Goal: Information Seeking & Learning: Learn about a topic

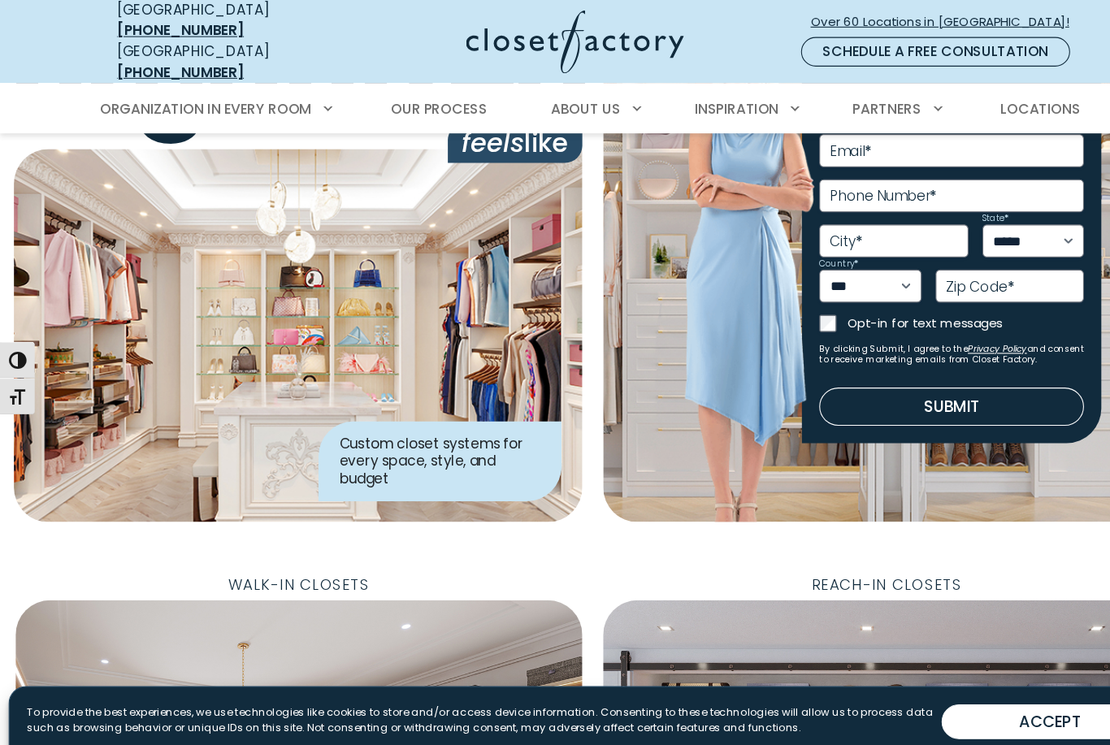
scroll to position [141, 0]
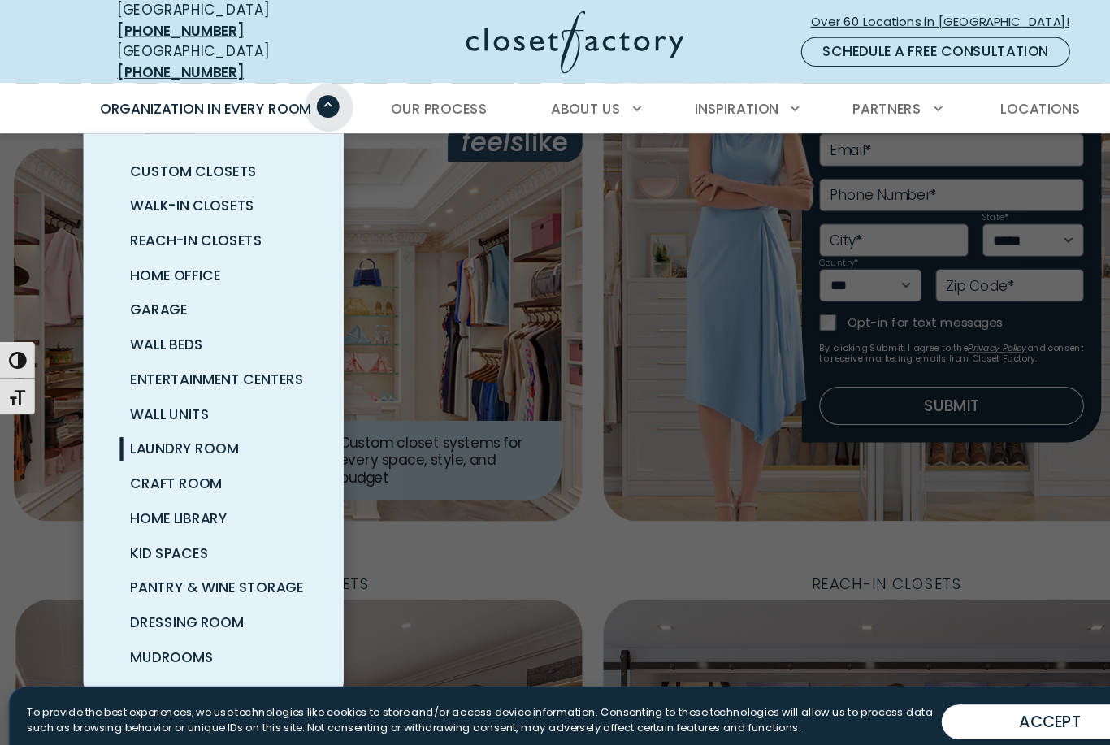
click at [216, 411] on span "Laundry Room" at bounding box center [173, 420] width 102 height 19
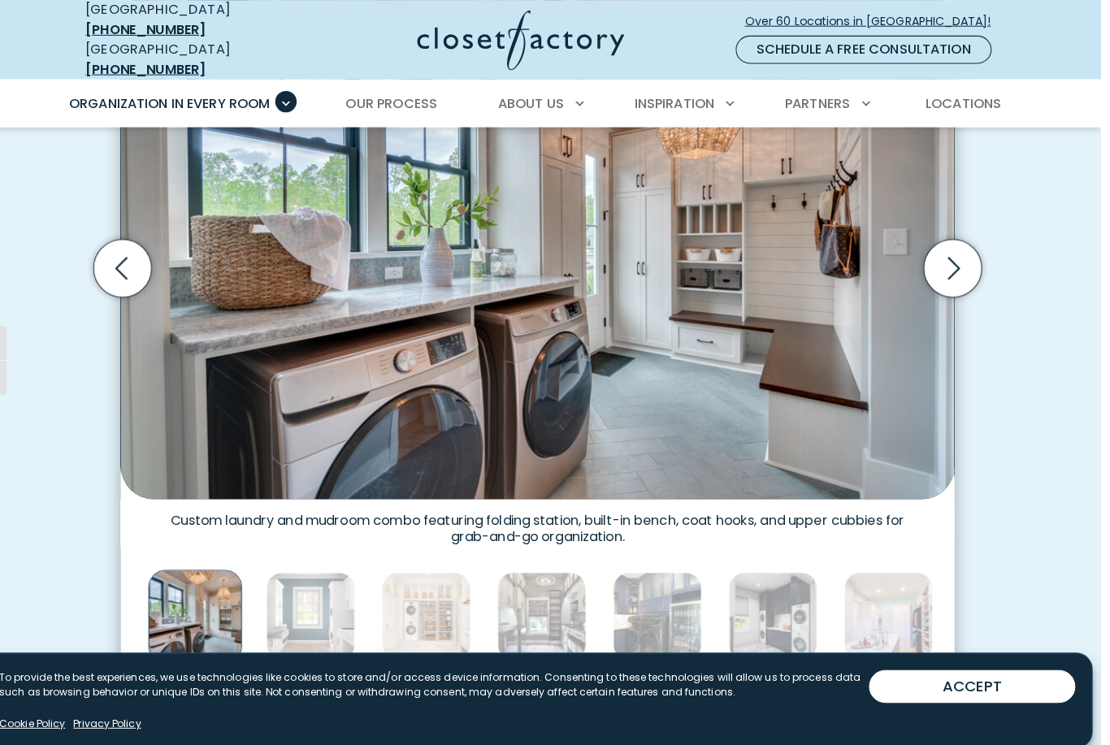
scroll to position [645, 0]
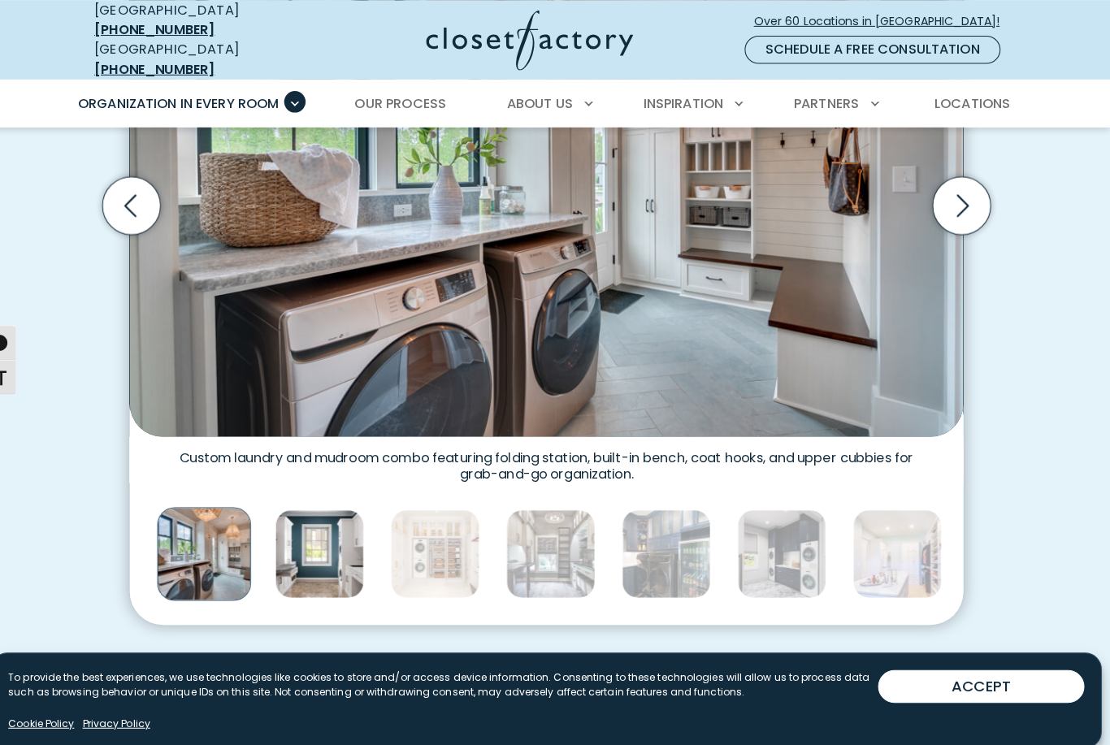
click at [316, 522] on img "Thumbnail Gallery" at bounding box center [332, 546] width 88 height 88
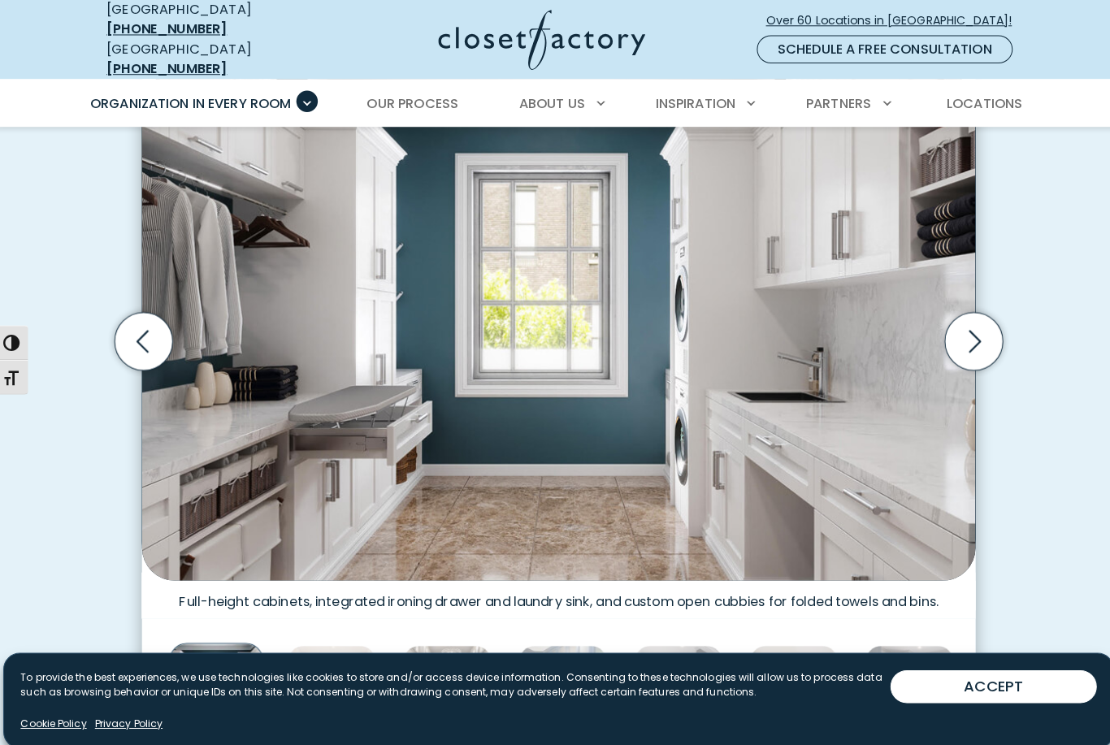
scroll to position [510, 0]
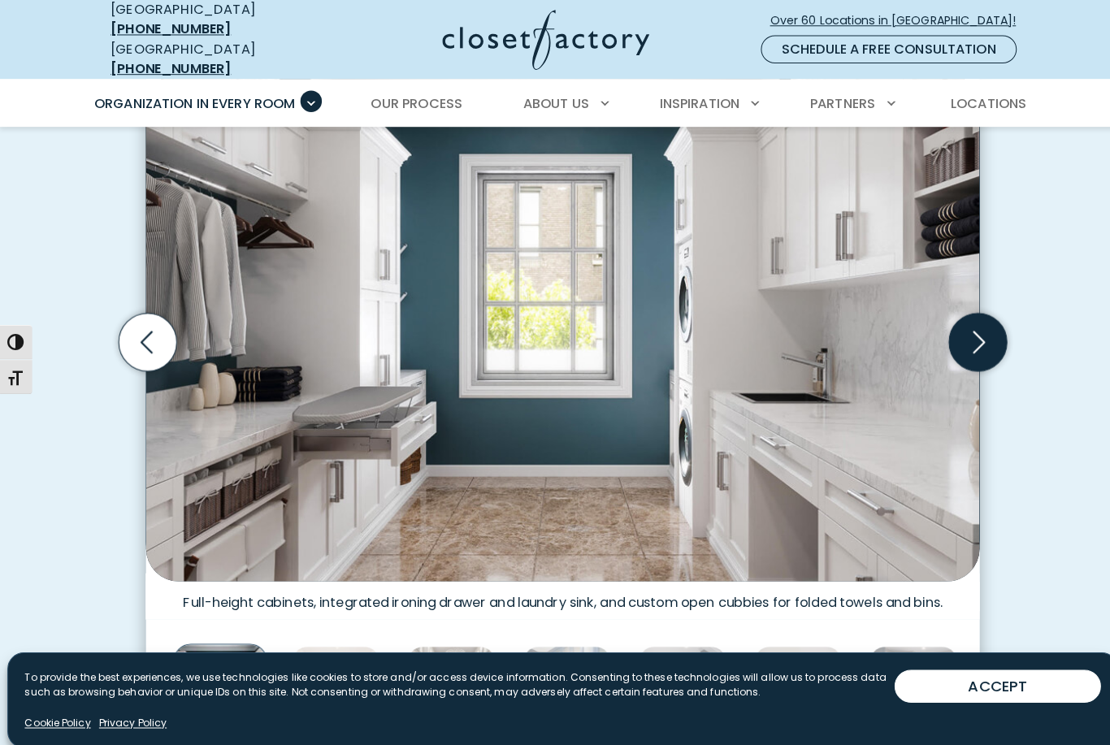
click at [972, 319] on icon "Next slide" at bounding box center [964, 337] width 57 height 57
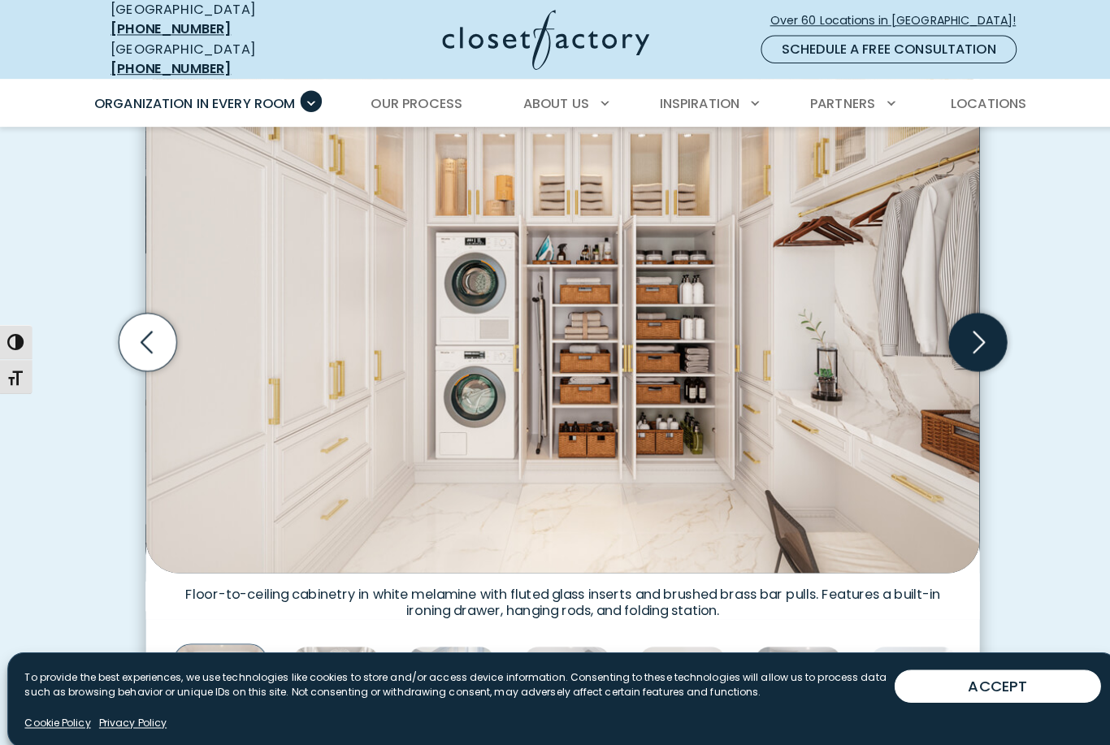
click at [985, 317] on icon "Next slide" at bounding box center [964, 337] width 57 height 57
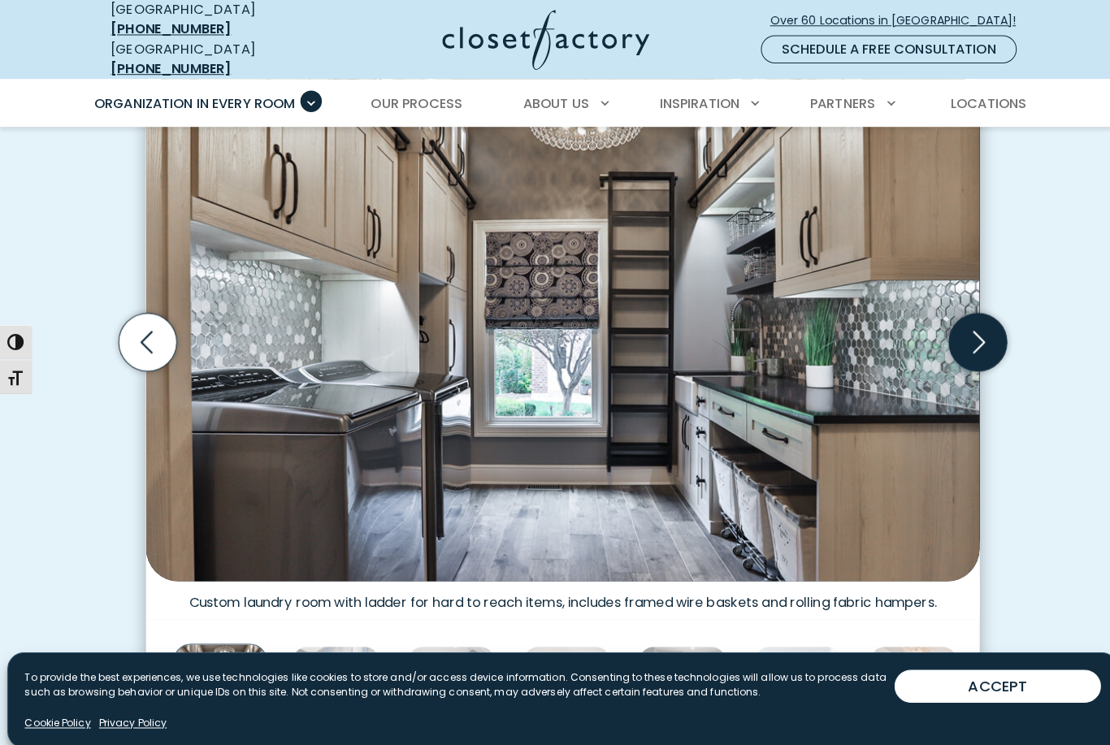
click at [971, 321] on icon "Next slide" at bounding box center [964, 337] width 57 height 57
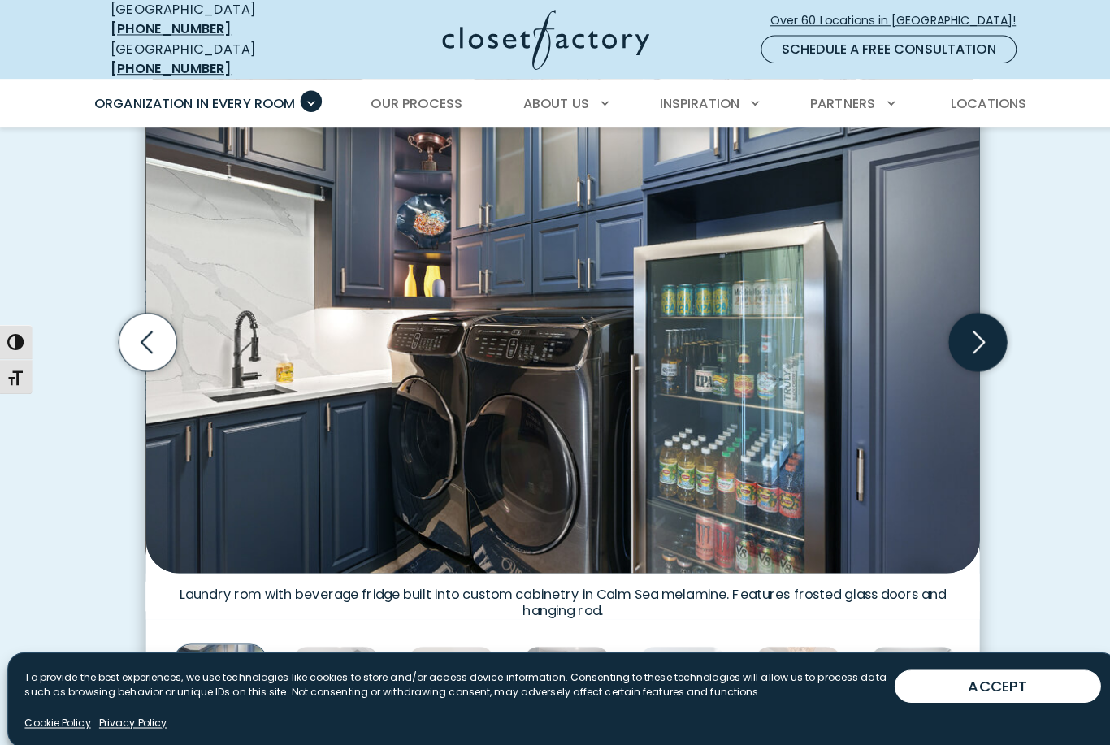
click at [971, 323] on icon "Next slide" at bounding box center [964, 337] width 57 height 57
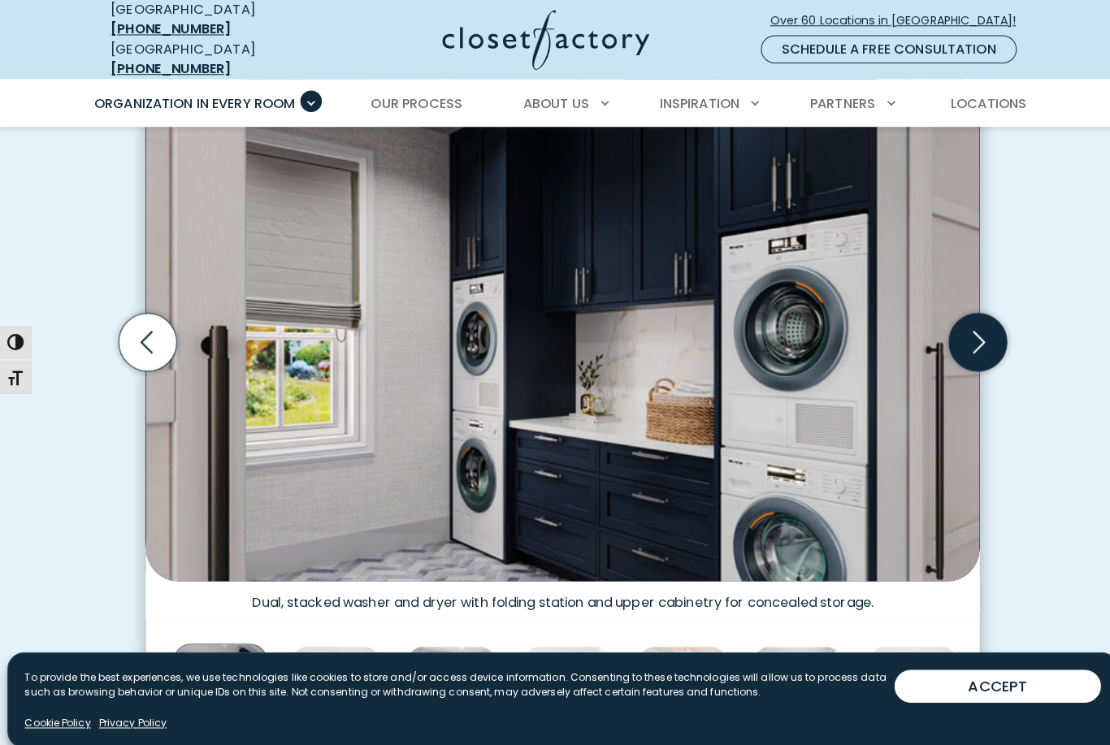
click at [970, 328] on icon "Next slide" at bounding box center [964, 337] width 57 height 57
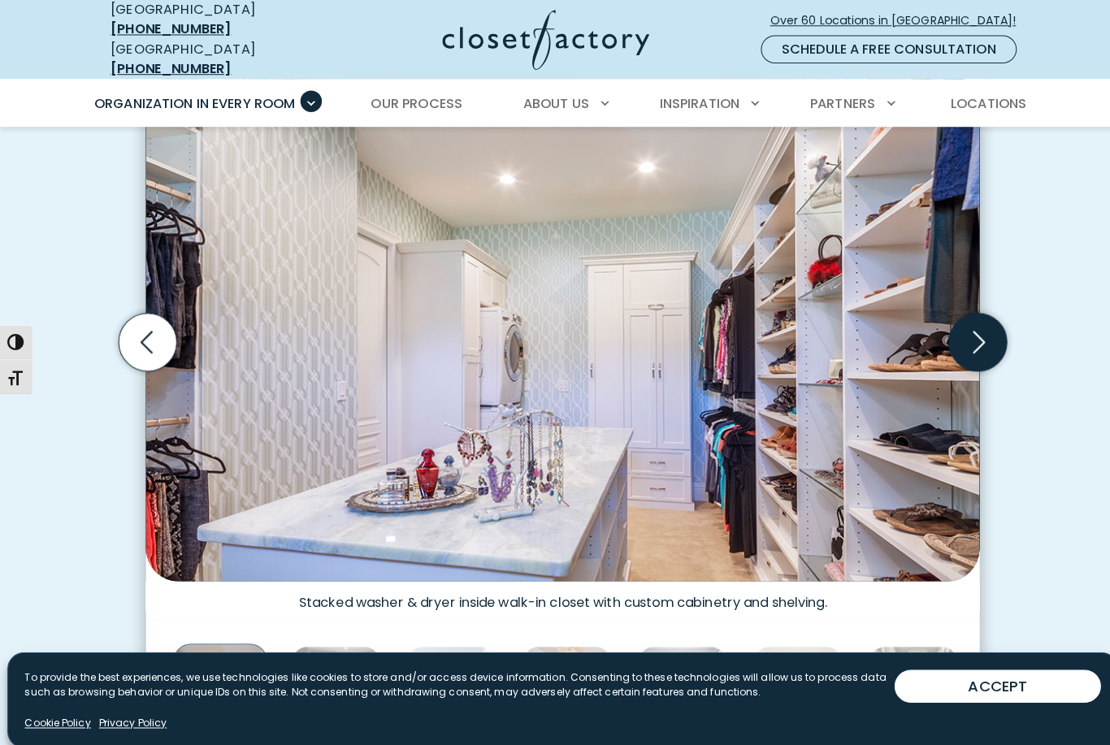
click at [968, 324] on icon "Next slide" at bounding box center [964, 337] width 57 height 57
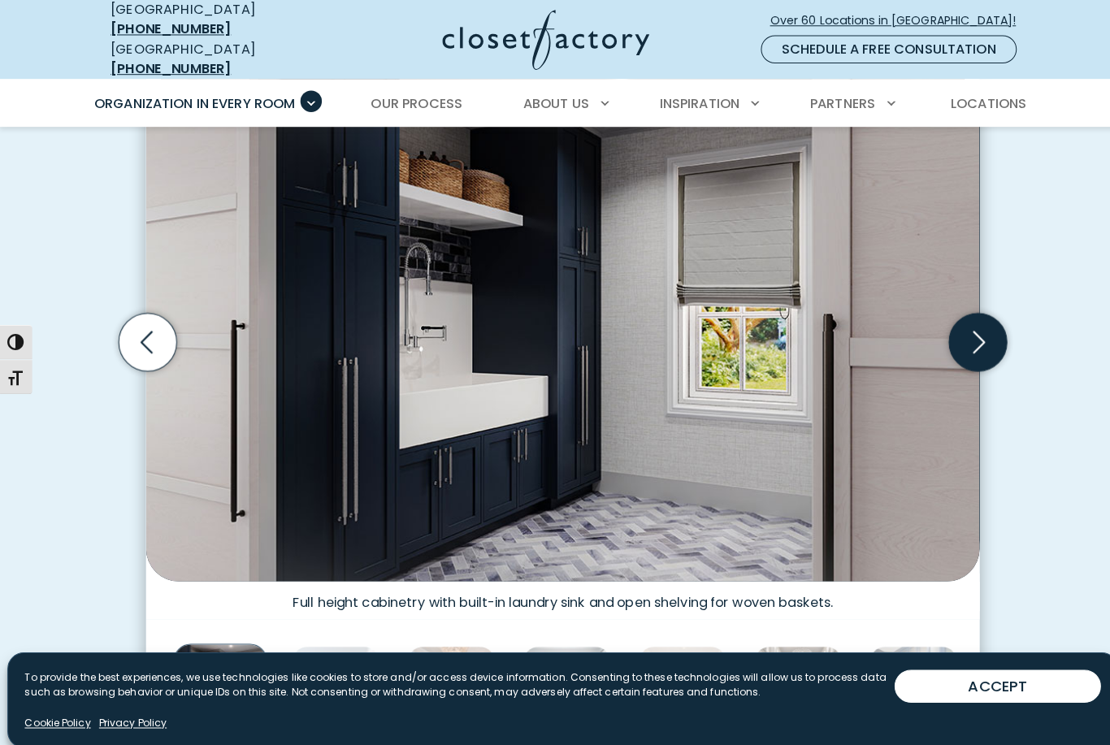
click at [975, 309] on icon "Next slide" at bounding box center [964, 337] width 57 height 57
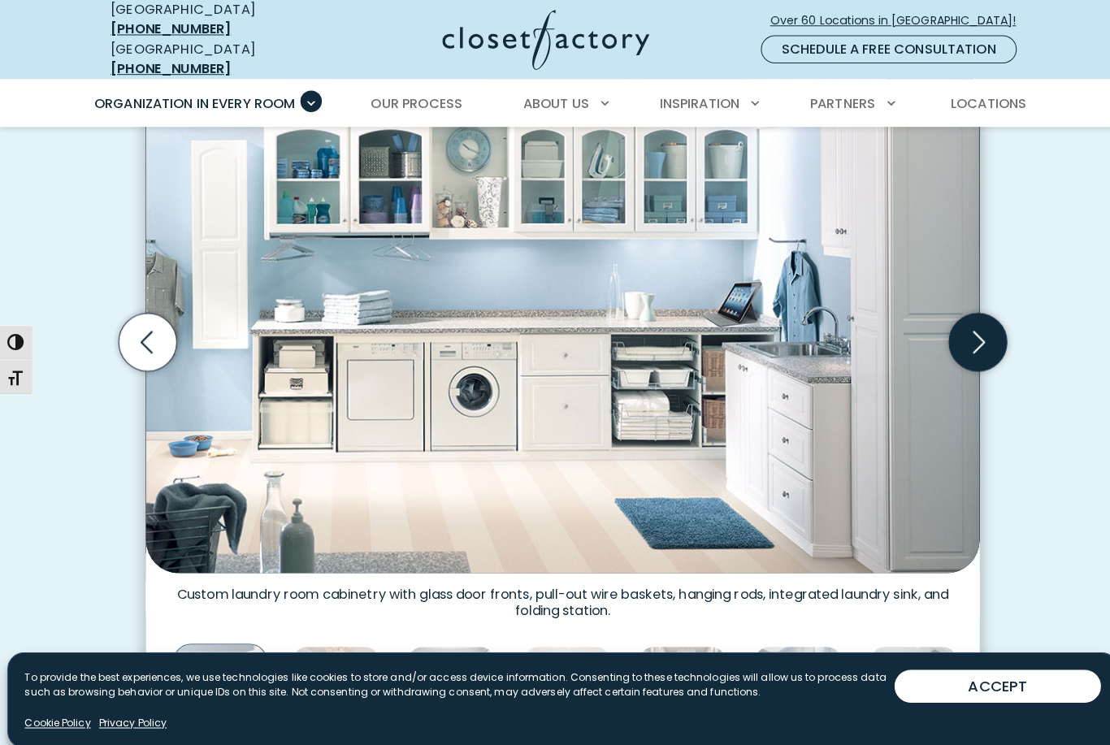
click at [971, 311] on icon "Next slide" at bounding box center [964, 337] width 57 height 57
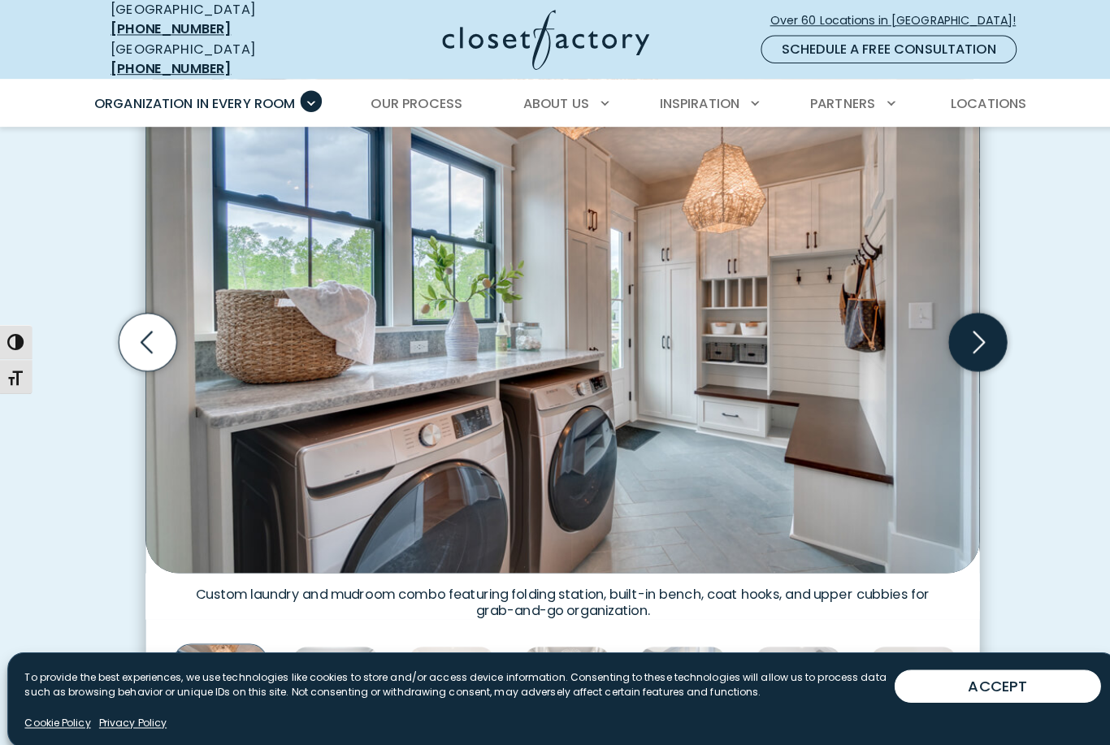
click at [972, 318] on icon "Next slide" at bounding box center [964, 337] width 57 height 57
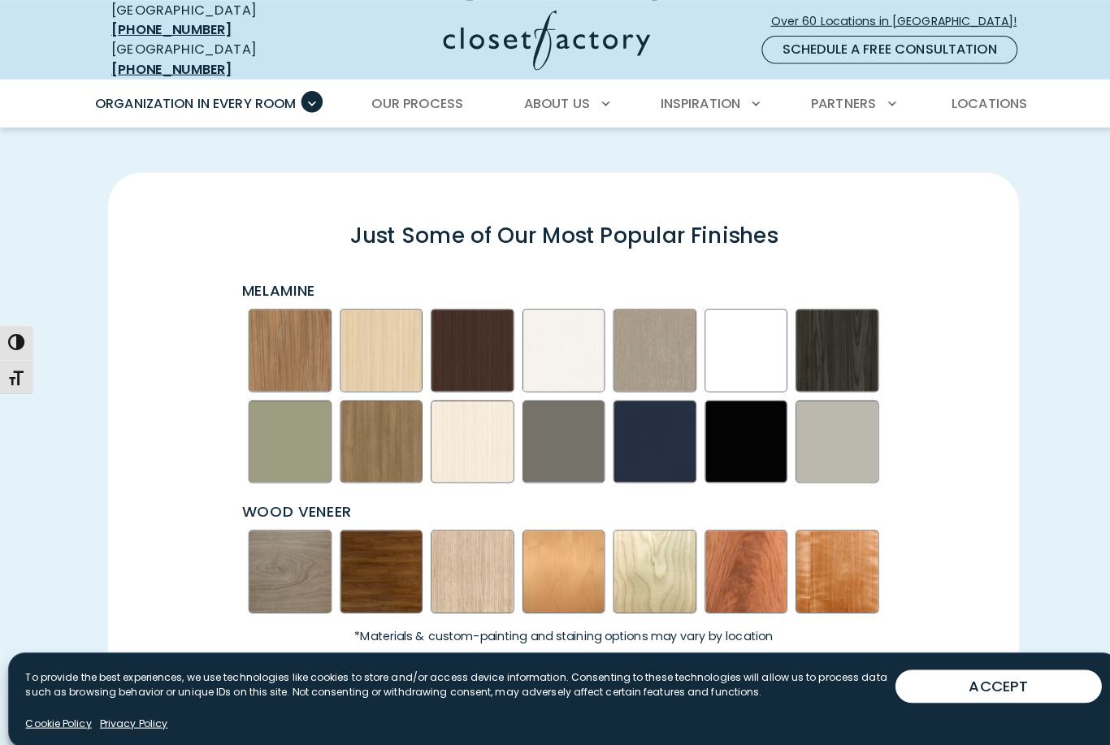
scroll to position [2151, 0]
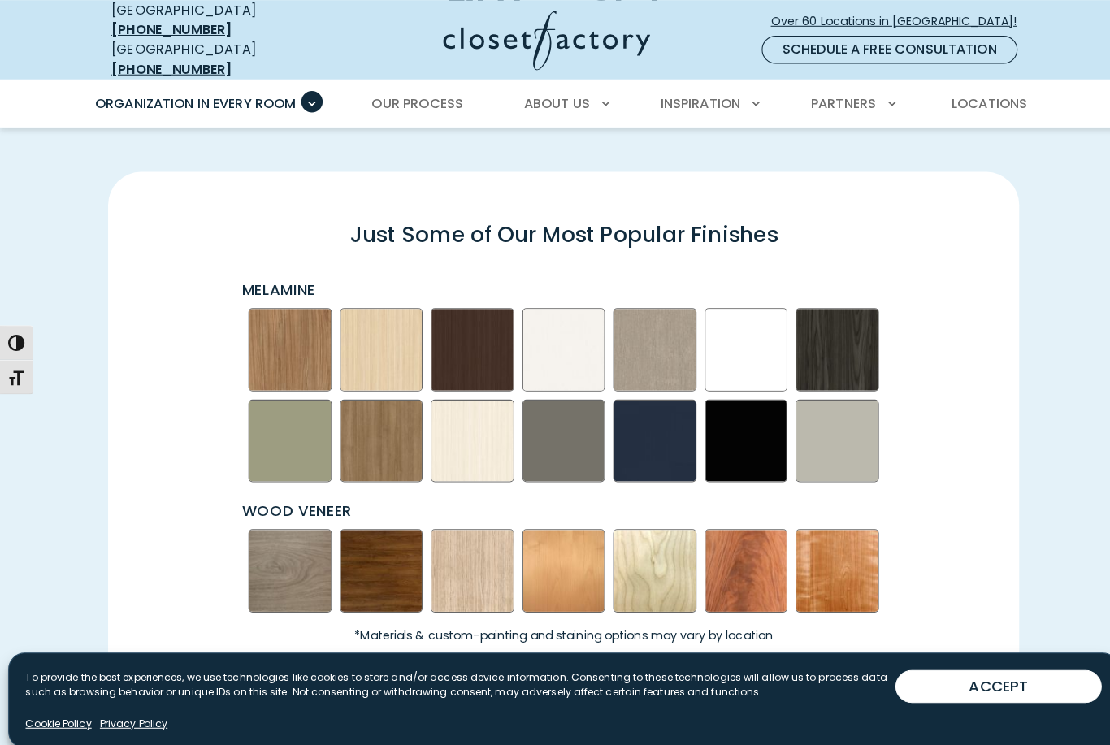
click at [370, 550] on img "Swatch Grid" at bounding box center [376, 562] width 82 height 82
click at [294, 558] on img "Swatch Grid" at bounding box center [286, 562] width 82 height 82
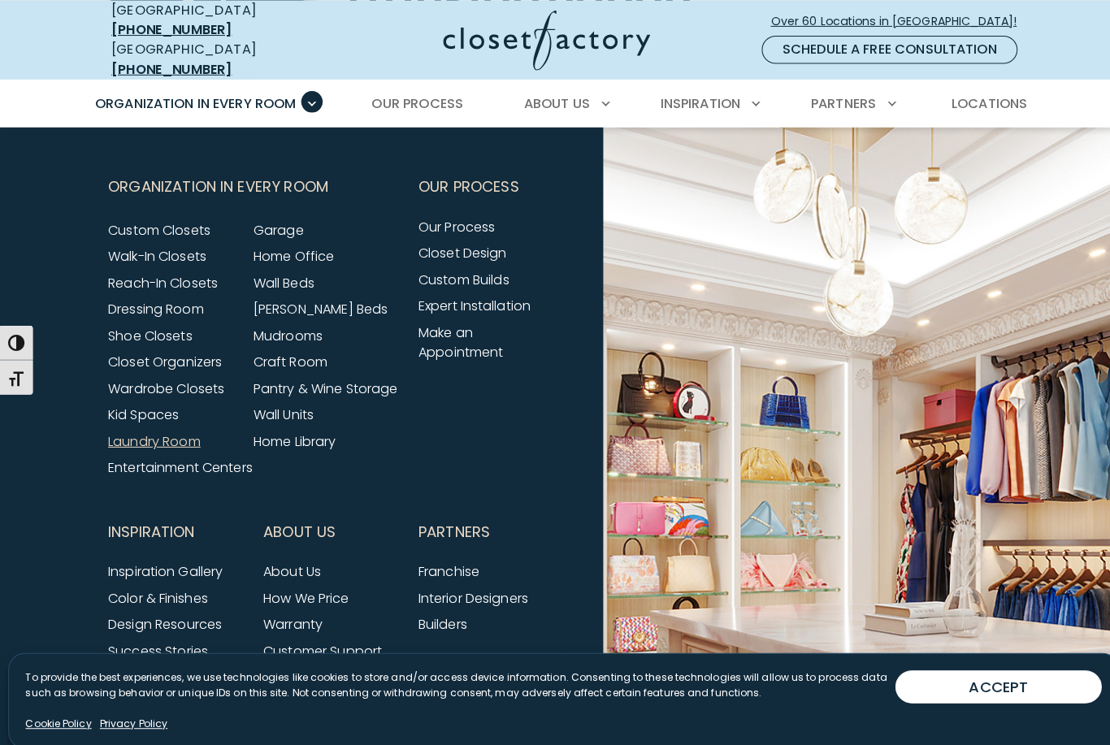
scroll to position [5122, 0]
click at [305, 244] on link "Home Office" at bounding box center [290, 253] width 80 height 19
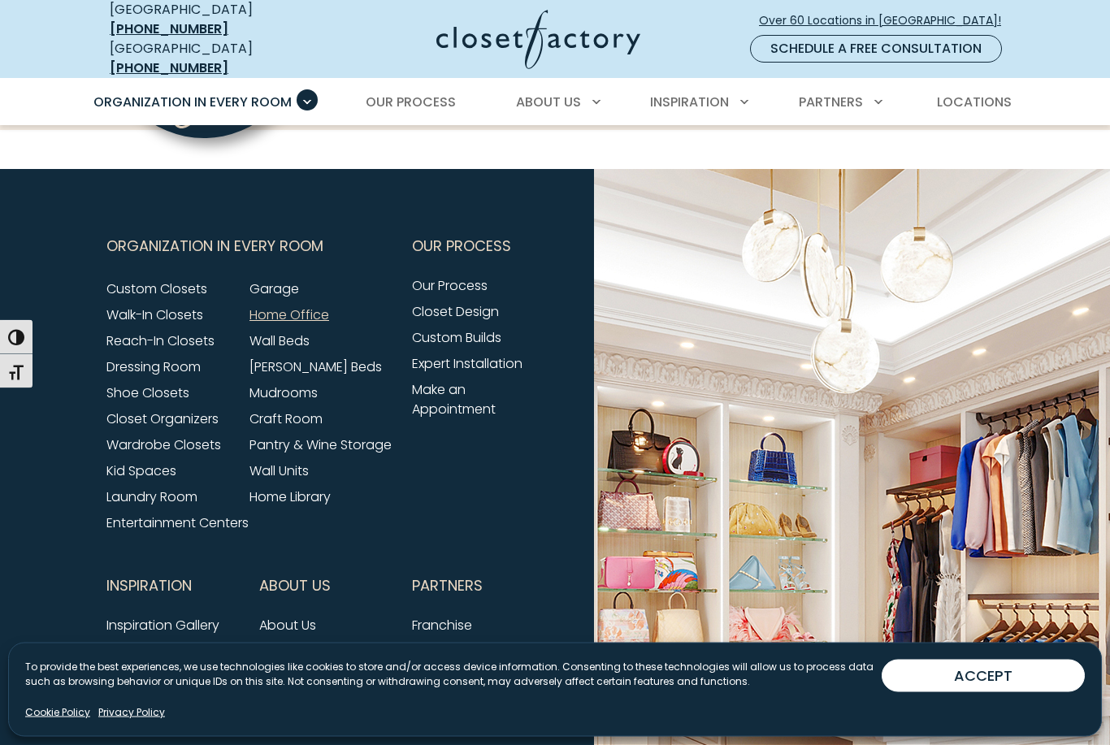
scroll to position [5110, 0]
click at [302, 332] on link "Wall Beds" at bounding box center [280, 341] width 60 height 19
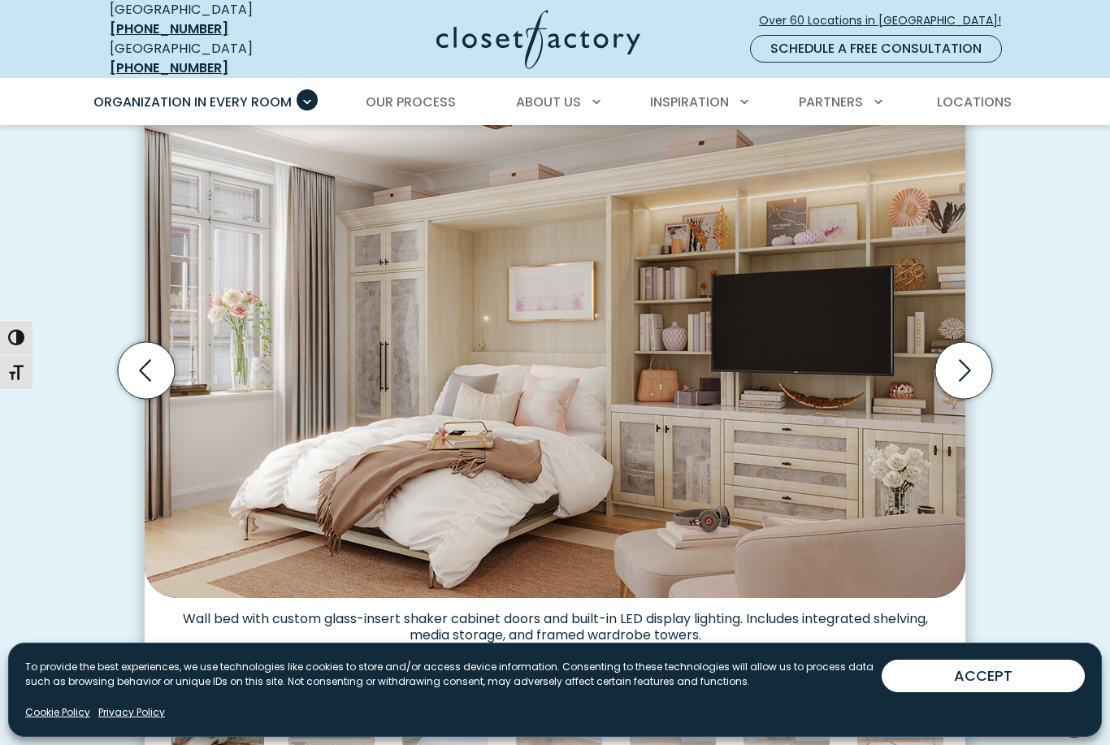
scroll to position [477, 0]
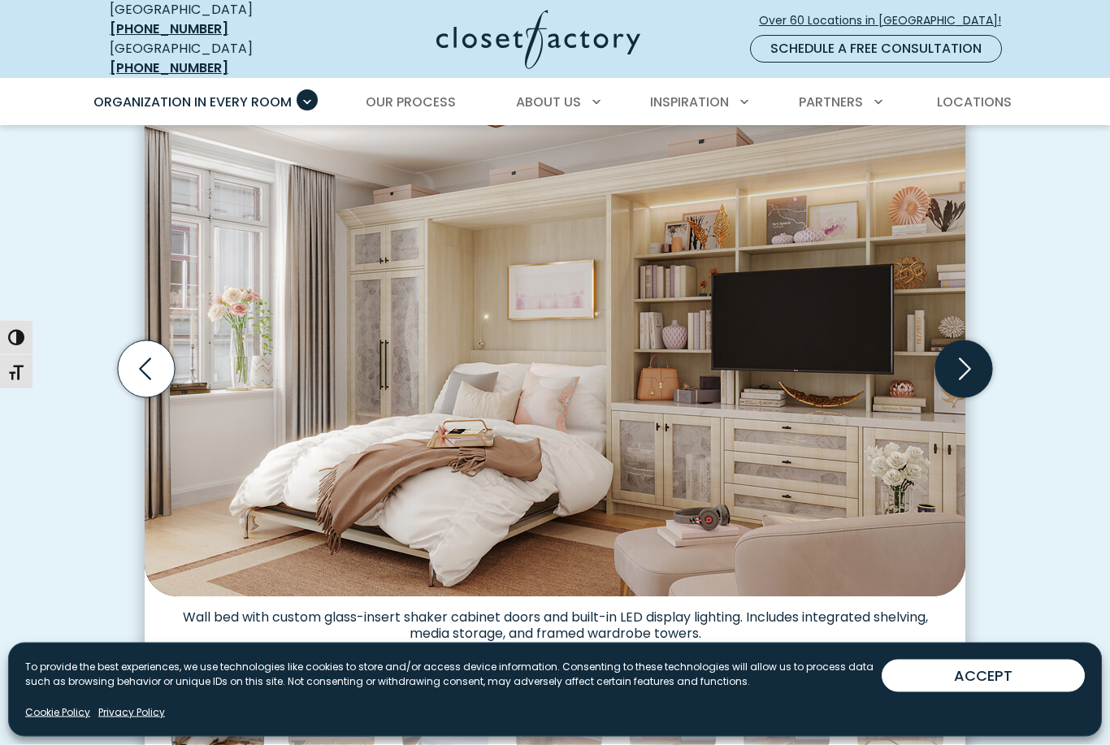
click at [959, 363] on icon "Next slide" at bounding box center [964, 369] width 57 height 57
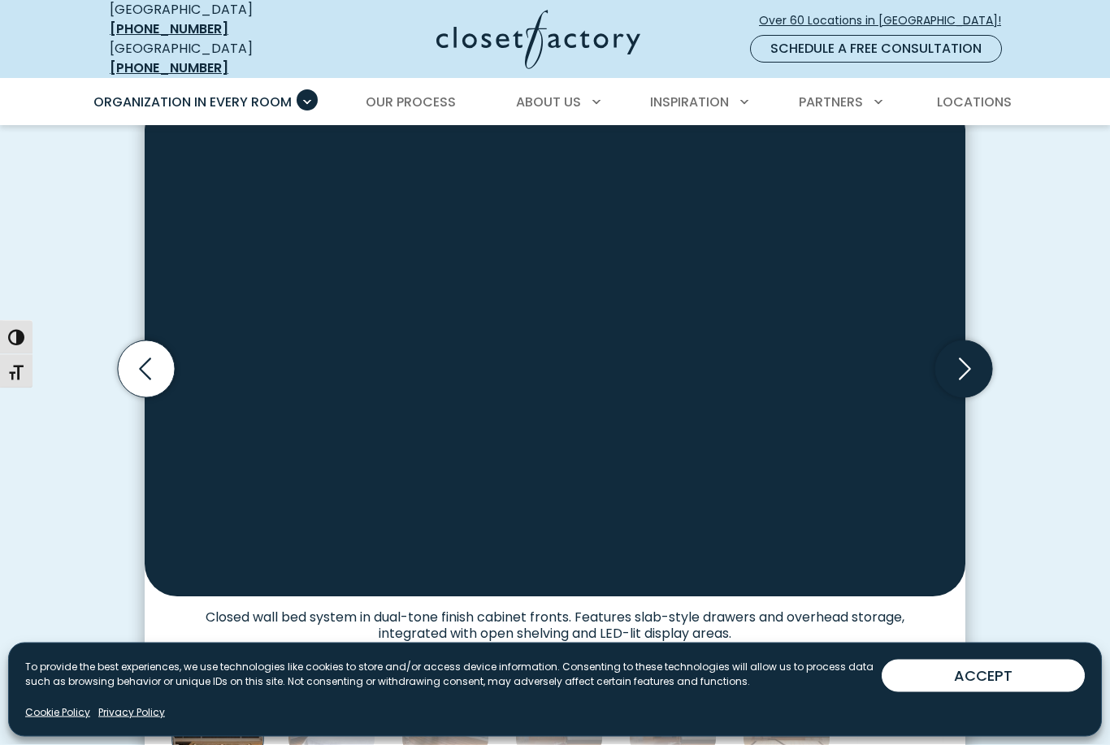
scroll to position [478, 0]
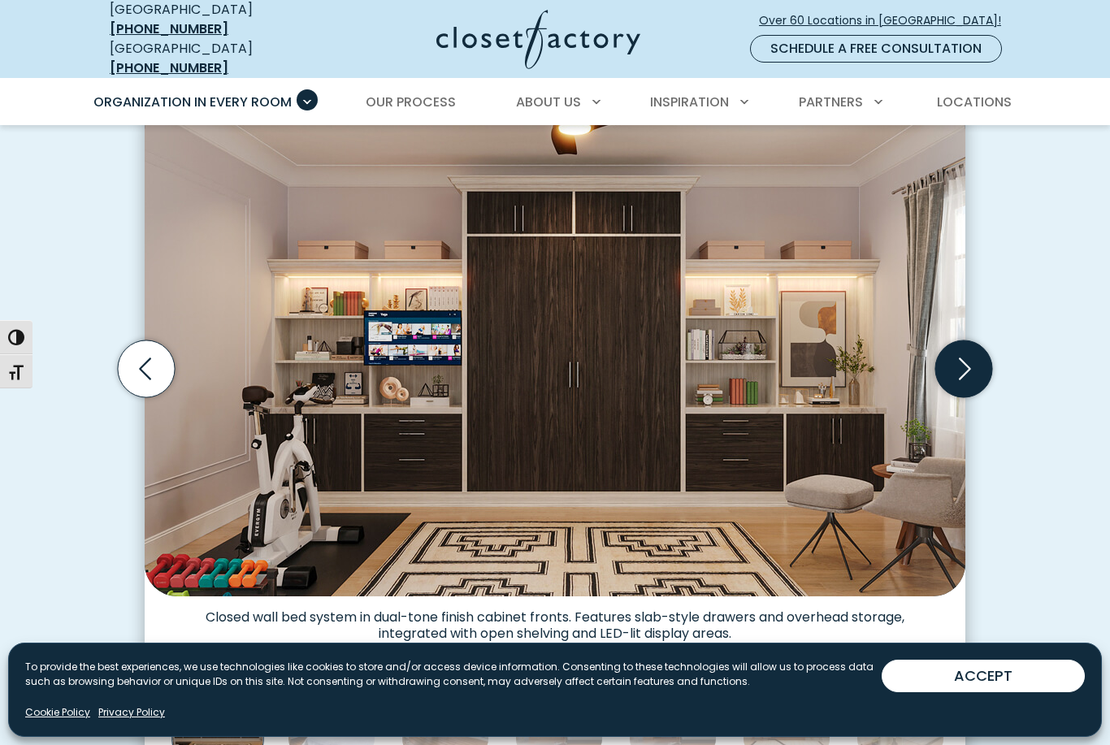
click at [967, 351] on icon "Next slide" at bounding box center [964, 369] width 57 height 57
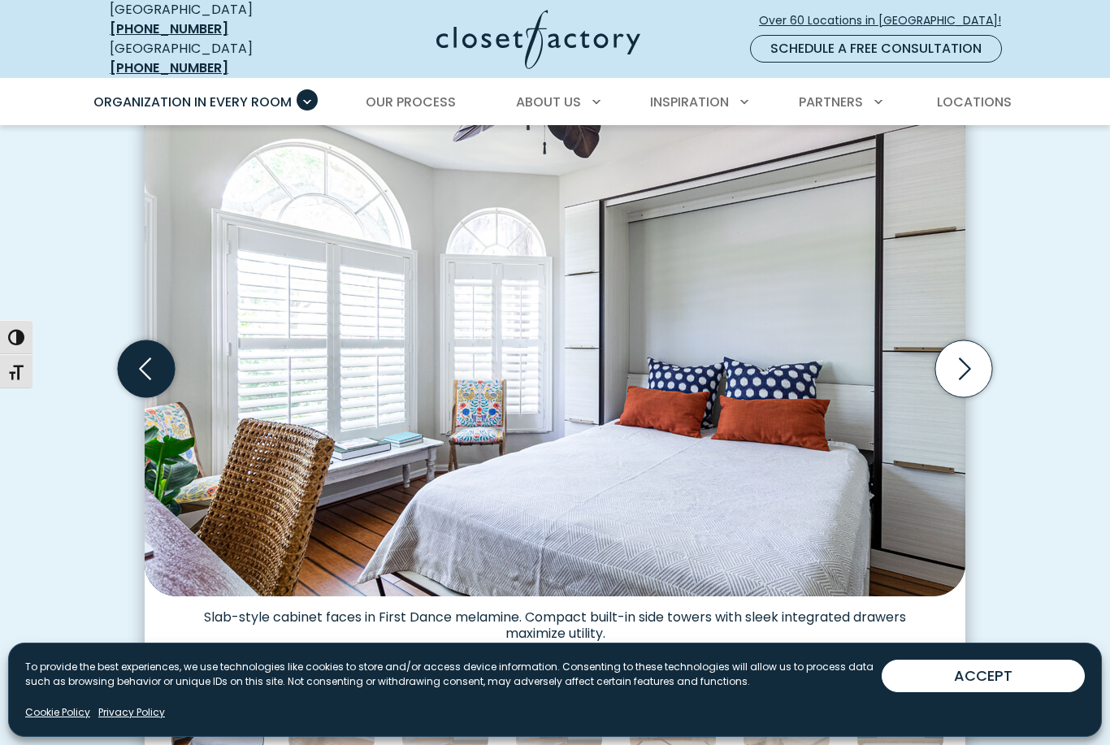
click at [141, 359] on icon "Previous slide" at bounding box center [145, 370] width 12 height 22
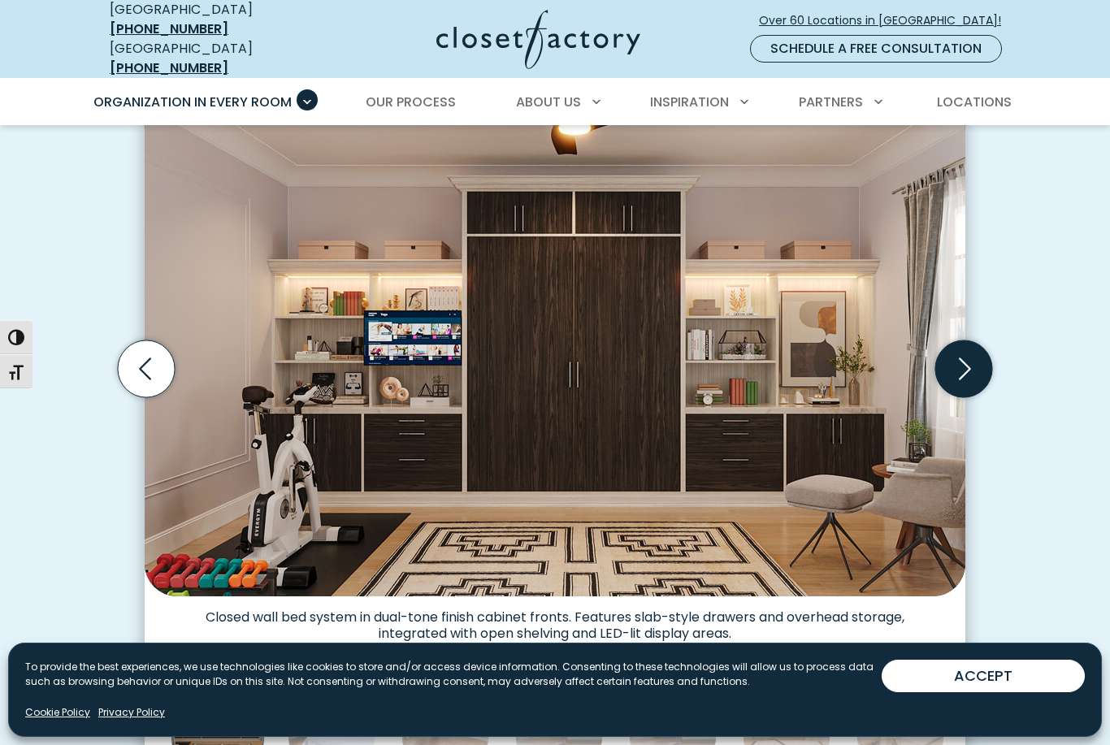
click at [958, 350] on icon "Next slide" at bounding box center [964, 369] width 57 height 57
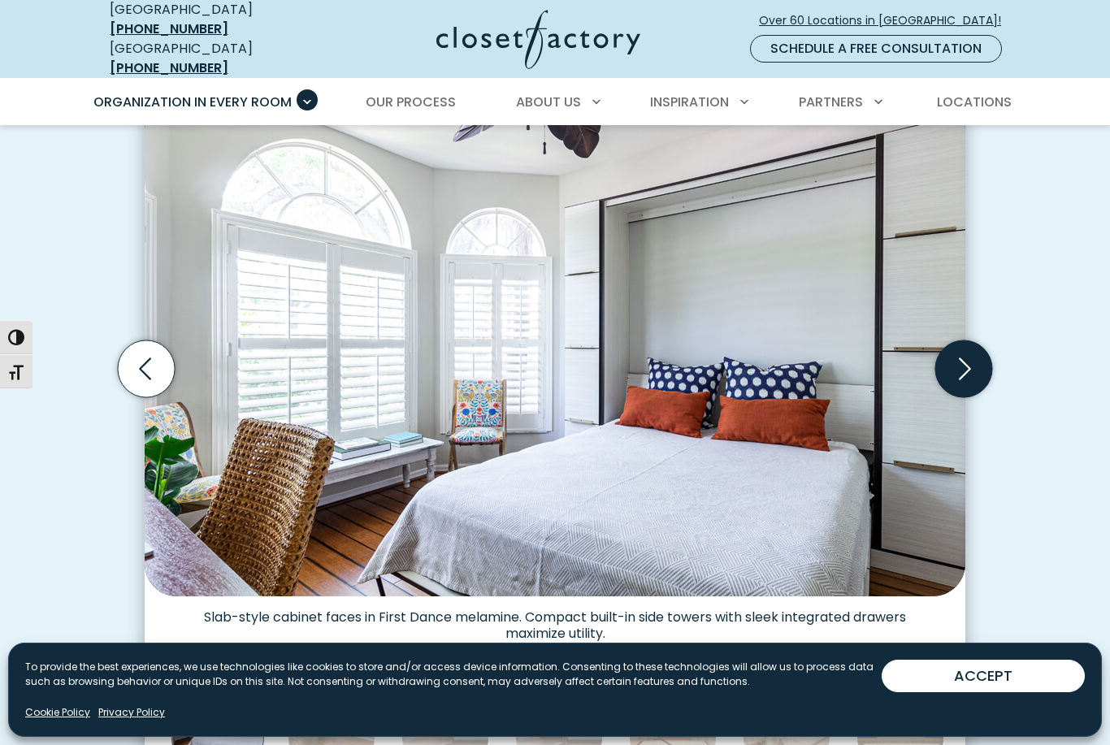
click at [964, 369] on icon "Next slide" at bounding box center [964, 369] width 57 height 57
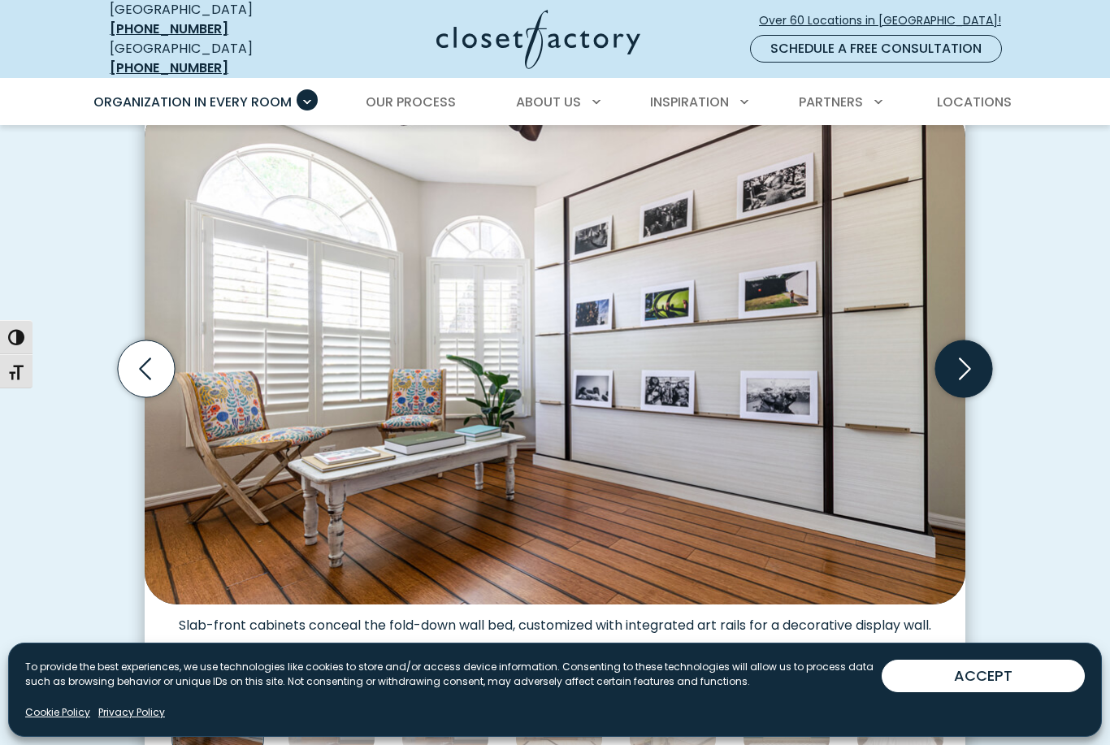
click at [967, 355] on icon "Next slide" at bounding box center [964, 369] width 57 height 57
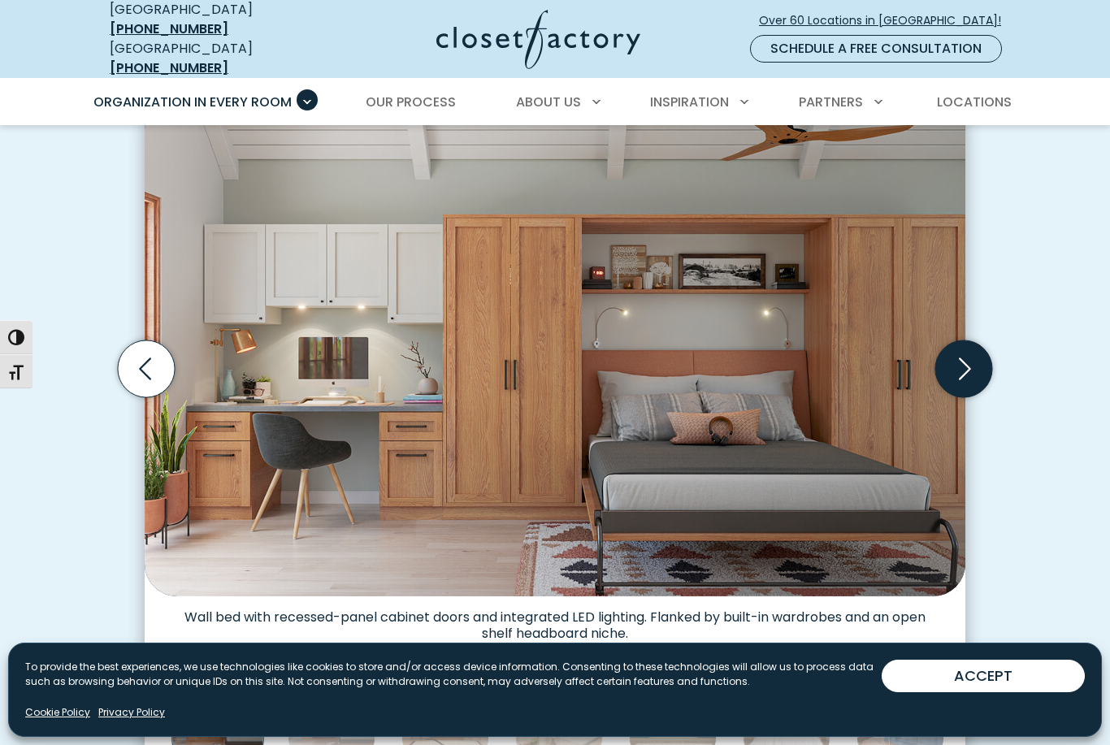
click at [969, 363] on icon "Next slide" at bounding box center [964, 369] width 57 height 57
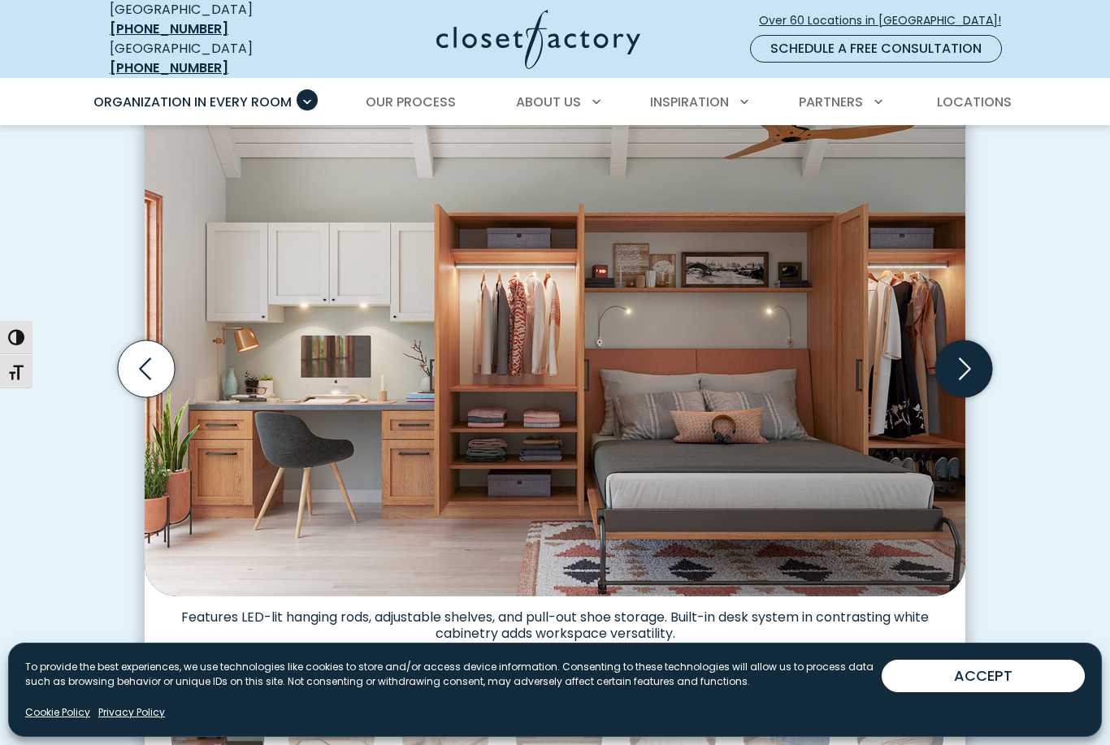
click at [975, 369] on icon "Next slide" at bounding box center [964, 369] width 57 height 57
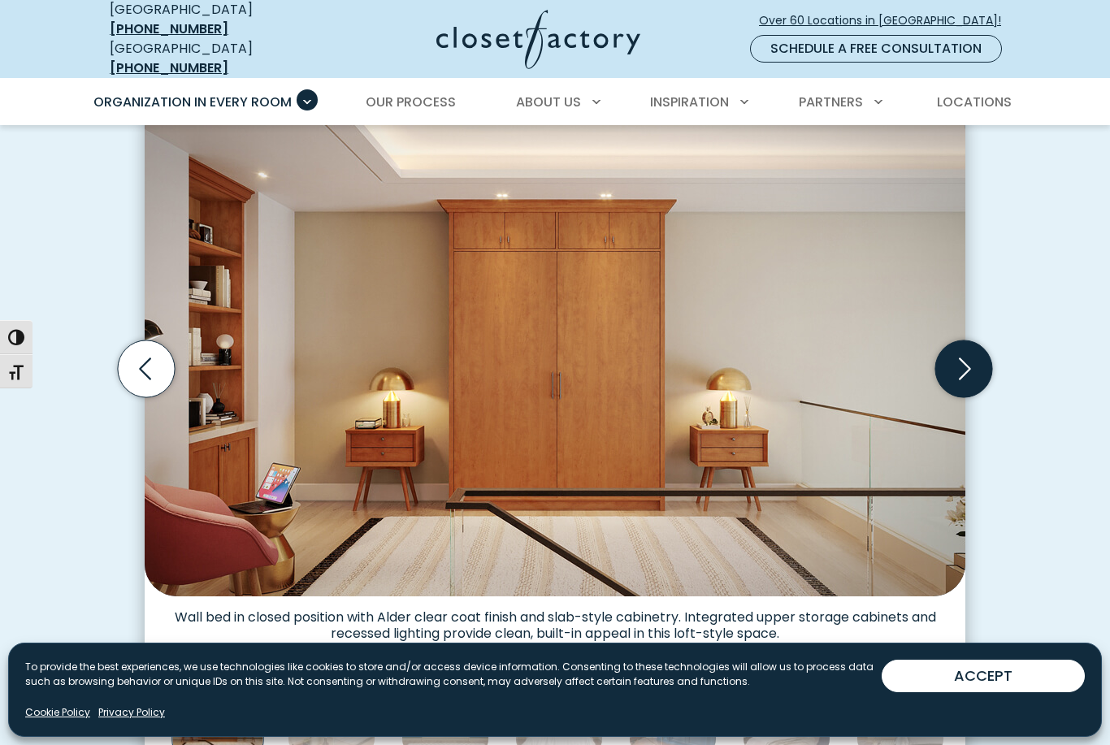
click at [976, 349] on icon "Next slide" at bounding box center [964, 369] width 57 height 57
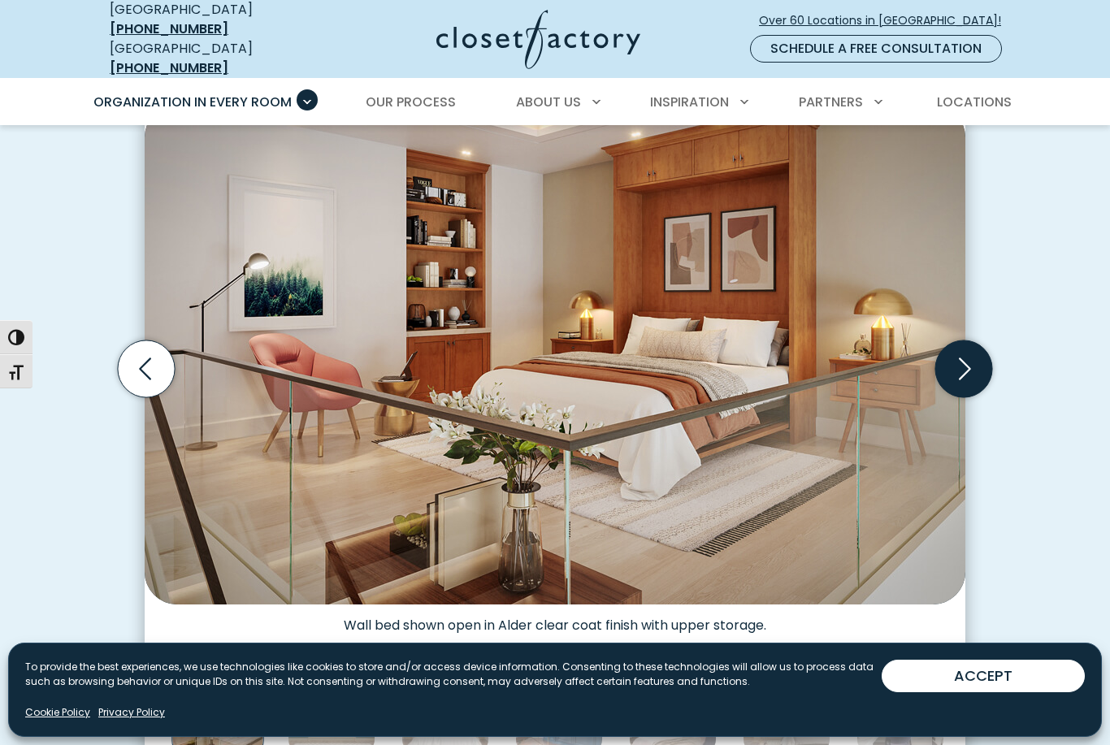
click at [980, 386] on icon "Next slide" at bounding box center [964, 369] width 70 height 70
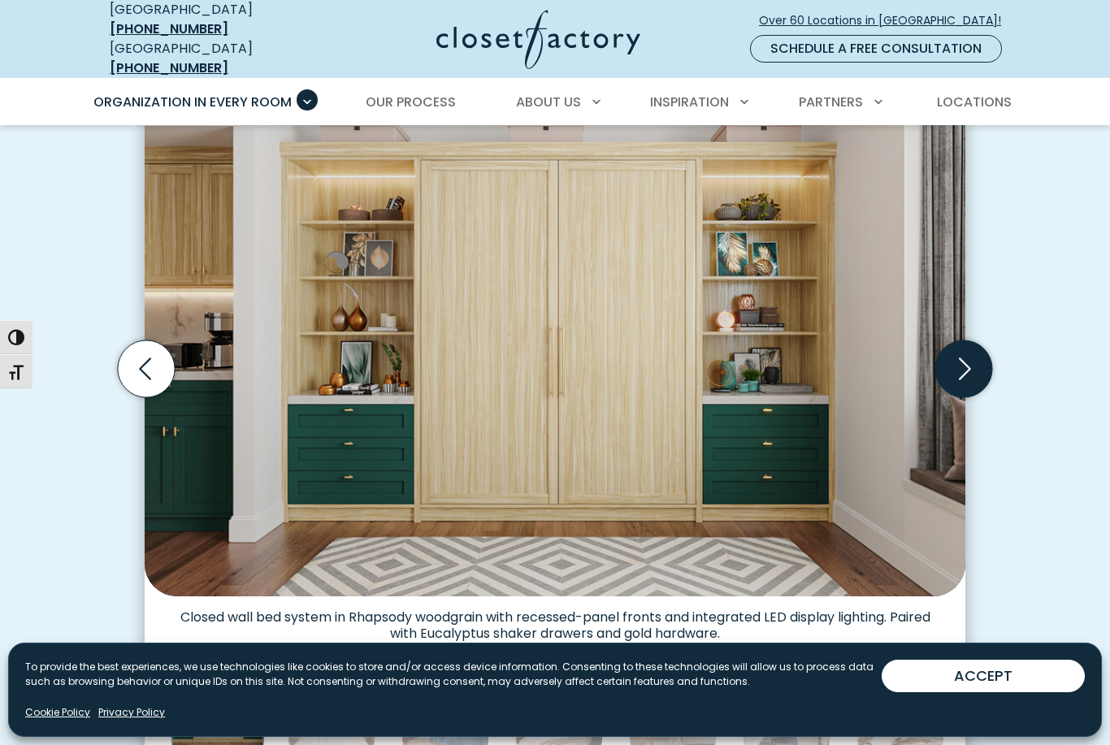
click at [977, 360] on icon "Next slide" at bounding box center [964, 369] width 57 height 57
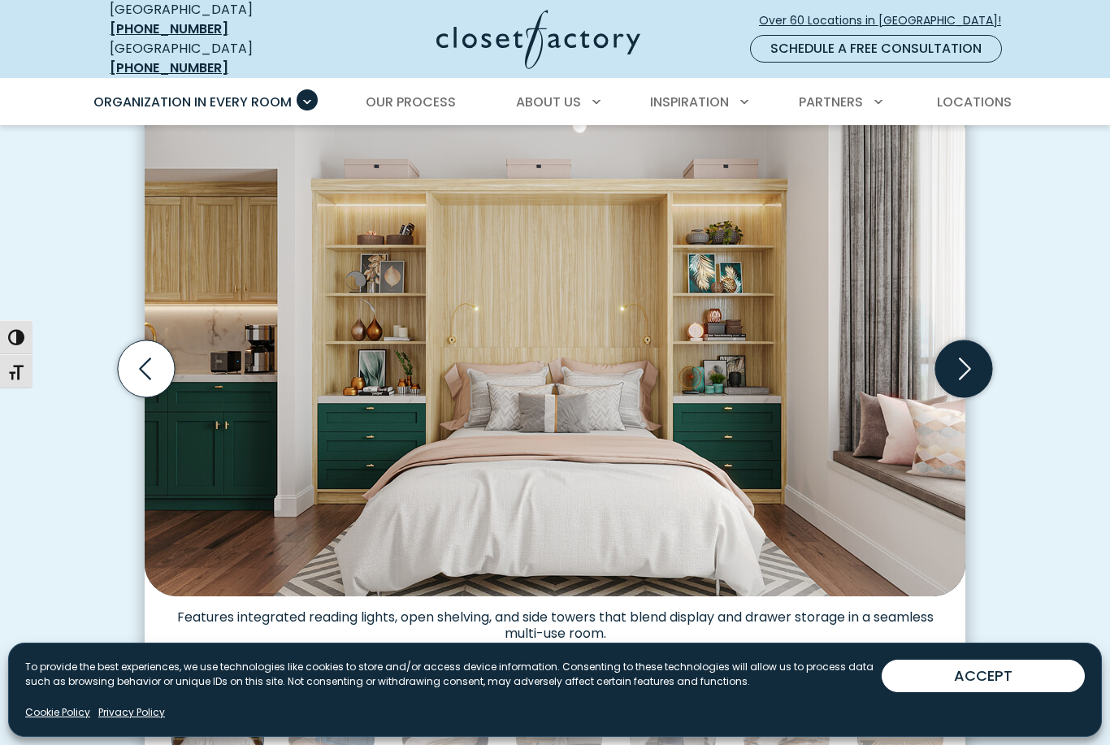
click at [975, 360] on icon "Next slide" at bounding box center [964, 369] width 57 height 57
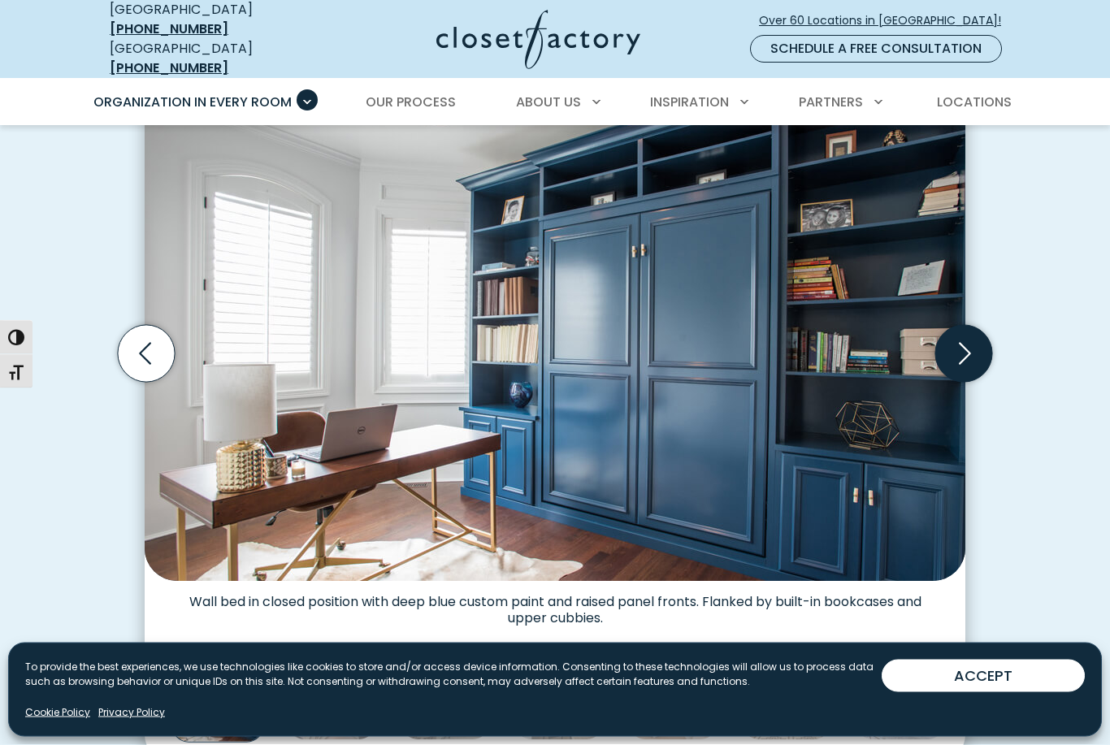
scroll to position [493, 0]
click at [972, 343] on icon "Next slide" at bounding box center [964, 353] width 57 height 57
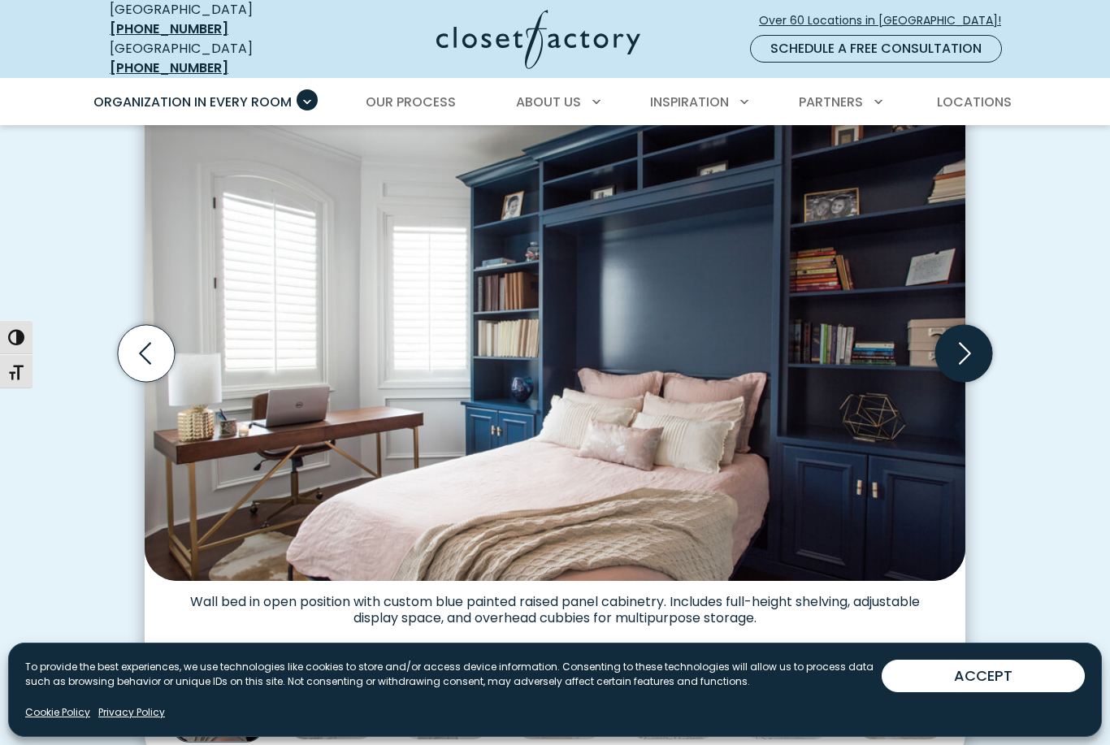
click at [989, 328] on icon "Next slide" at bounding box center [964, 353] width 57 height 57
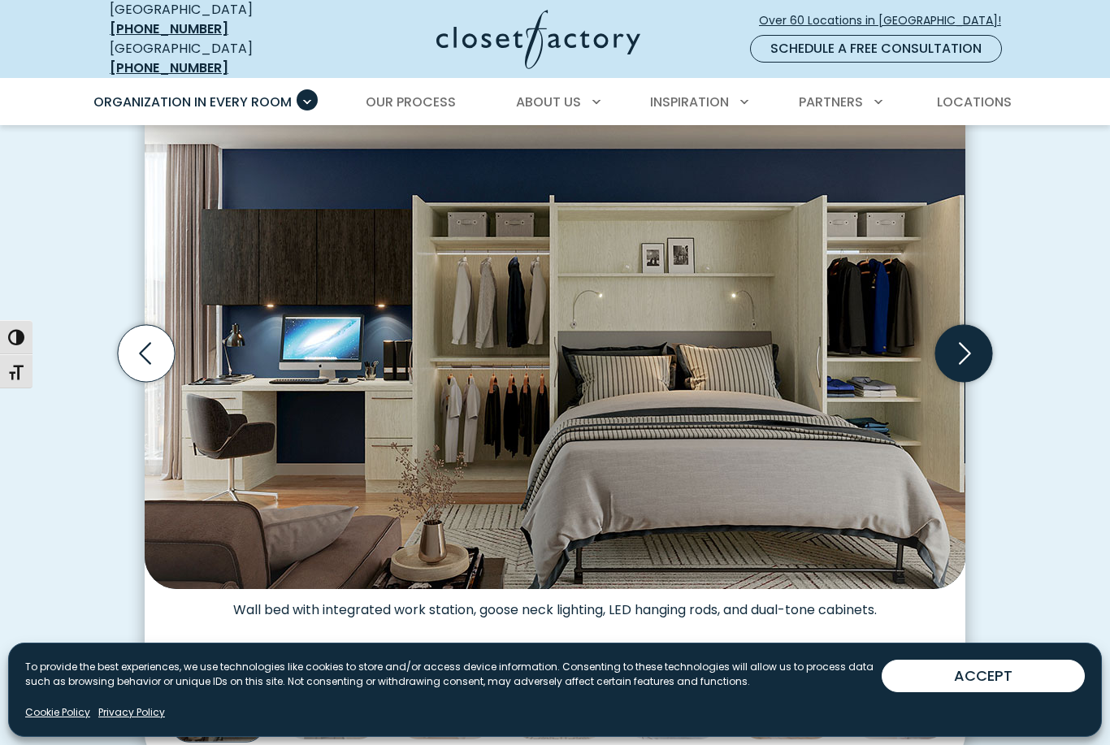
click at [985, 331] on icon "Next slide" at bounding box center [964, 353] width 57 height 57
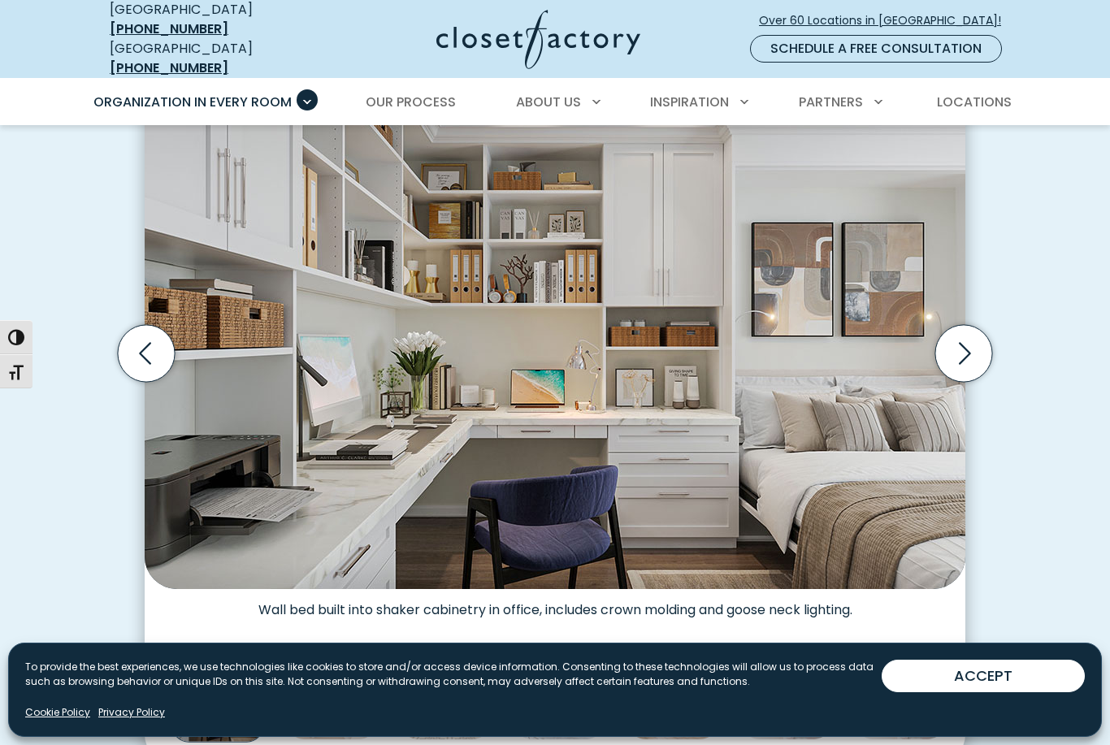
click at [965, 400] on img "Thumbnail Gallery" at bounding box center [555, 339] width 821 height 500
click at [975, 334] on icon "Next slide" at bounding box center [964, 353] width 57 height 57
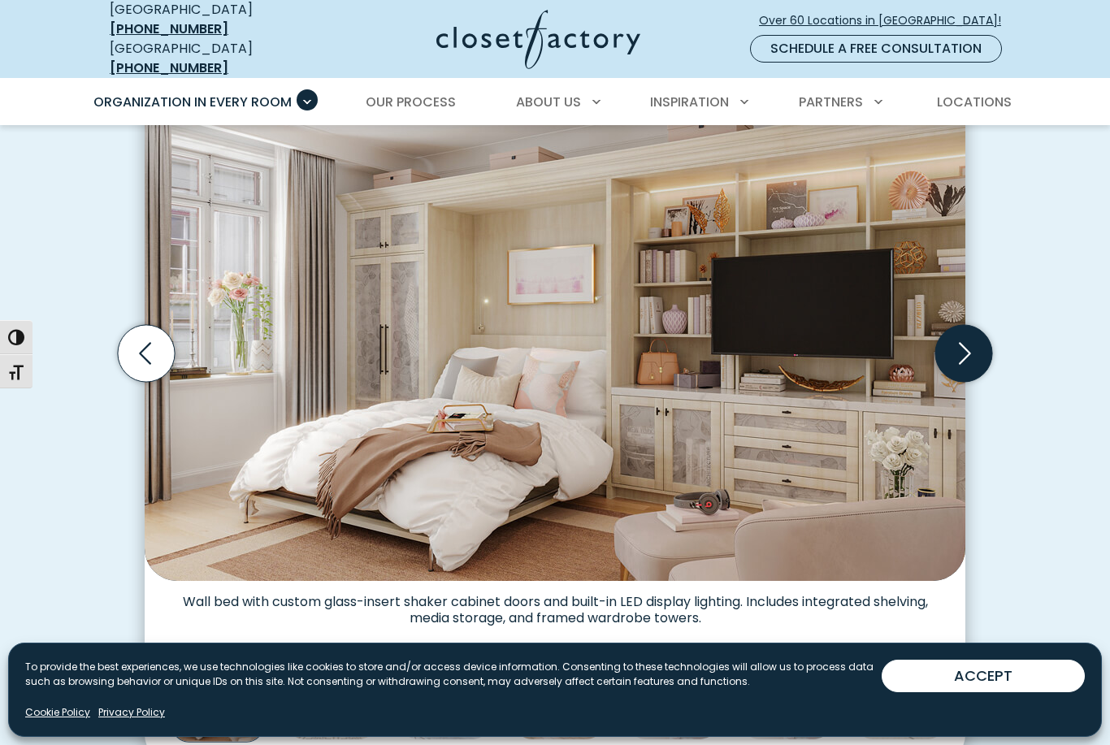
click at [991, 329] on icon "Next slide" at bounding box center [964, 353] width 57 height 57
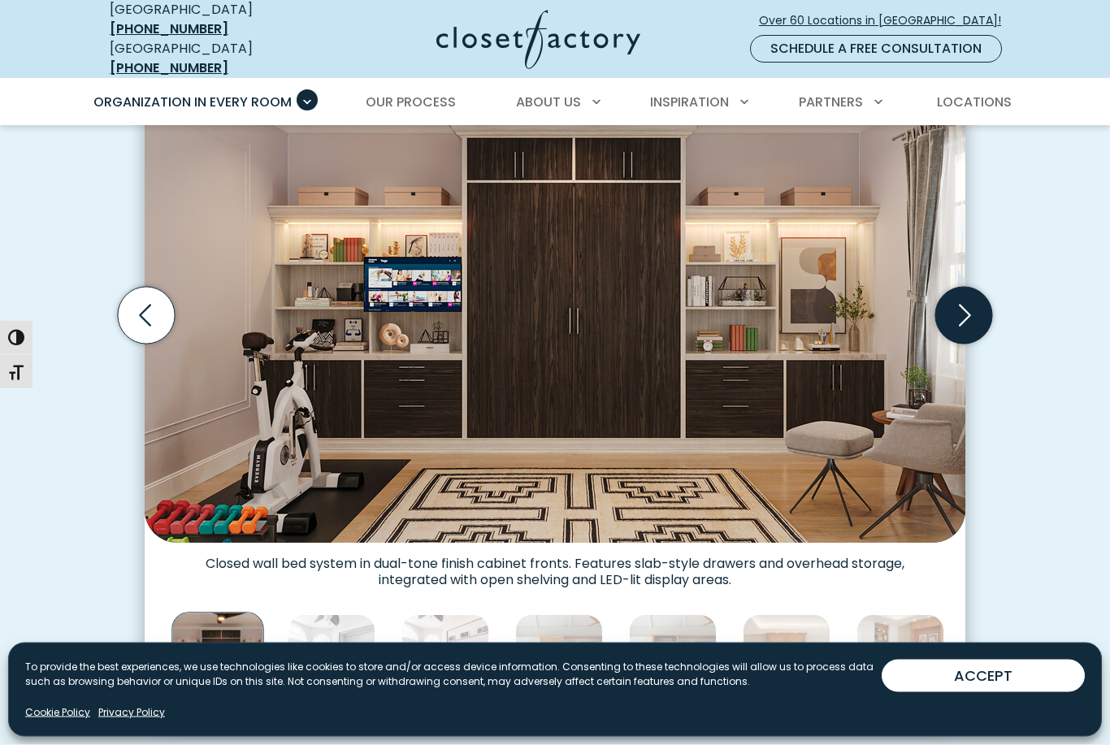
scroll to position [534, 0]
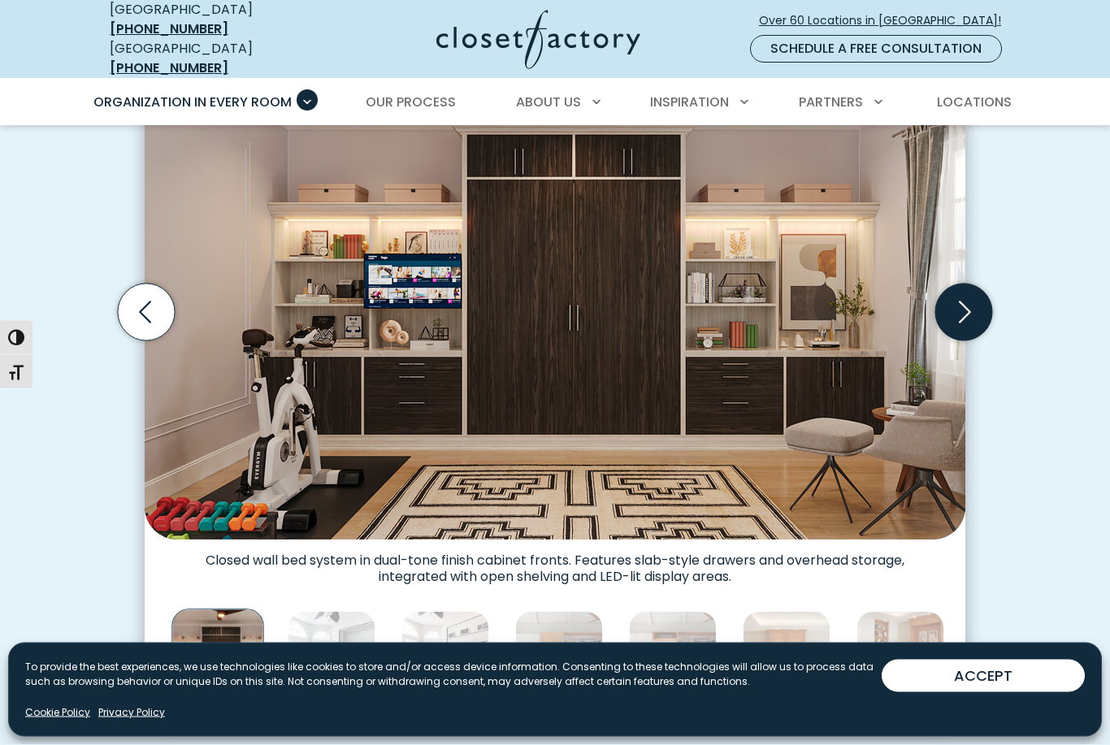
click at [963, 293] on icon "Next slide" at bounding box center [964, 313] width 57 height 57
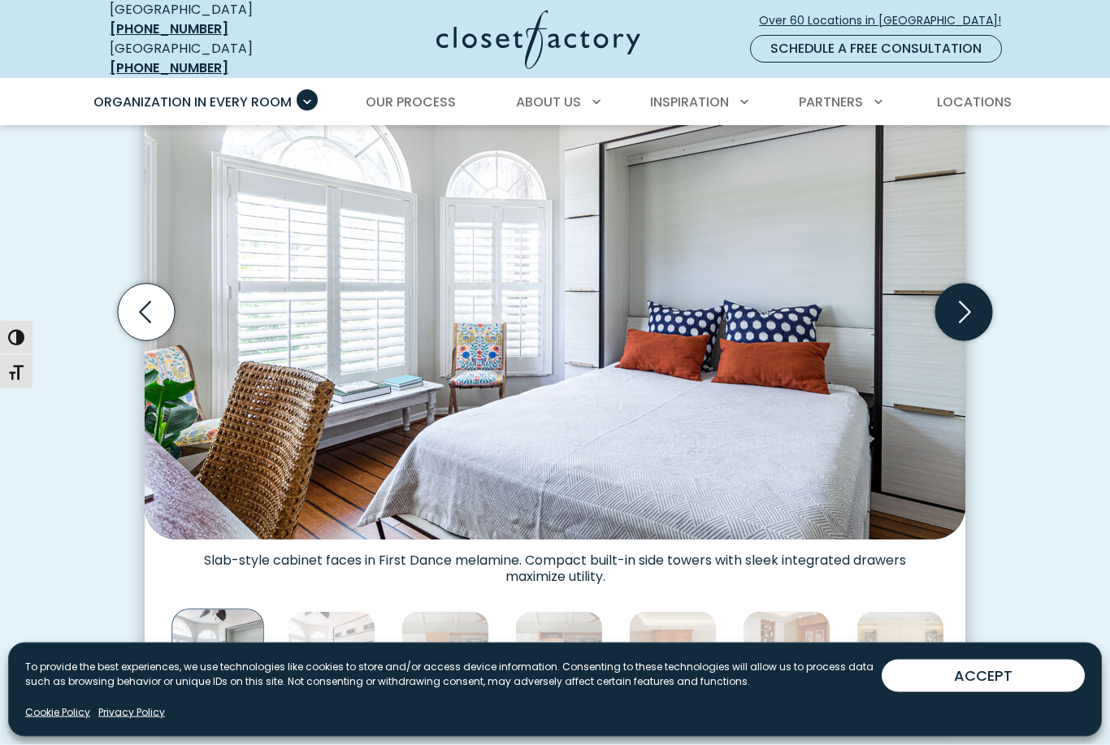
scroll to position [535, 0]
click at [140, 316] on icon "Previous slide" at bounding box center [146, 312] width 57 height 57
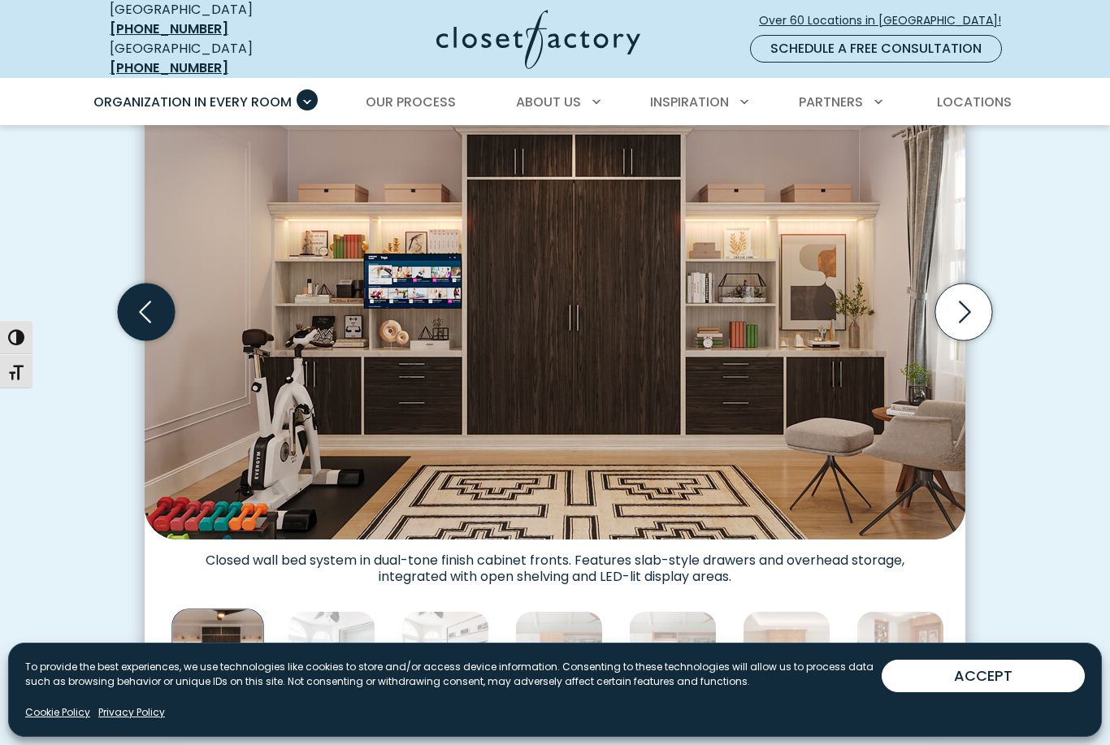
click at [163, 277] on icon "Previous slide" at bounding box center [146, 312] width 70 height 70
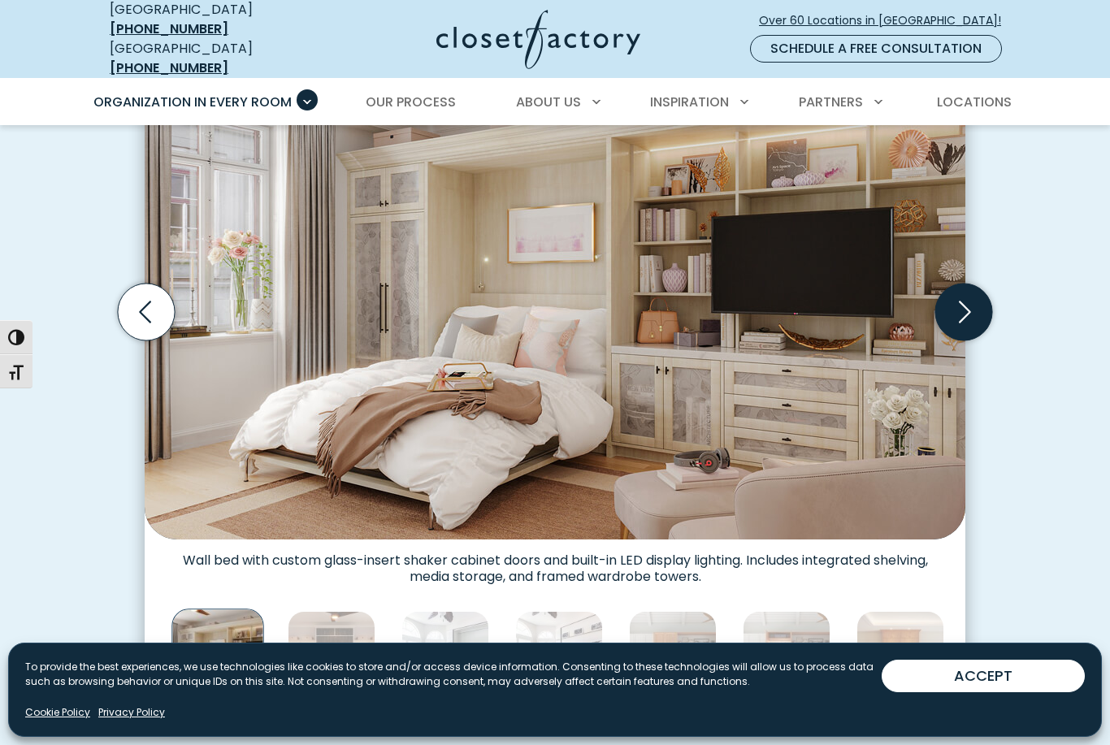
click at [956, 299] on icon "Next slide" at bounding box center [964, 312] width 57 height 57
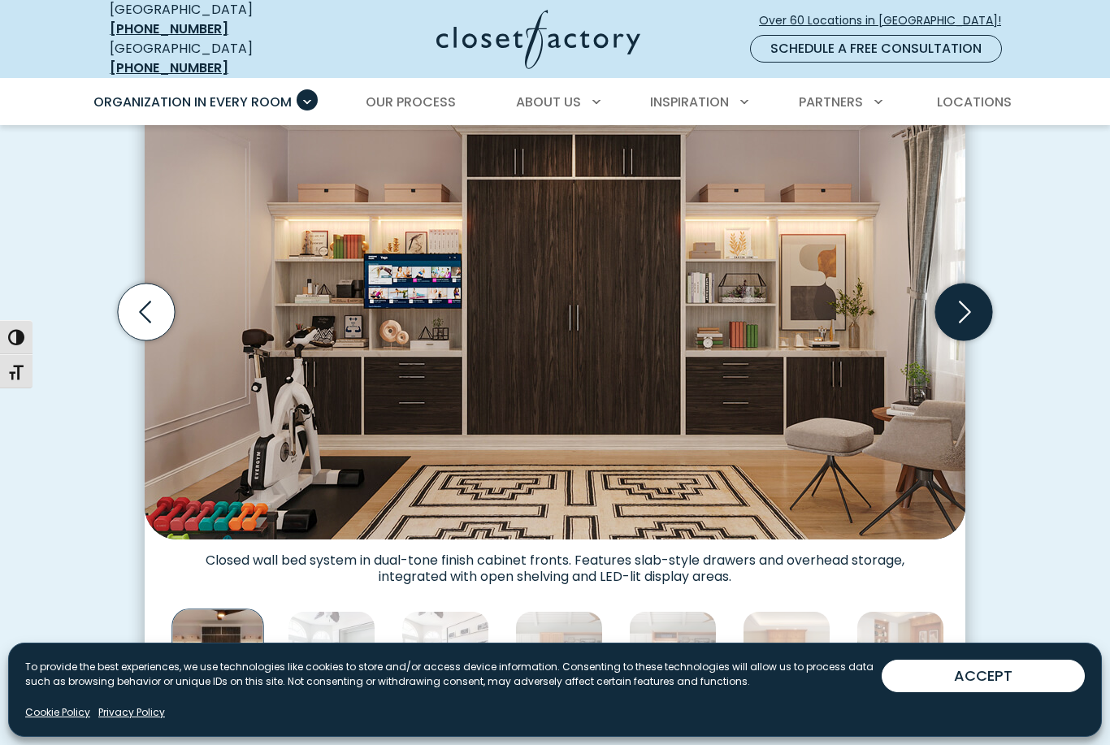
click at [968, 301] on icon "Next slide" at bounding box center [964, 312] width 57 height 57
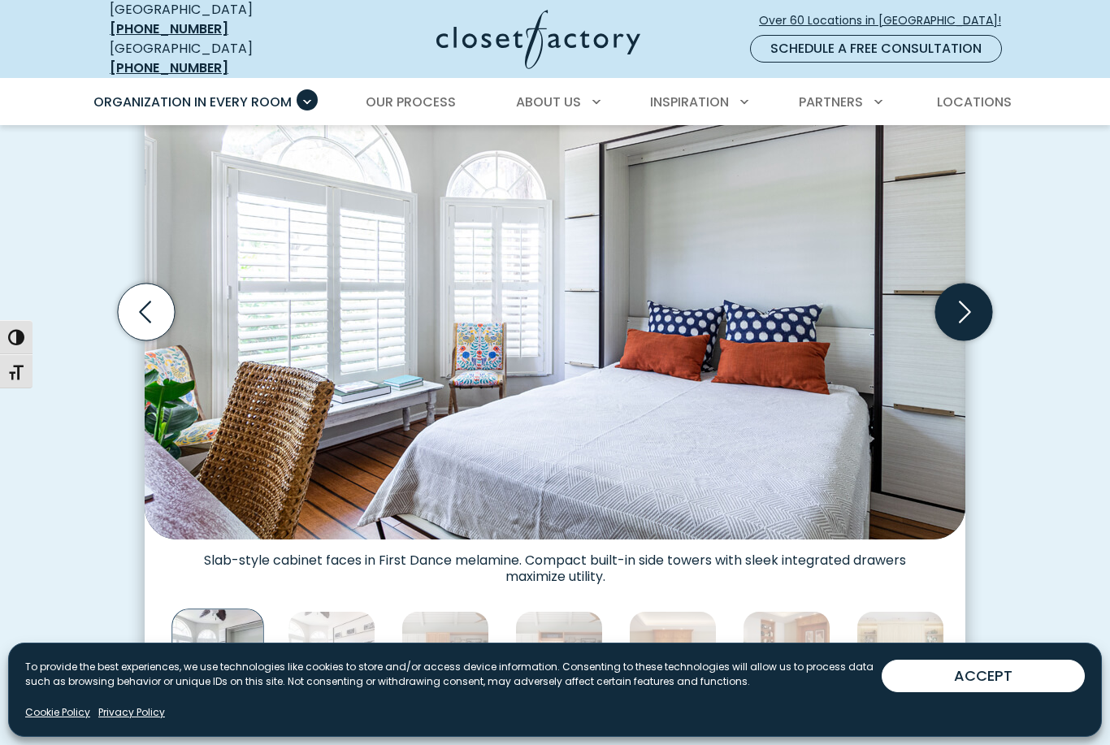
click at [968, 291] on icon "Next slide" at bounding box center [964, 312] width 57 height 57
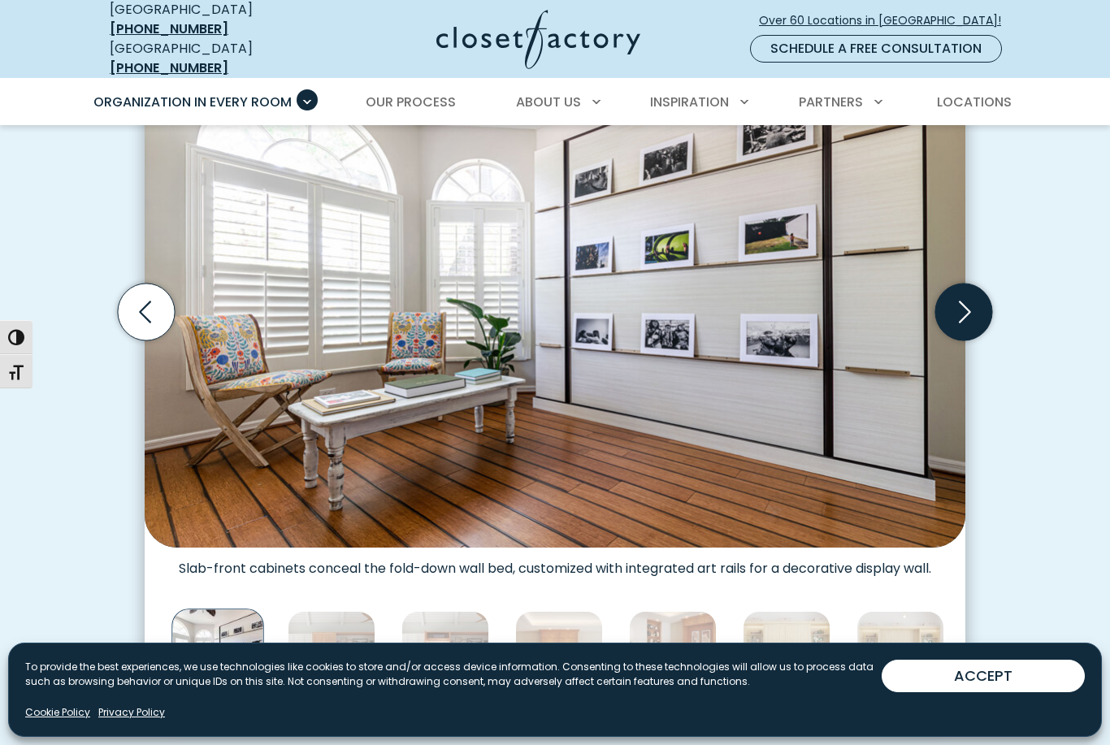
click at [972, 284] on icon "Next slide" at bounding box center [964, 312] width 57 height 57
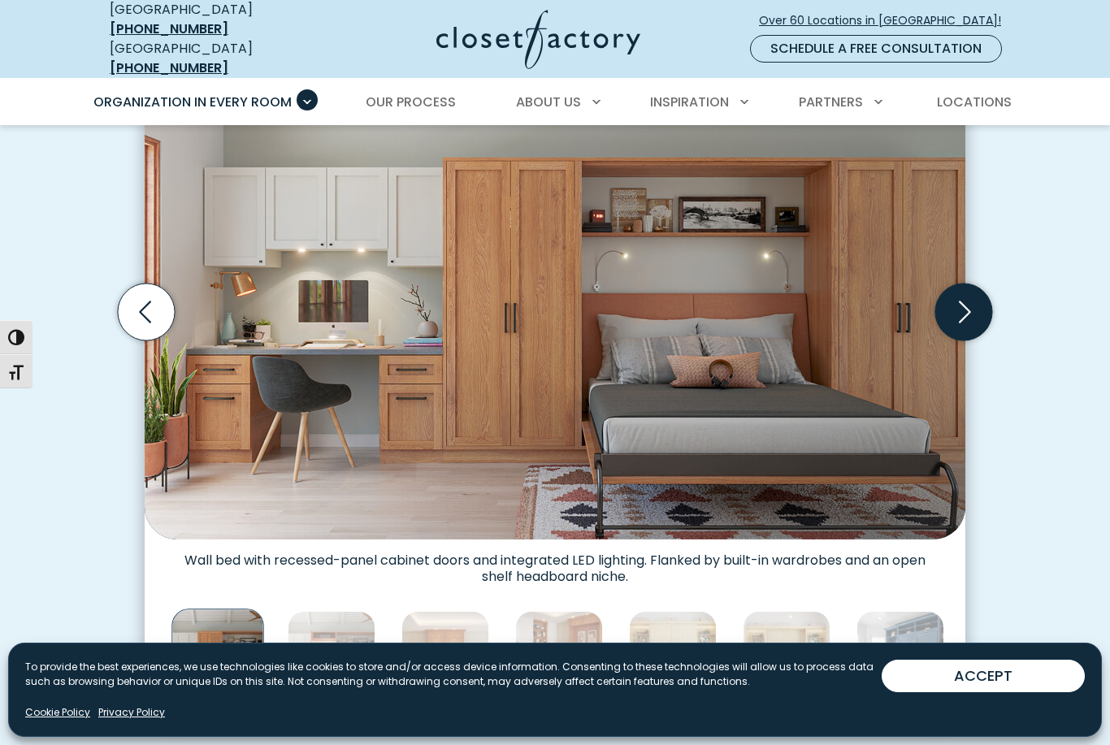
click at [968, 284] on icon "Next slide" at bounding box center [964, 312] width 57 height 57
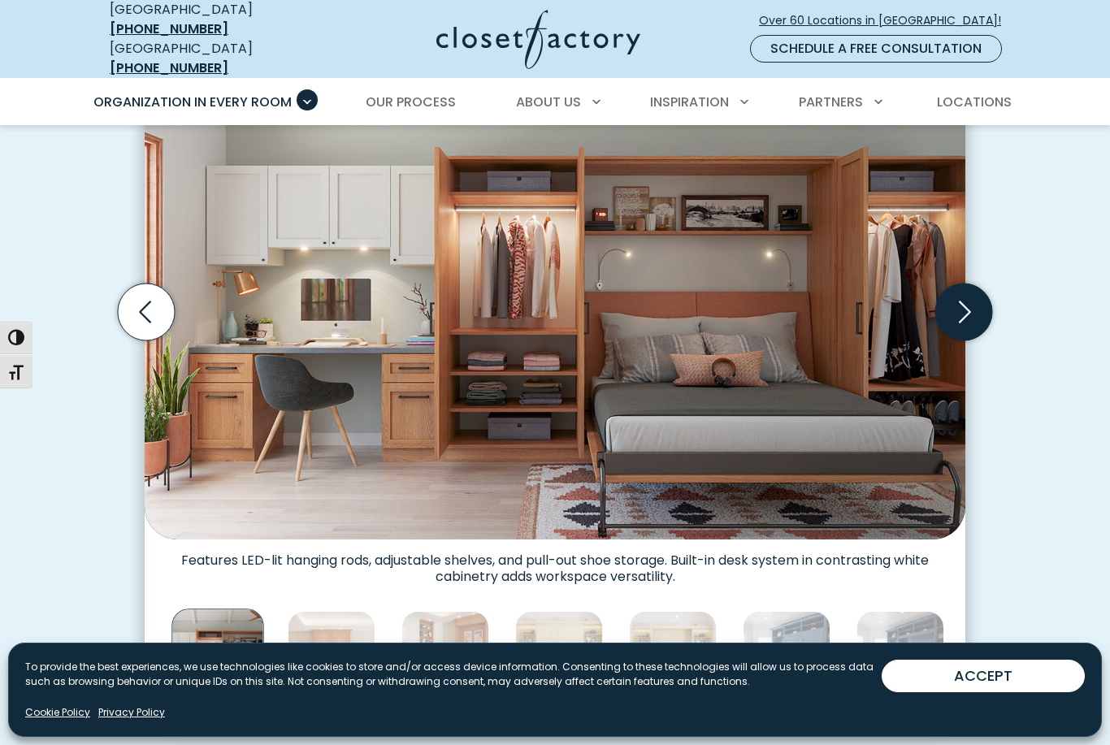
click at [974, 289] on icon "Next slide" at bounding box center [964, 312] width 57 height 57
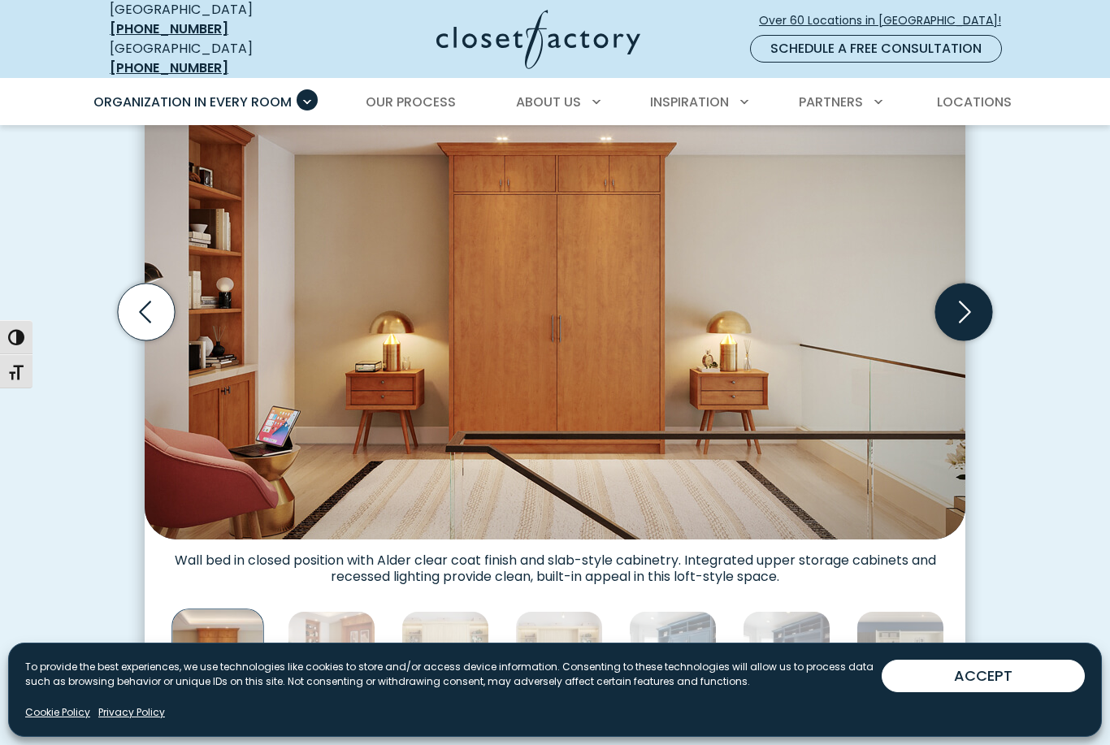
click at [976, 284] on icon "Next slide" at bounding box center [964, 312] width 57 height 57
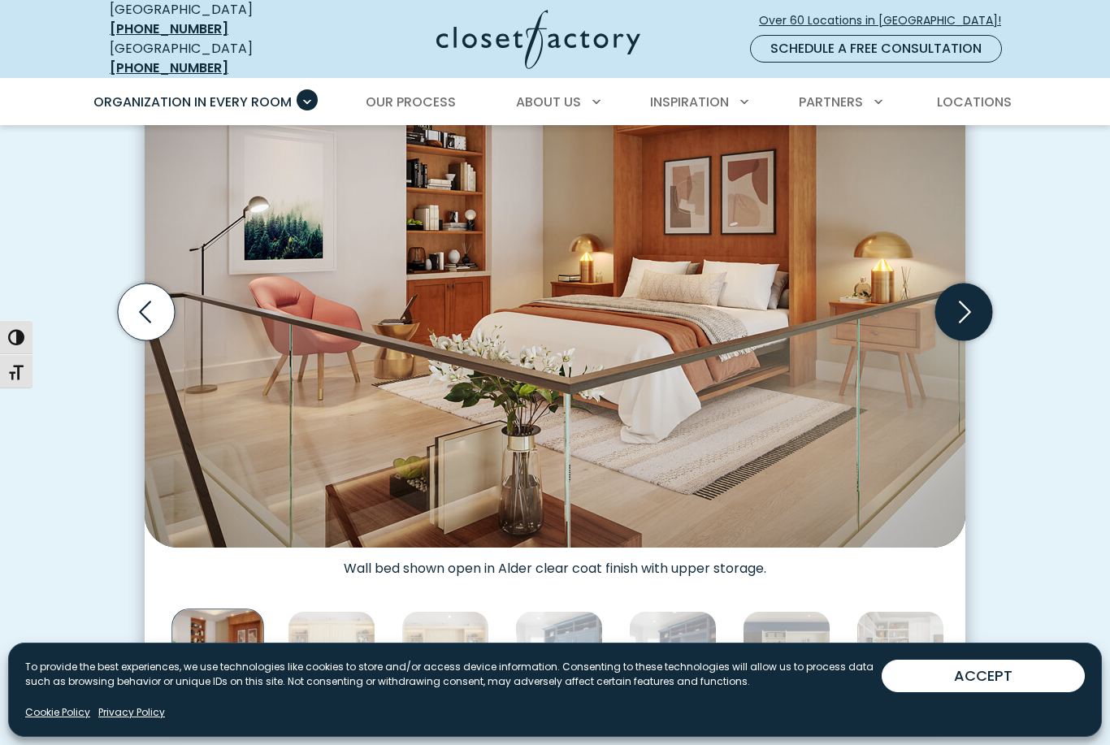
click at [968, 285] on icon "Next slide" at bounding box center [964, 312] width 57 height 57
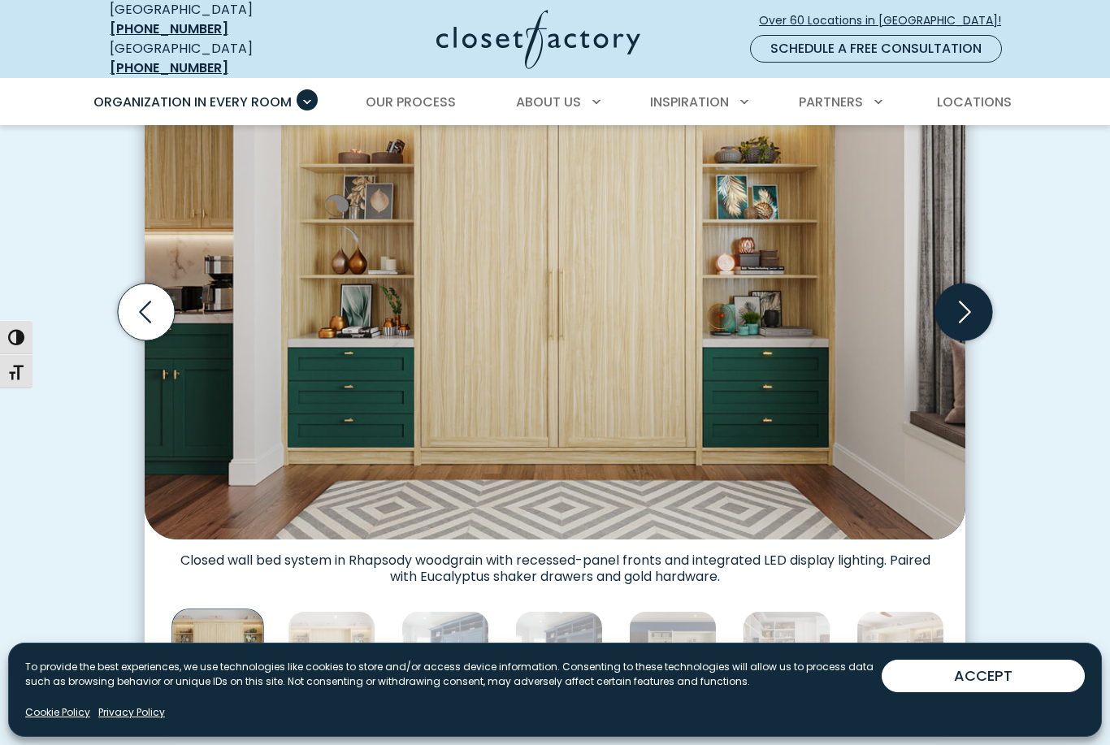
click at [956, 299] on icon "Next slide" at bounding box center [964, 312] width 57 height 57
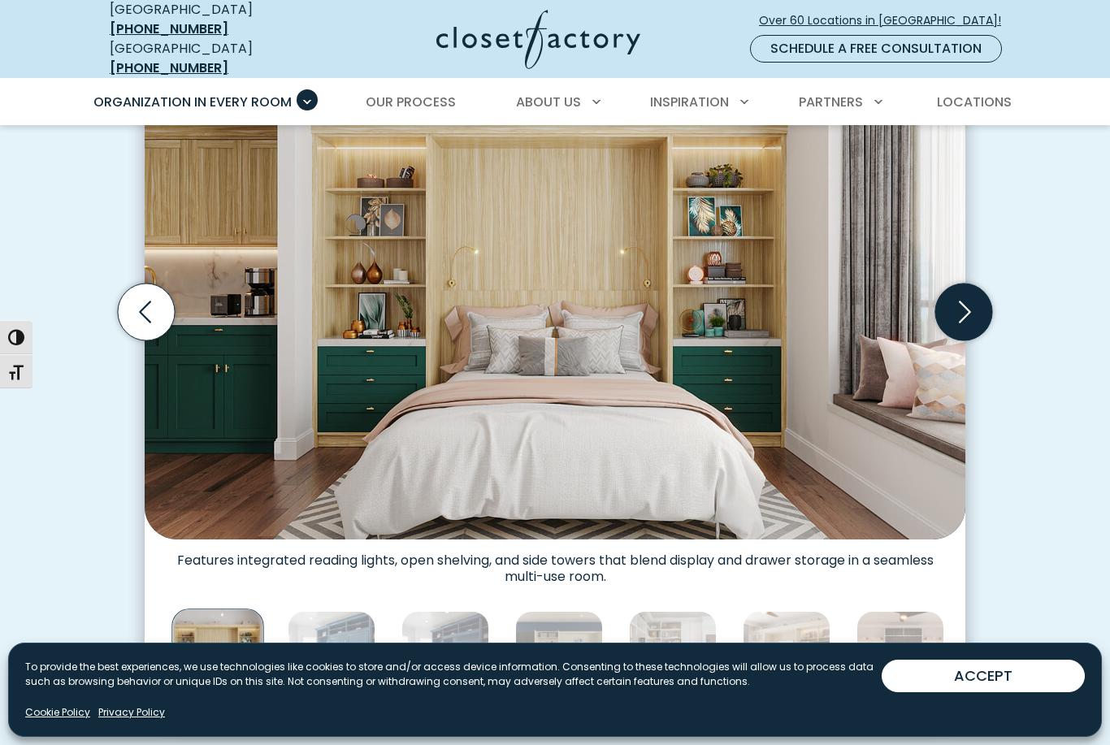
click at [952, 309] on icon "Next slide" at bounding box center [964, 312] width 57 height 57
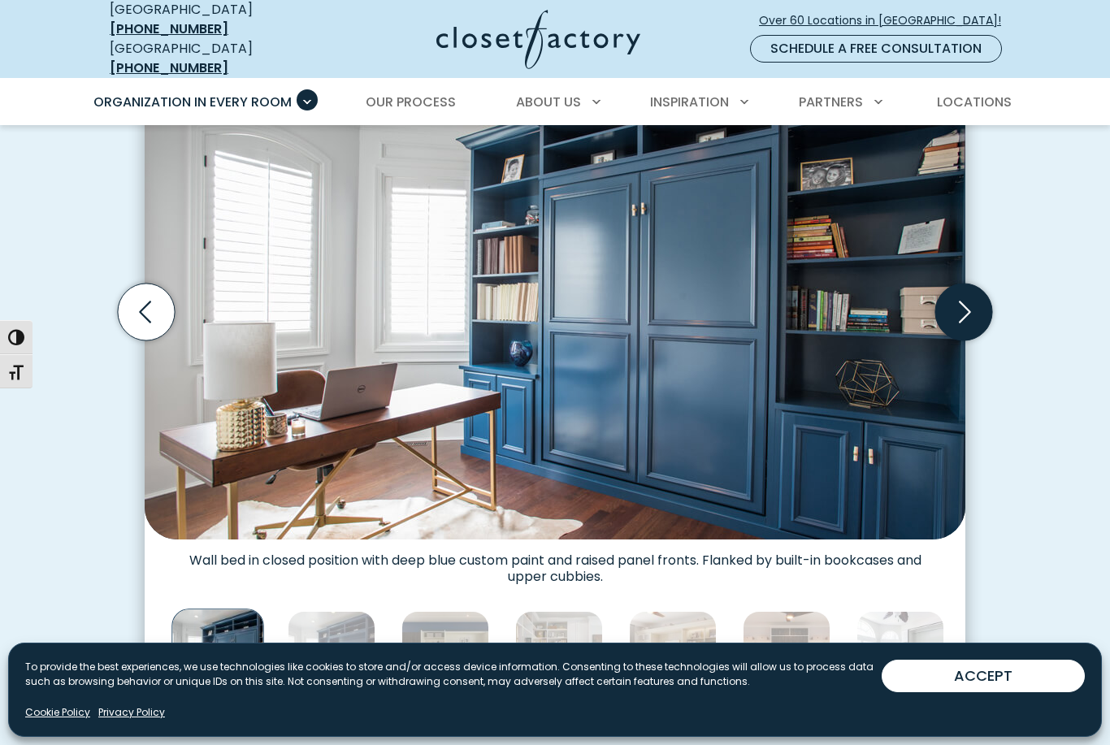
click at [960, 292] on icon "Next slide" at bounding box center [964, 312] width 57 height 57
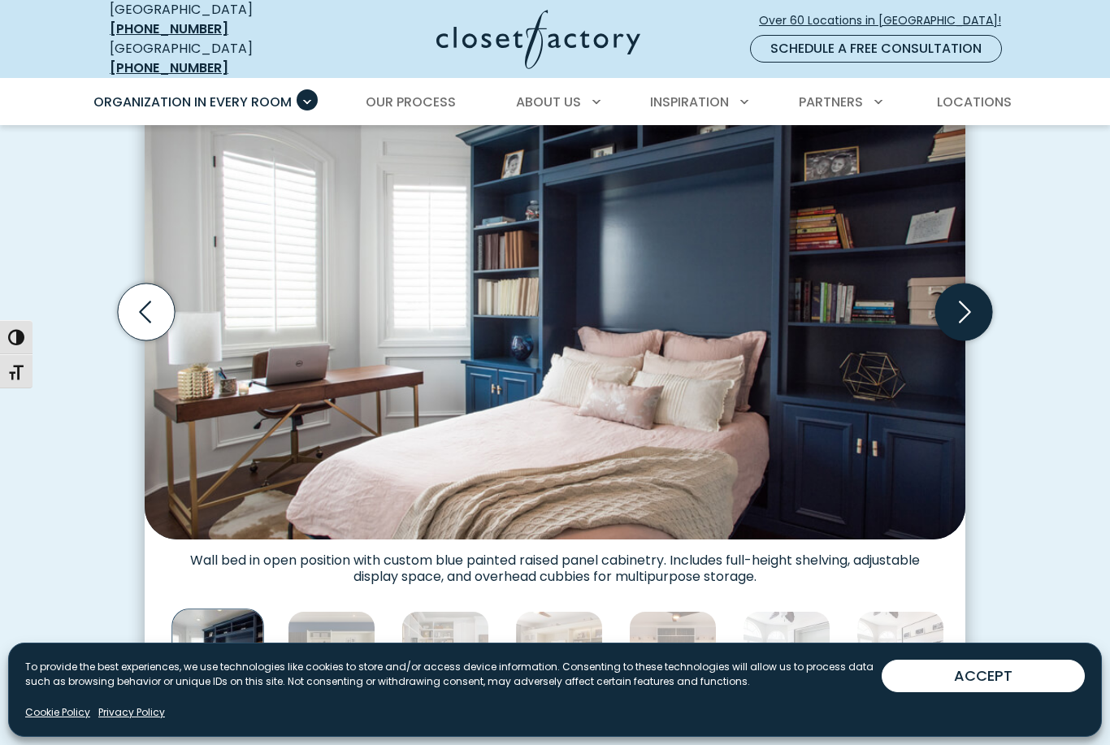
click at [963, 302] on icon "Next slide" at bounding box center [965, 313] width 12 height 22
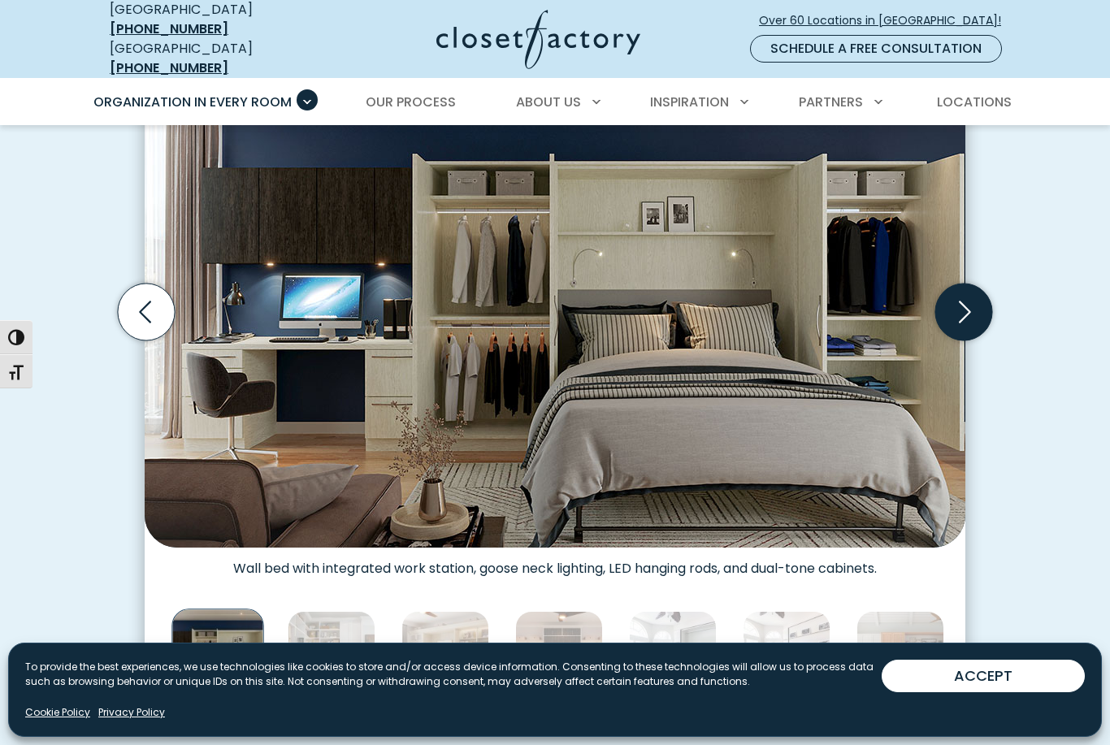
click at [963, 303] on icon "Next slide" at bounding box center [965, 313] width 12 height 22
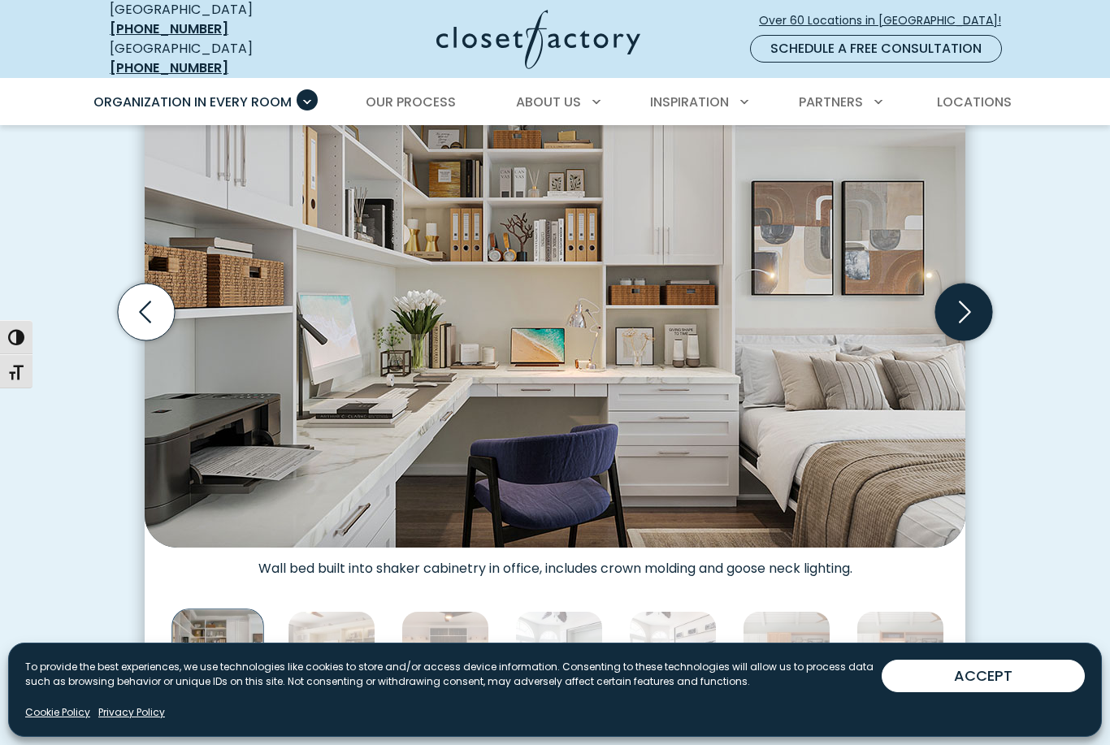
click at [960, 311] on icon "Next slide" at bounding box center [964, 312] width 57 height 57
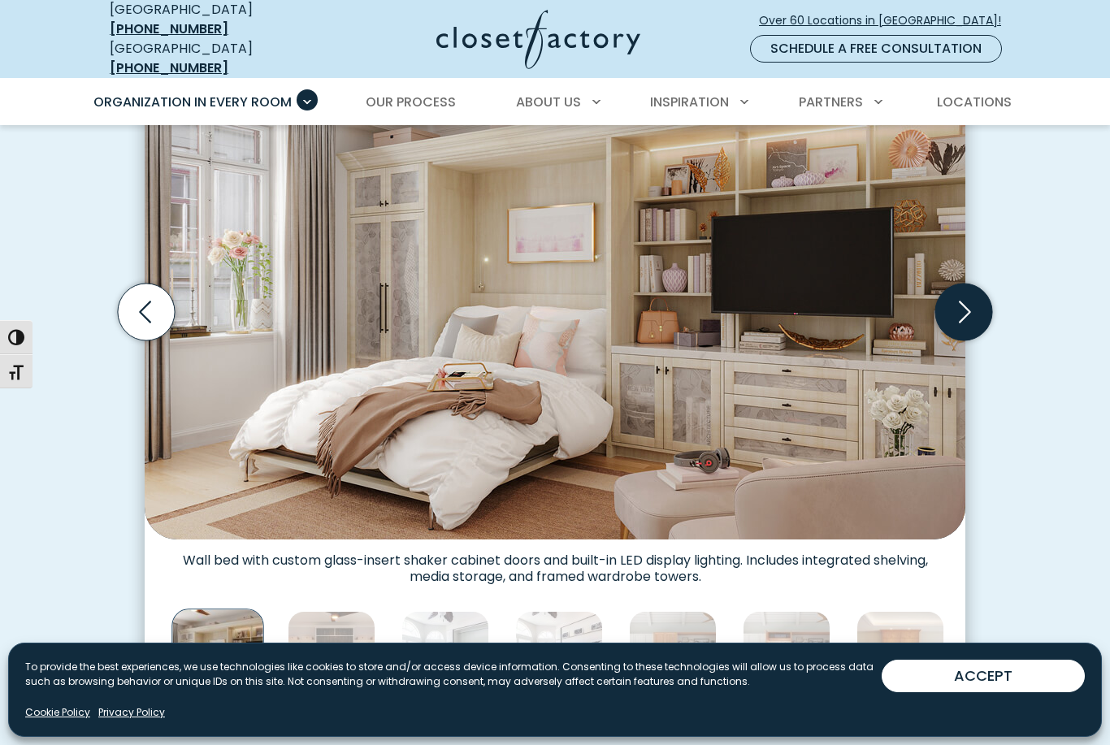
click at [962, 299] on icon "Next slide" at bounding box center [964, 312] width 57 height 57
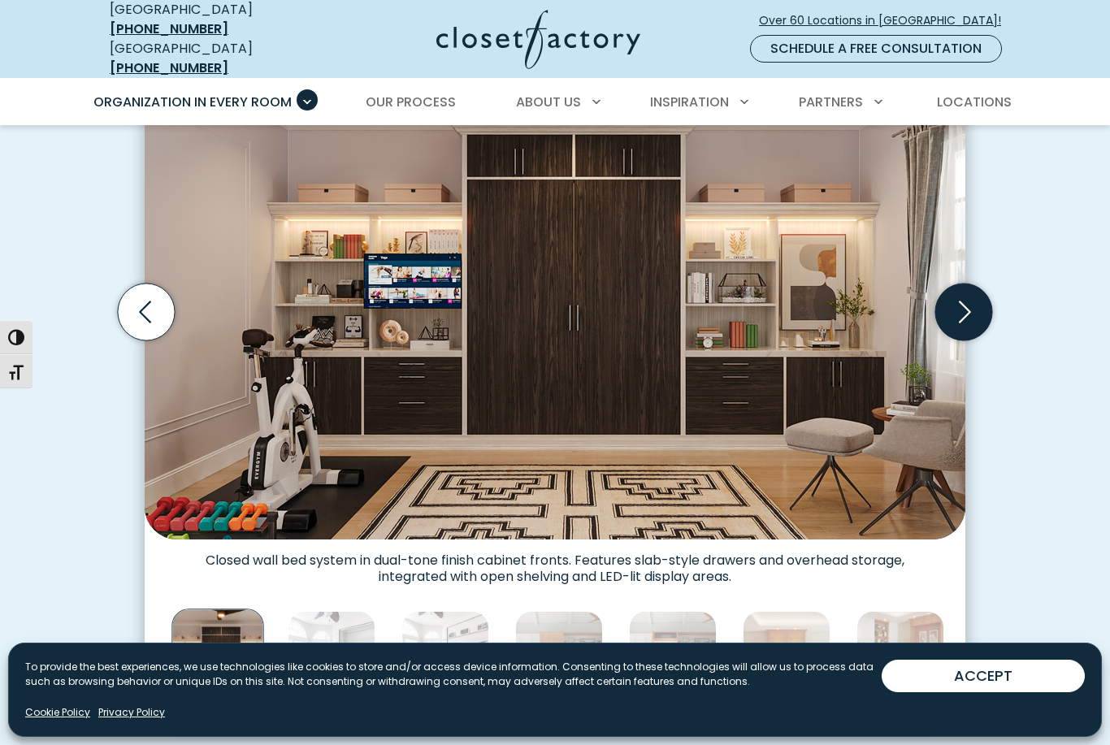
click at [963, 299] on icon "Next slide" at bounding box center [964, 312] width 57 height 57
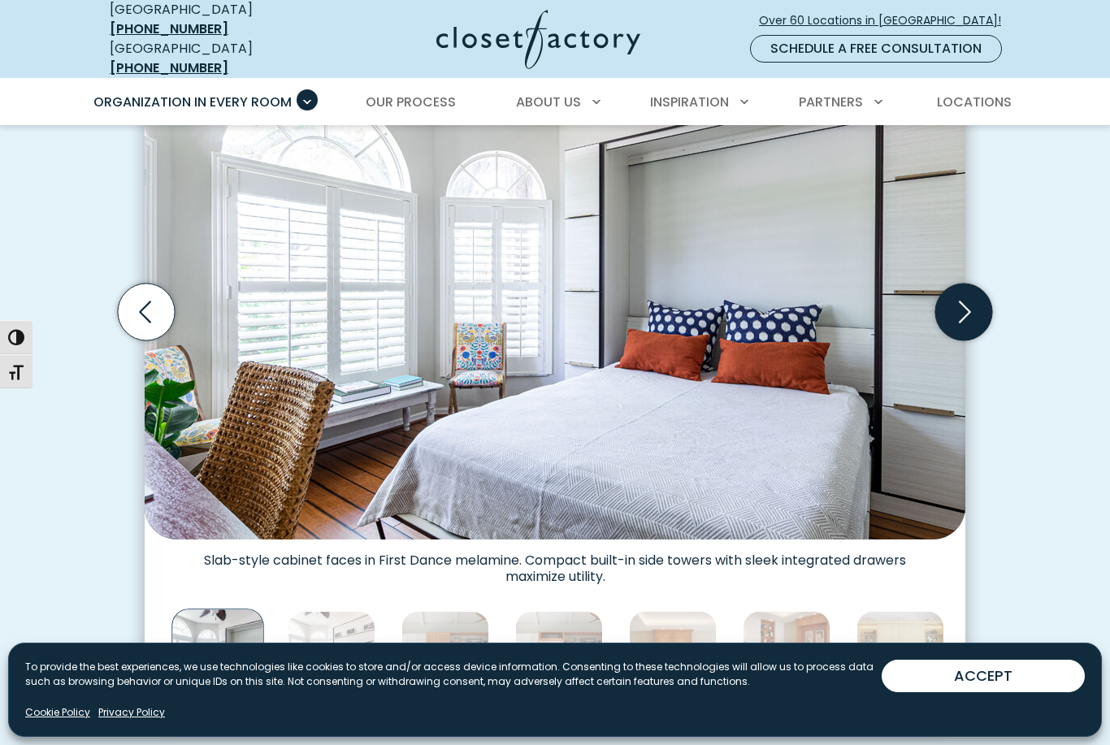
scroll to position [533, 0]
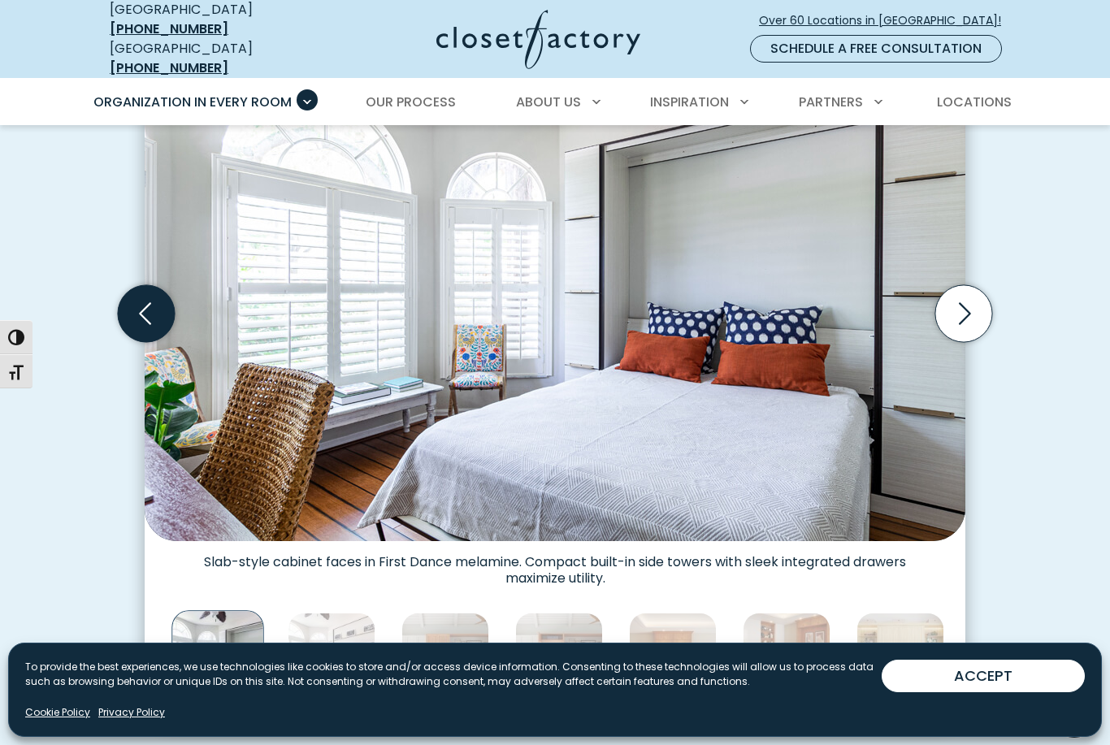
click at [159, 304] on icon "Previous slide" at bounding box center [146, 313] width 57 height 57
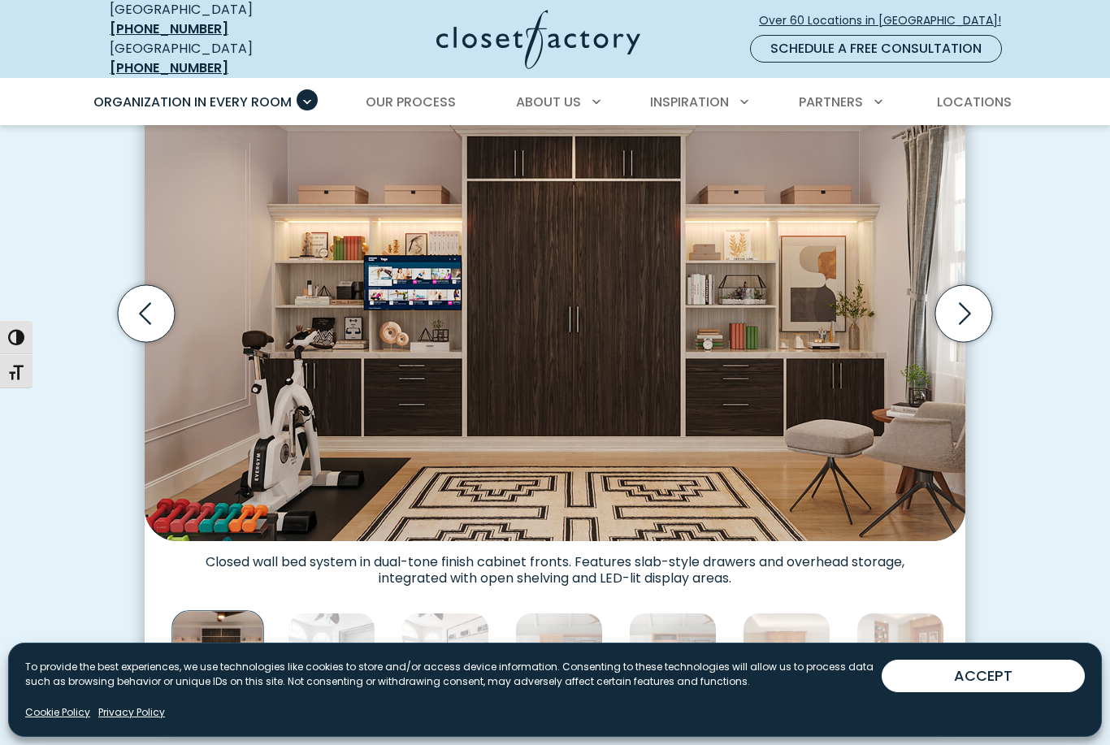
scroll to position [367, 0]
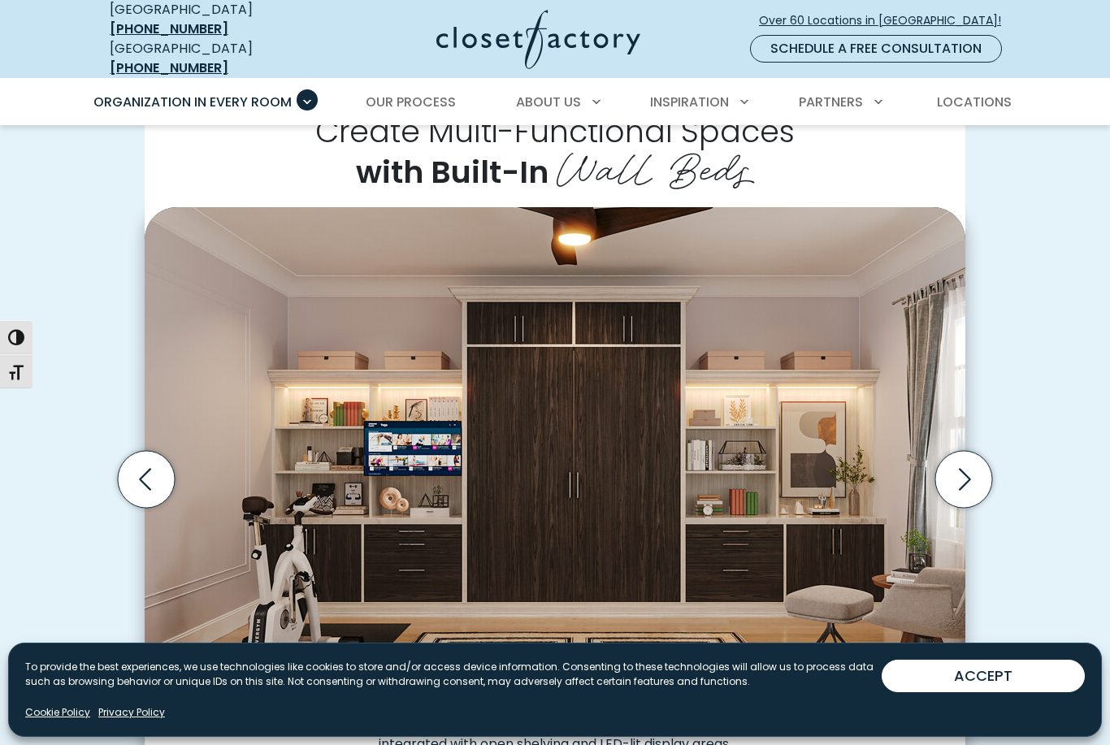
click at [1106, 410] on div "Create Multi-Functional Spaces with Built-In Wall Beds Wall bed built into shak…" at bounding box center [555, 494] width 1110 height 887
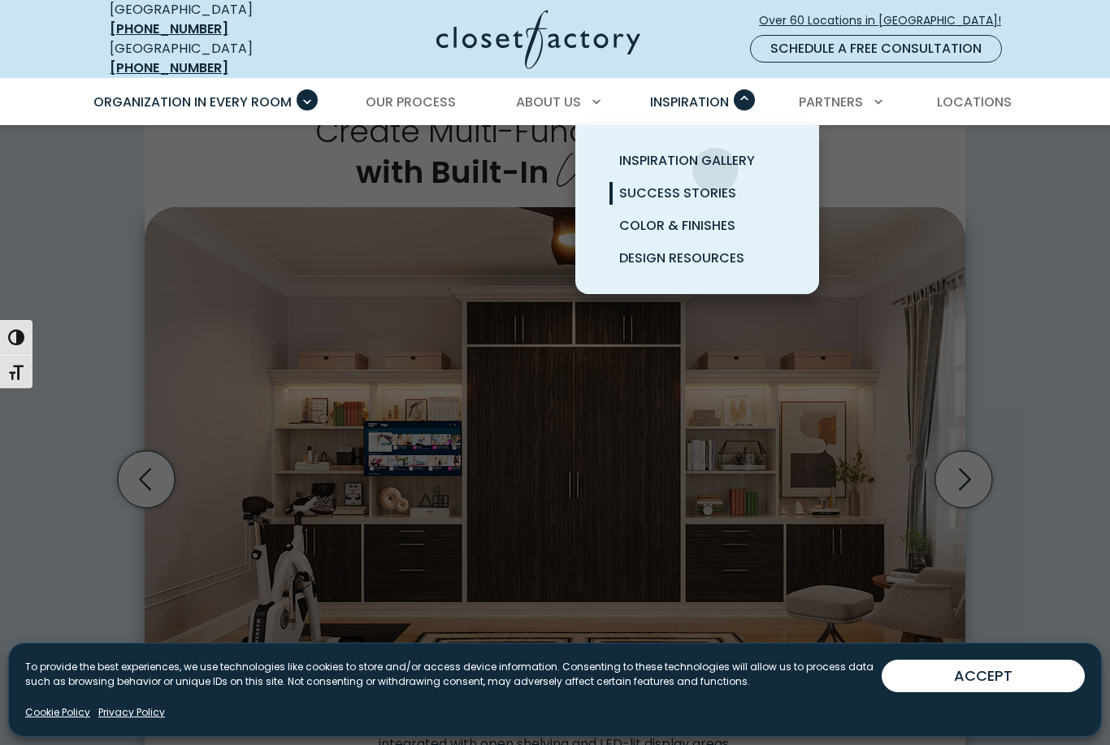
click at [722, 184] on span "Success Stories" at bounding box center [677, 193] width 117 height 19
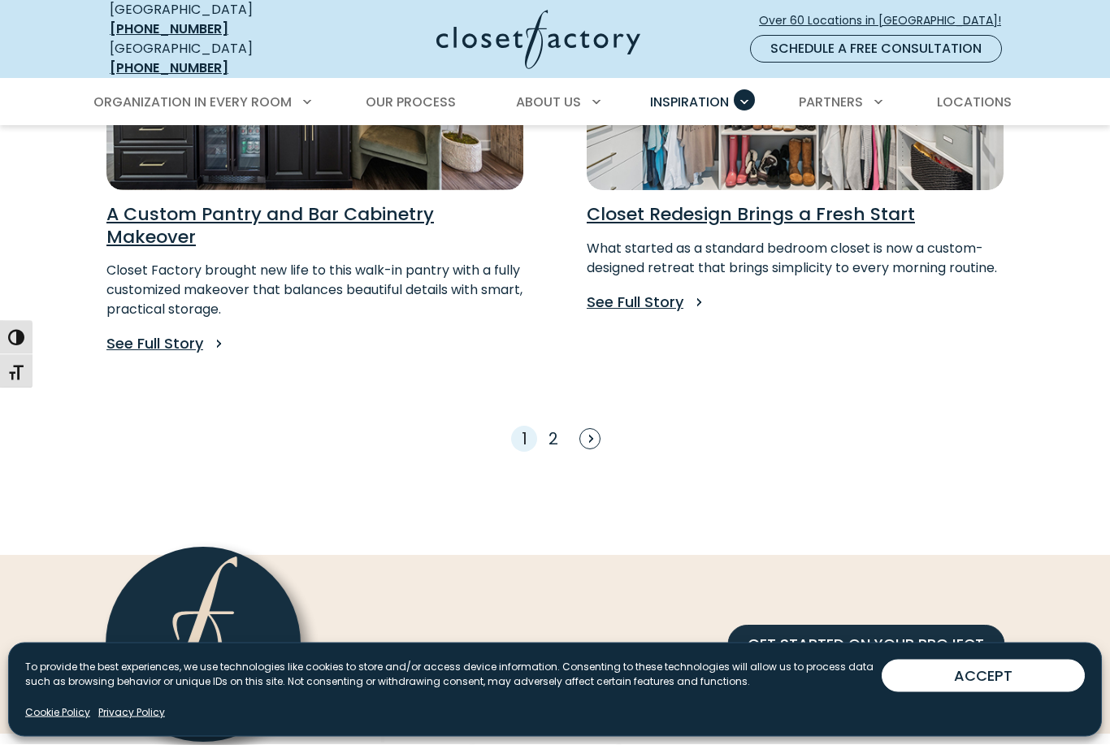
scroll to position [1372, 0]
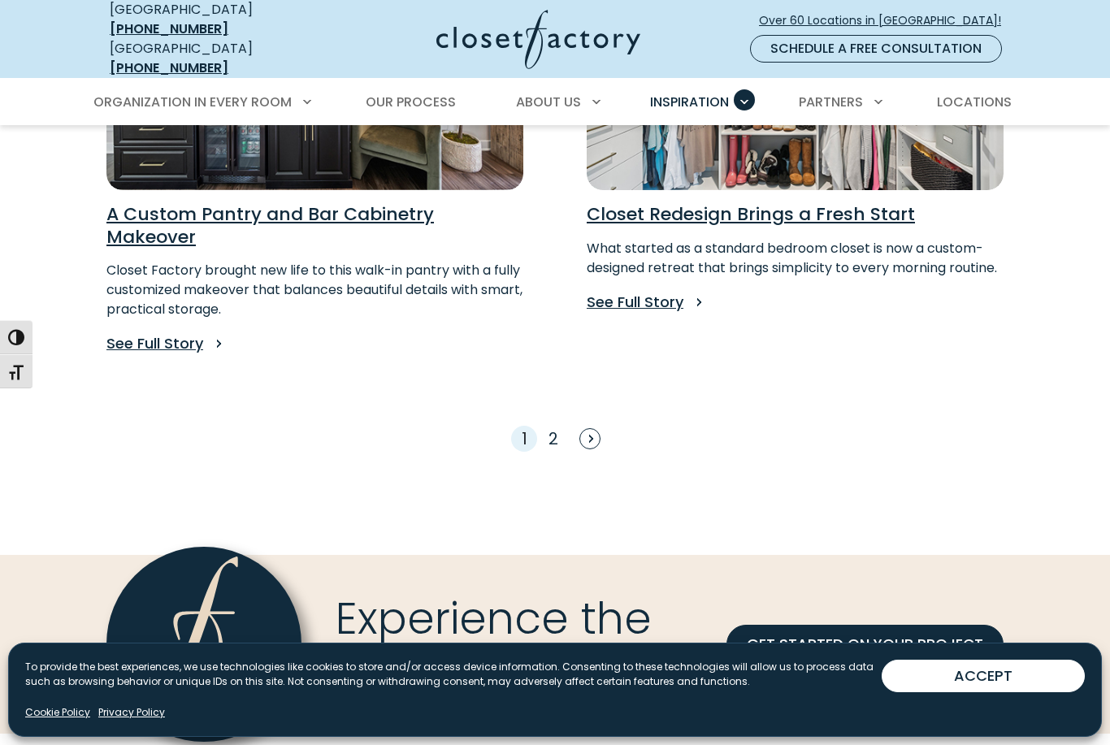
click at [583, 388] on div "1 2" at bounding box center [555, 452] width 917 height 128
click at [600, 428] on span "Next" at bounding box center [590, 438] width 21 height 21
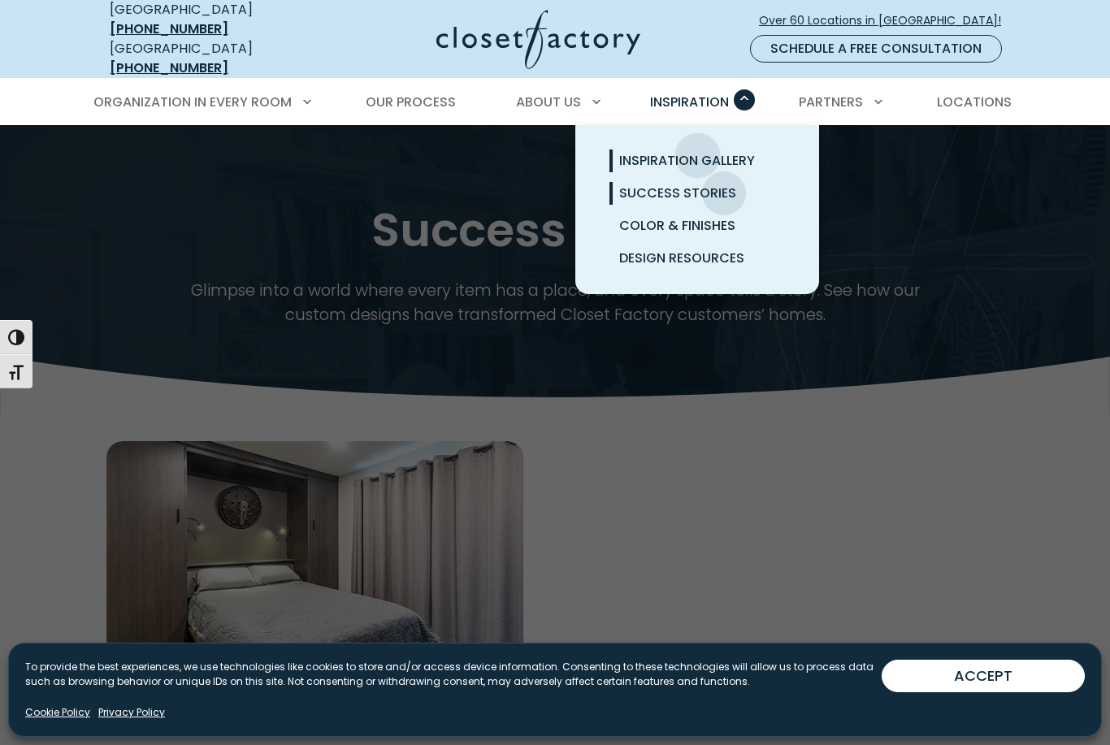
click at [732, 151] on span "Inspiration Gallery" at bounding box center [687, 160] width 136 height 19
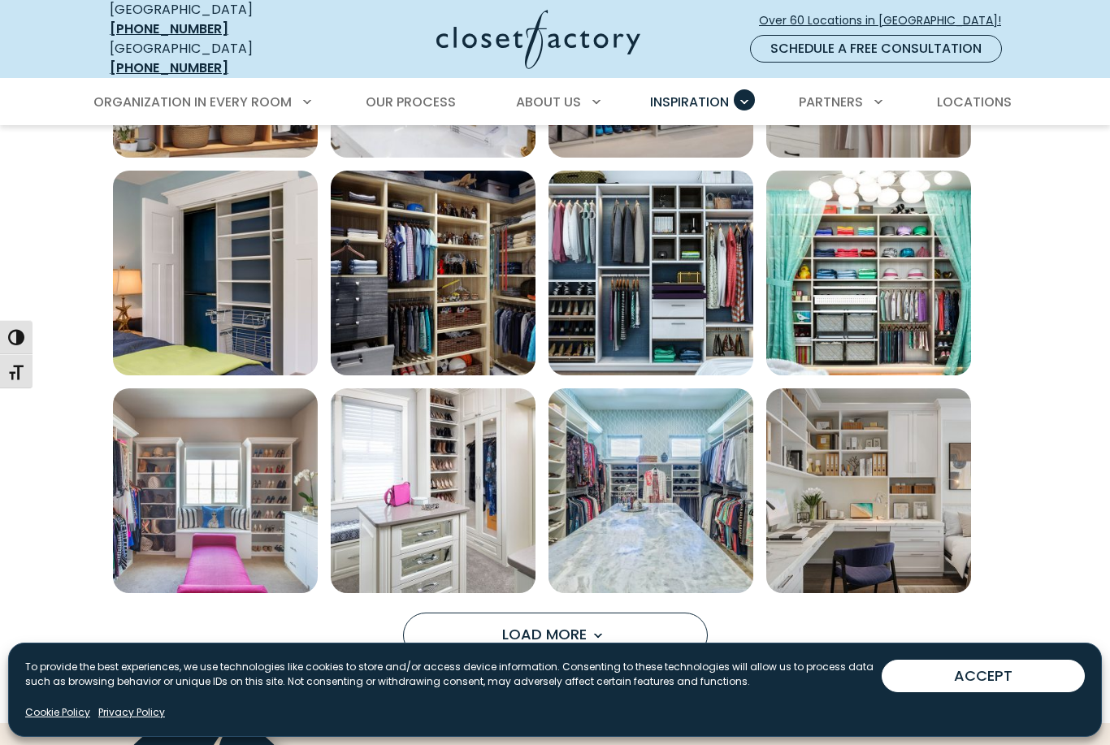
scroll to position [983, 0]
click at [584, 537] on img "Open inspiration gallery to preview enlarged image" at bounding box center [651, 491] width 205 height 205
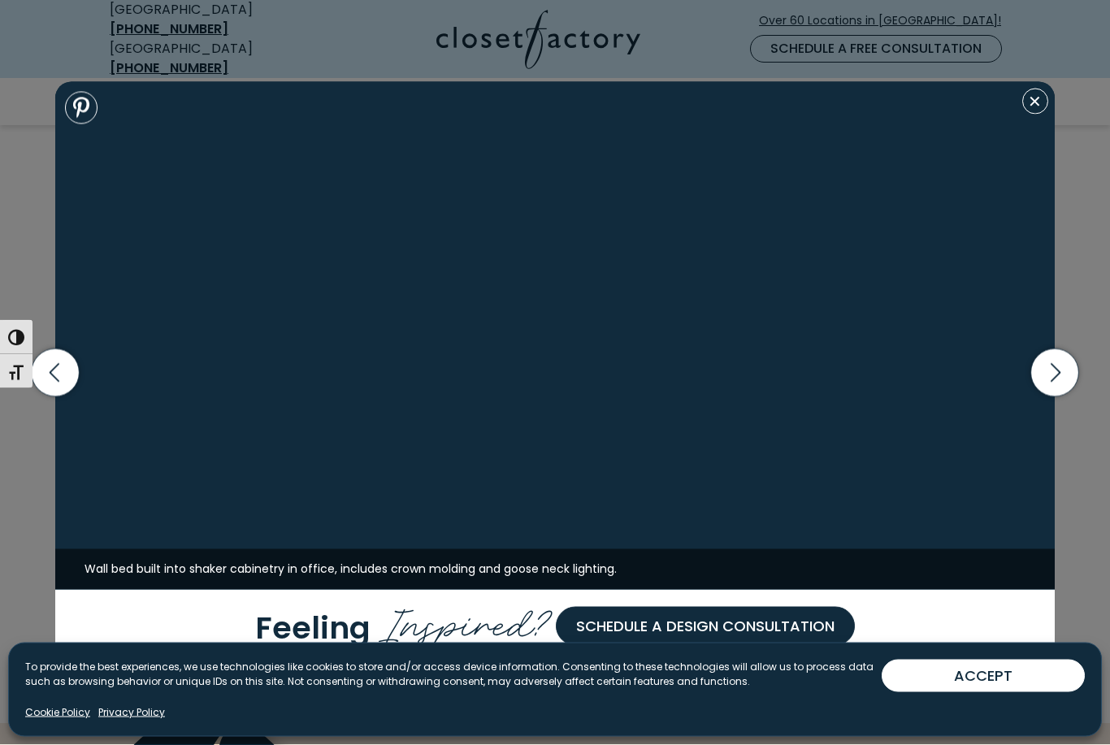
scroll to position [984, 0]
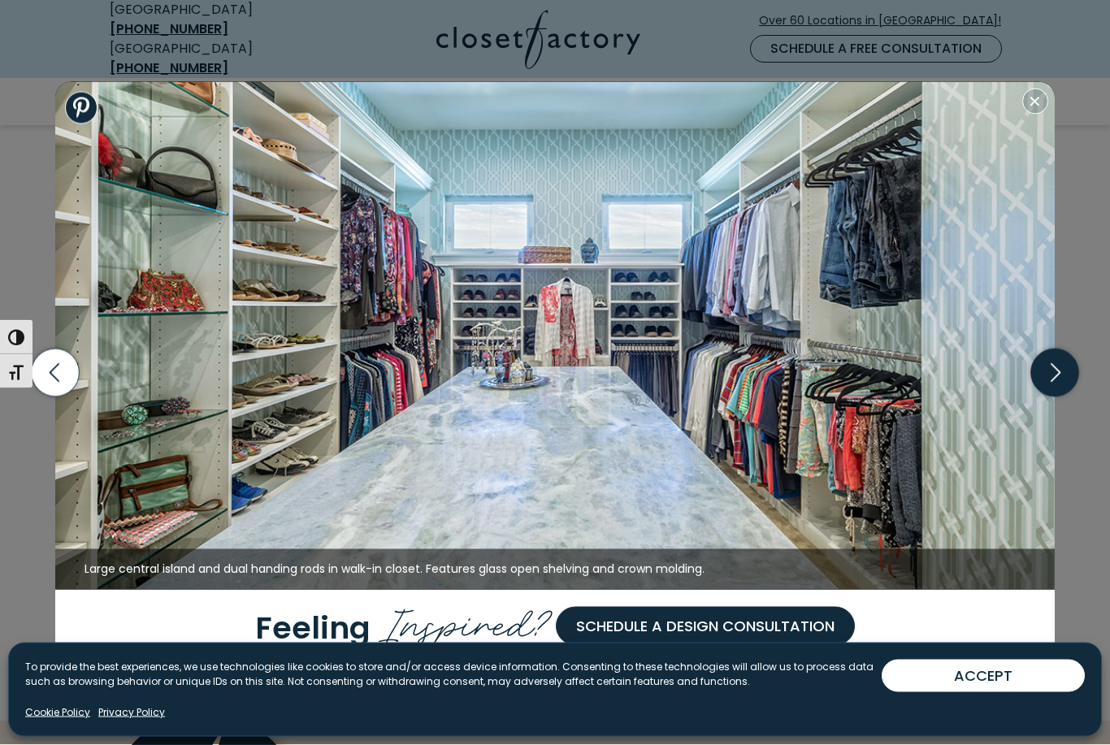
click at [1048, 397] on icon "button" at bounding box center [1055, 373] width 48 height 48
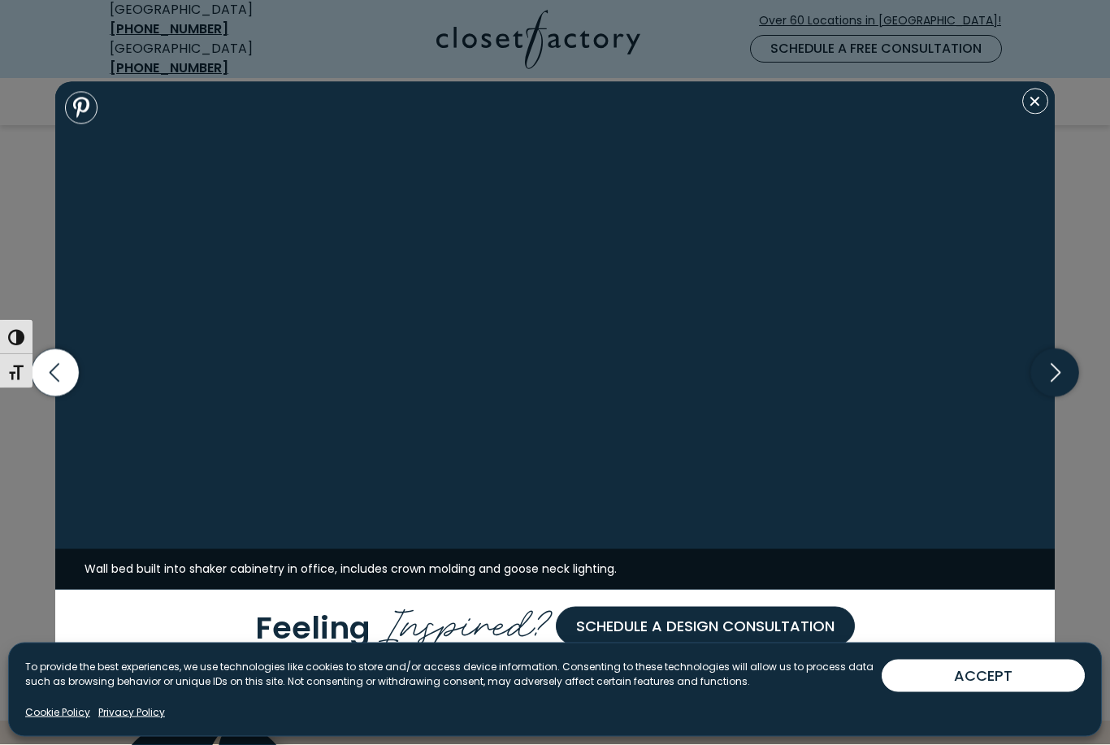
scroll to position [986, 0]
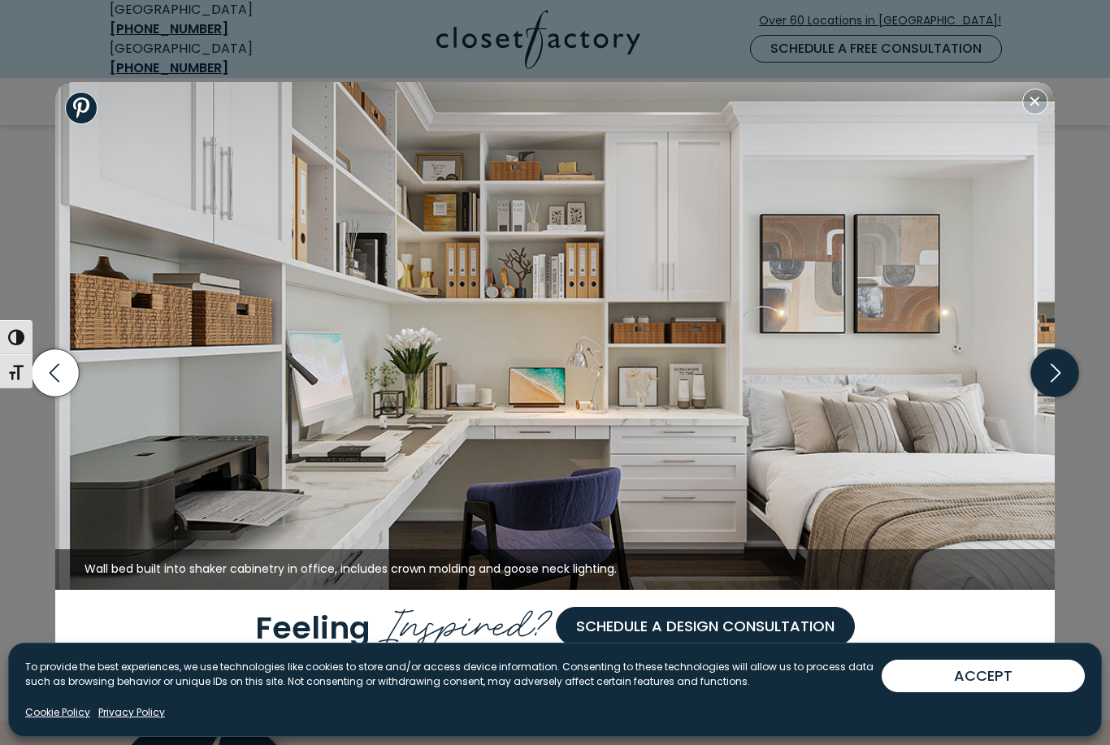
click at [1044, 397] on icon "button" at bounding box center [1055, 373] width 48 height 48
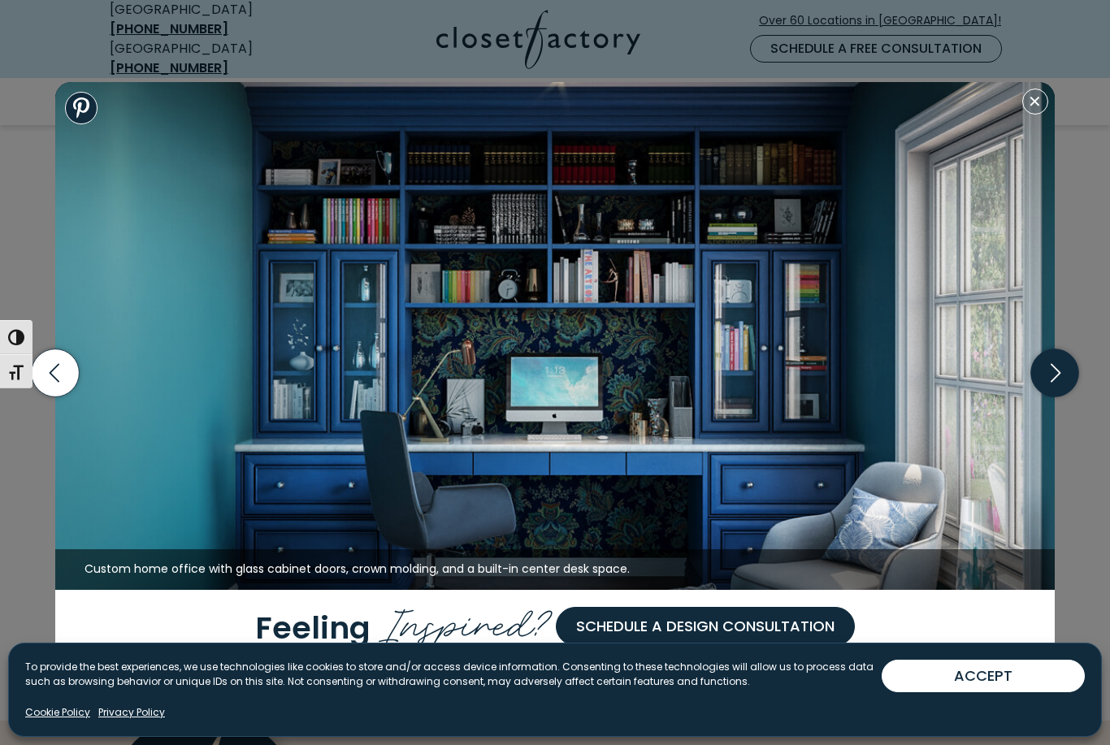
click at [1049, 397] on icon "button" at bounding box center [1055, 373] width 48 height 48
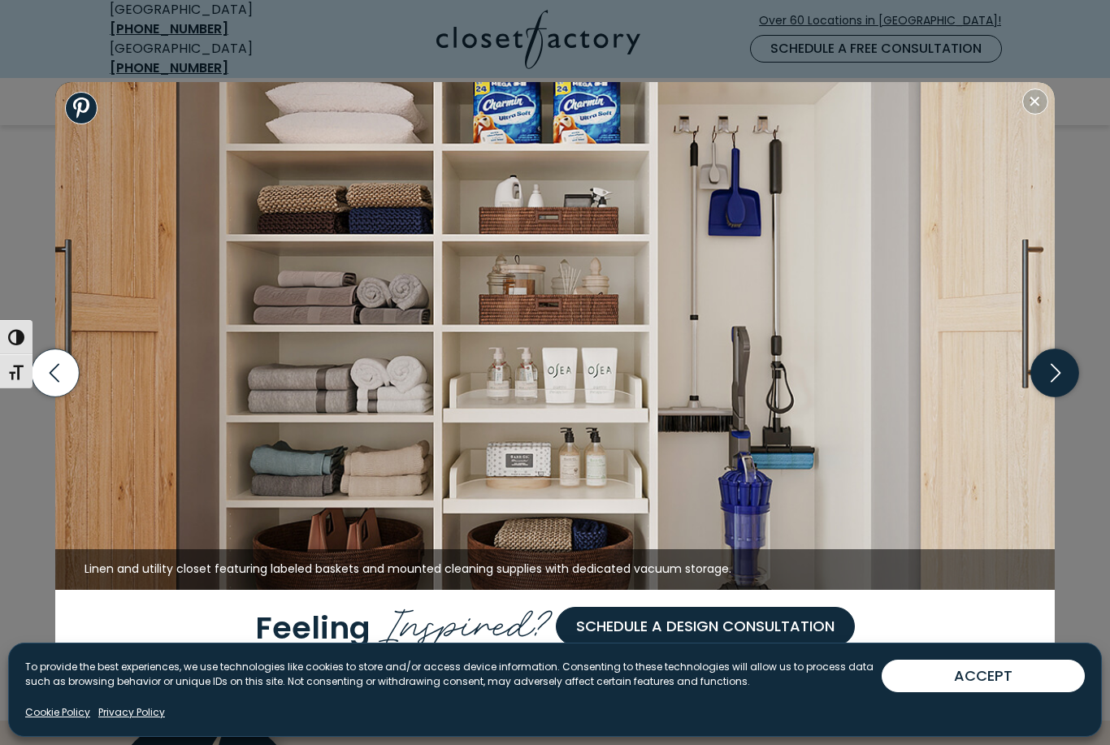
click at [1049, 397] on icon "button" at bounding box center [1055, 373] width 48 height 48
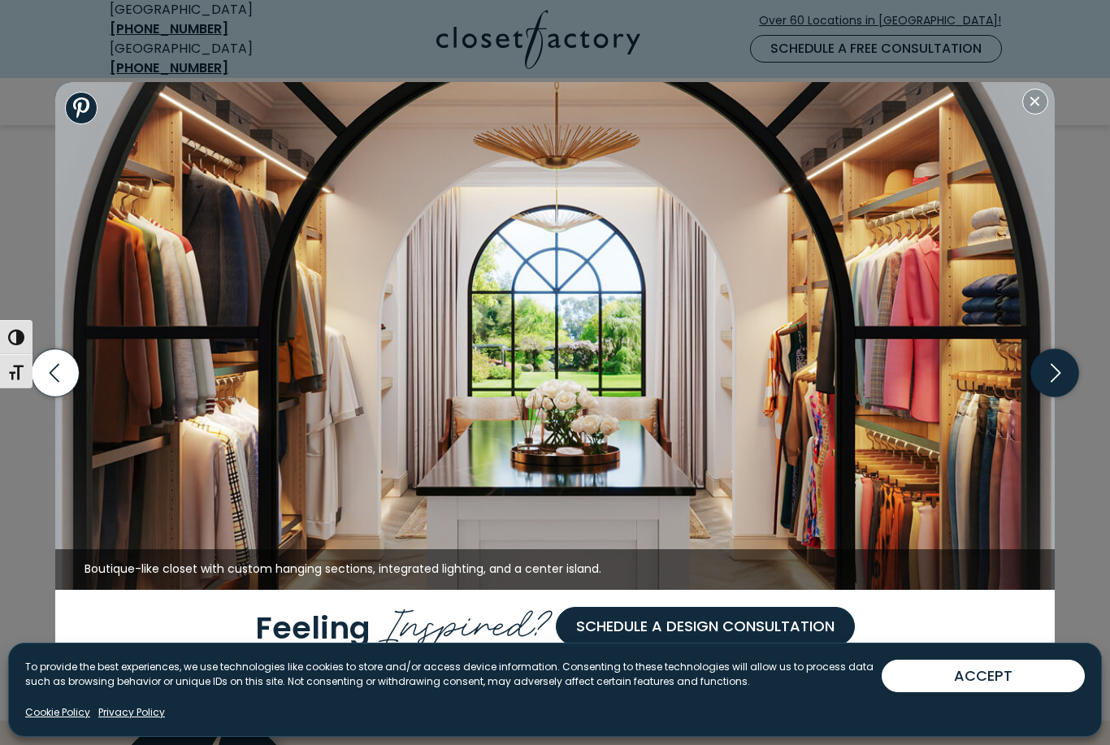
click at [1059, 382] on icon "button" at bounding box center [1056, 372] width 10 height 19
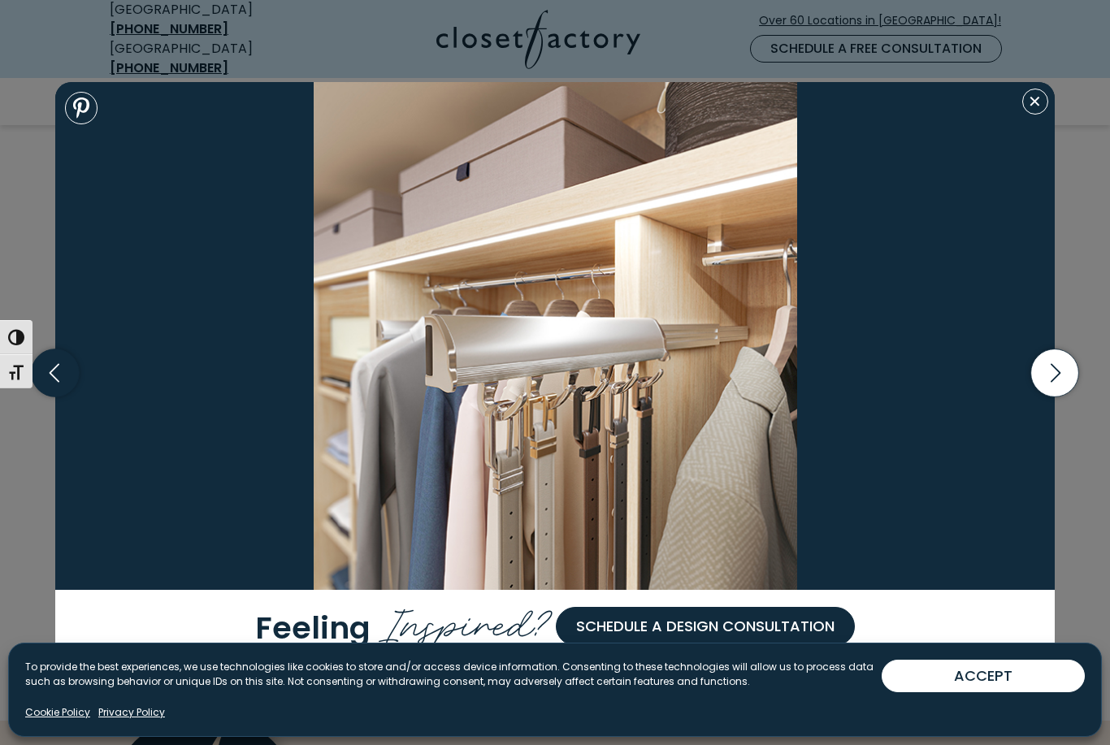
click at [60, 397] on icon "button" at bounding box center [56, 373] width 48 height 48
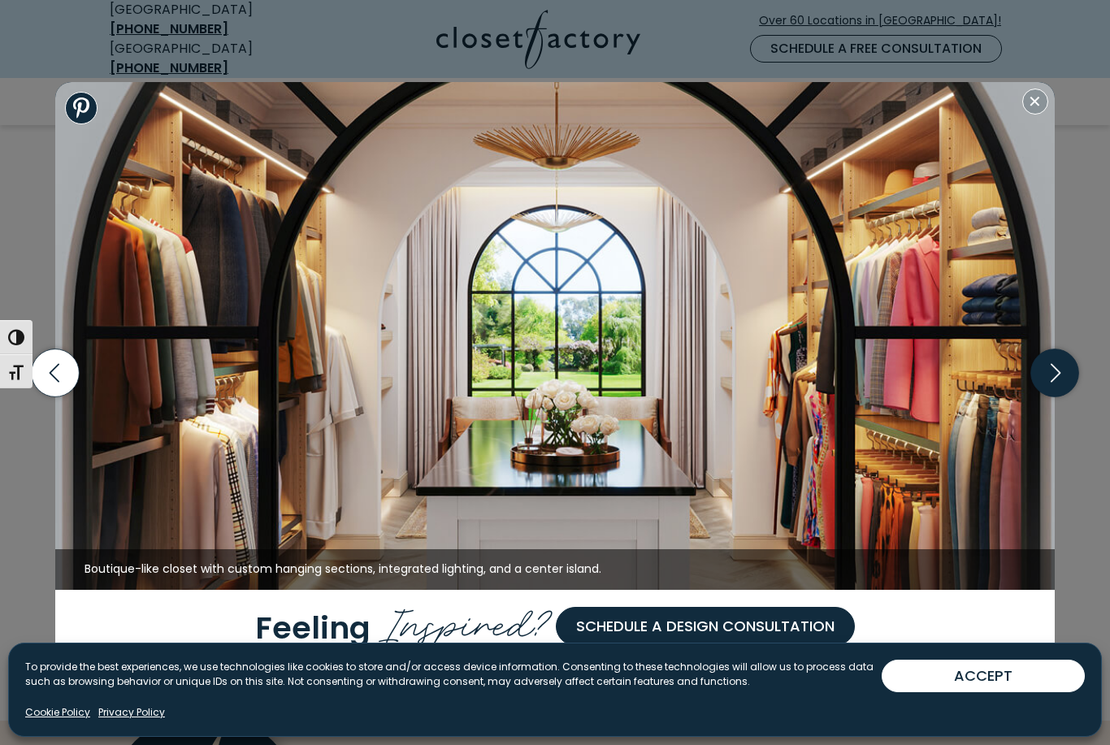
click at [1055, 388] on icon "button" at bounding box center [1055, 373] width 48 height 48
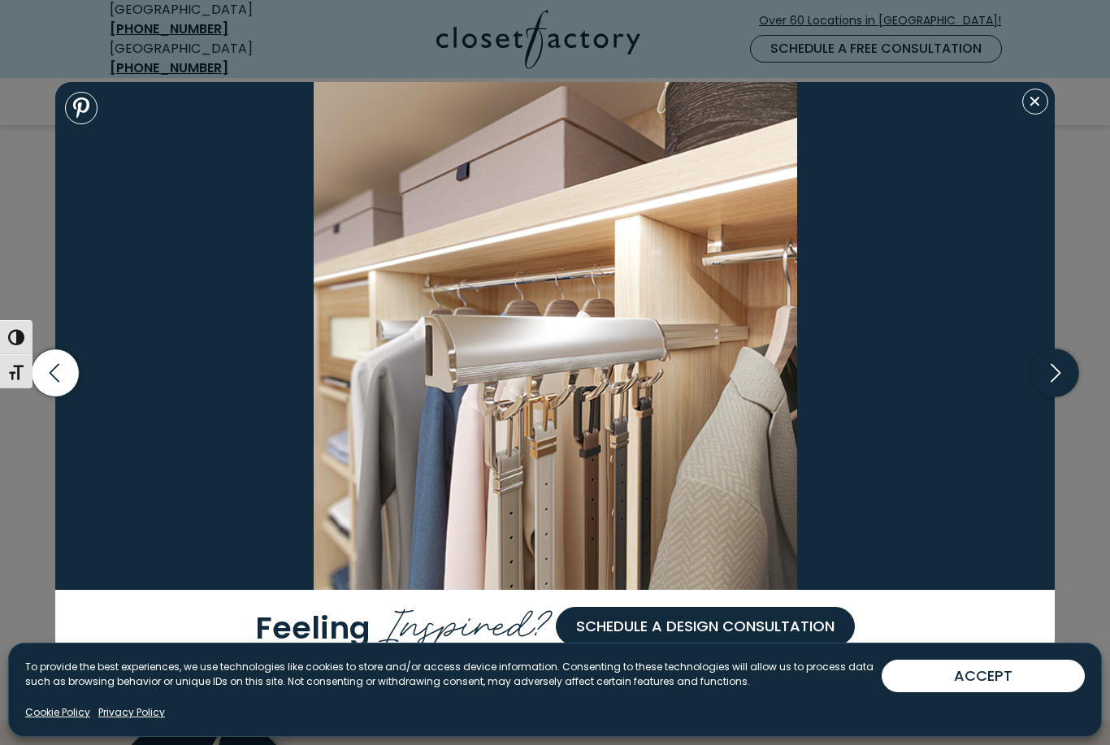
click at [1062, 397] on icon "button" at bounding box center [1055, 373] width 48 height 48
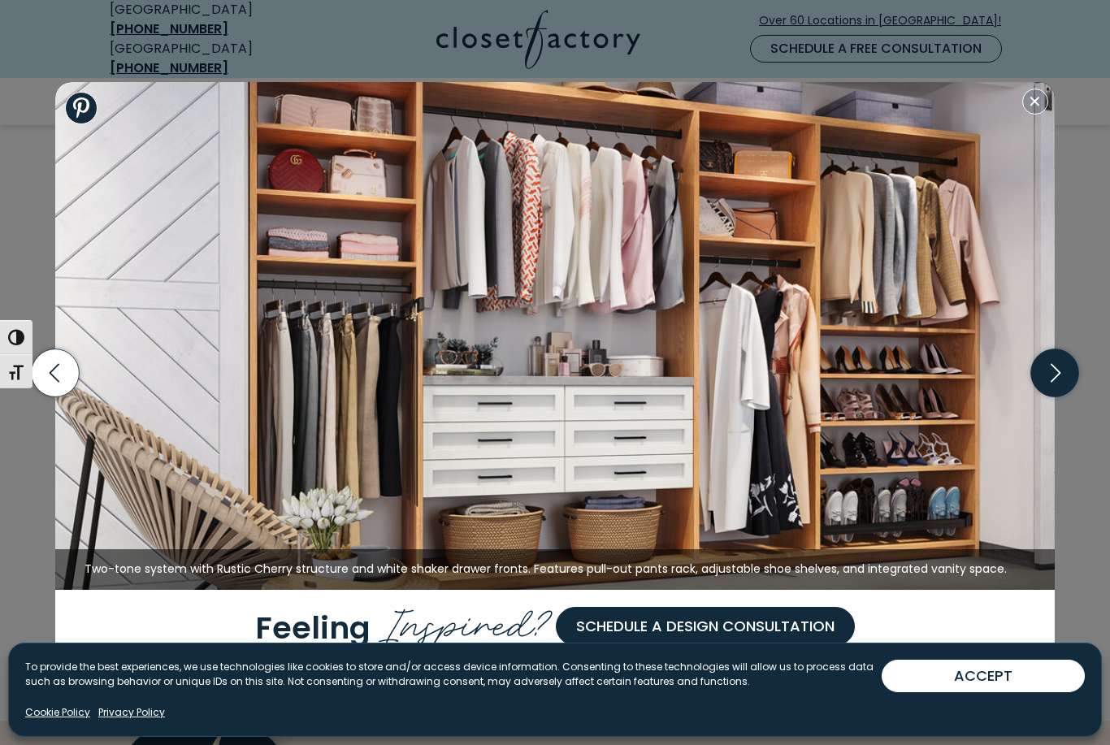
click at [1054, 397] on icon "button" at bounding box center [1055, 373] width 48 height 48
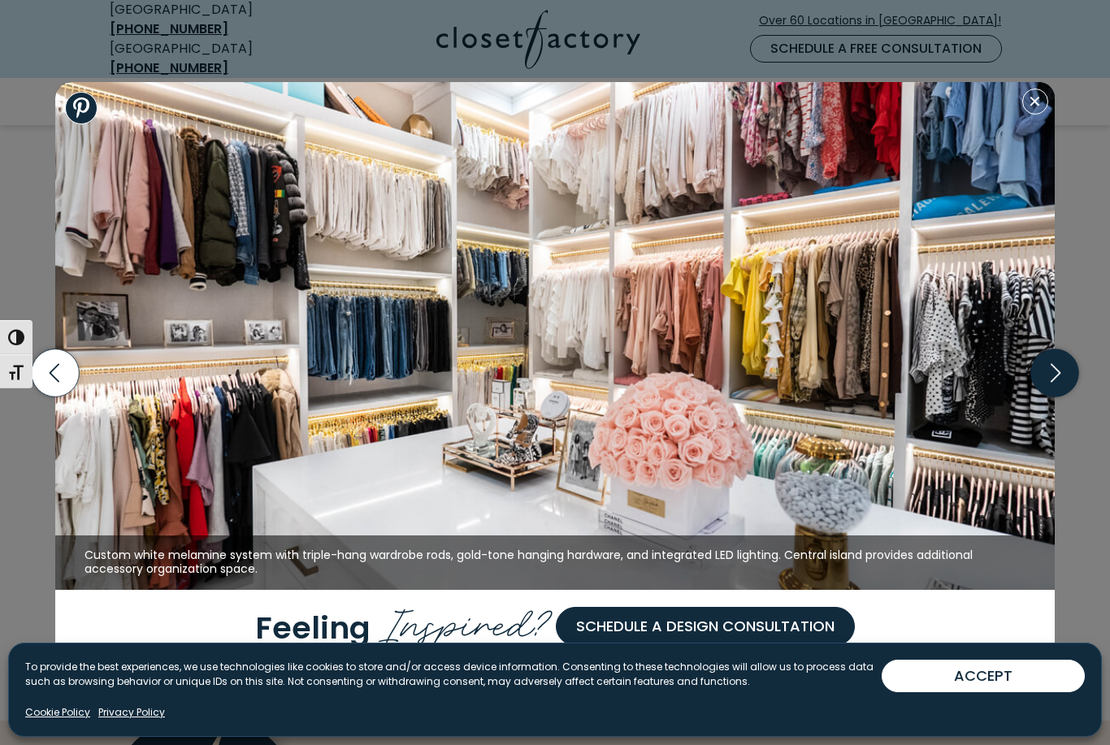
click at [1045, 397] on icon "button" at bounding box center [1055, 373] width 48 height 48
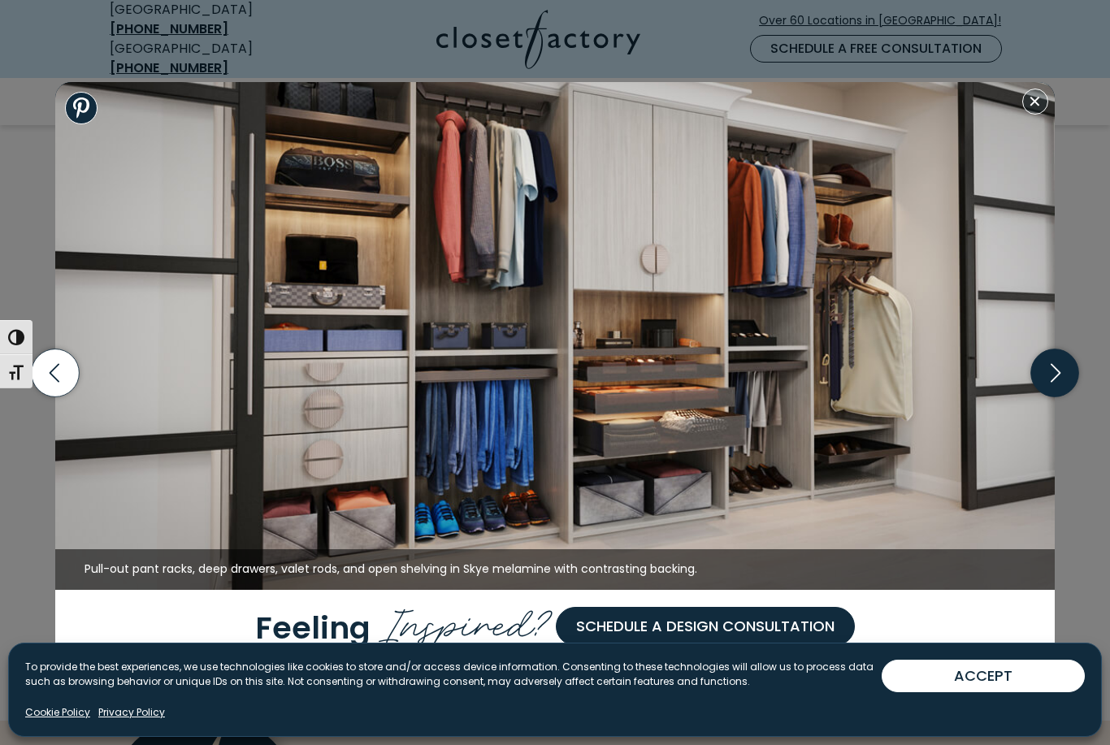
click at [1039, 388] on icon "button" at bounding box center [1055, 373] width 48 height 48
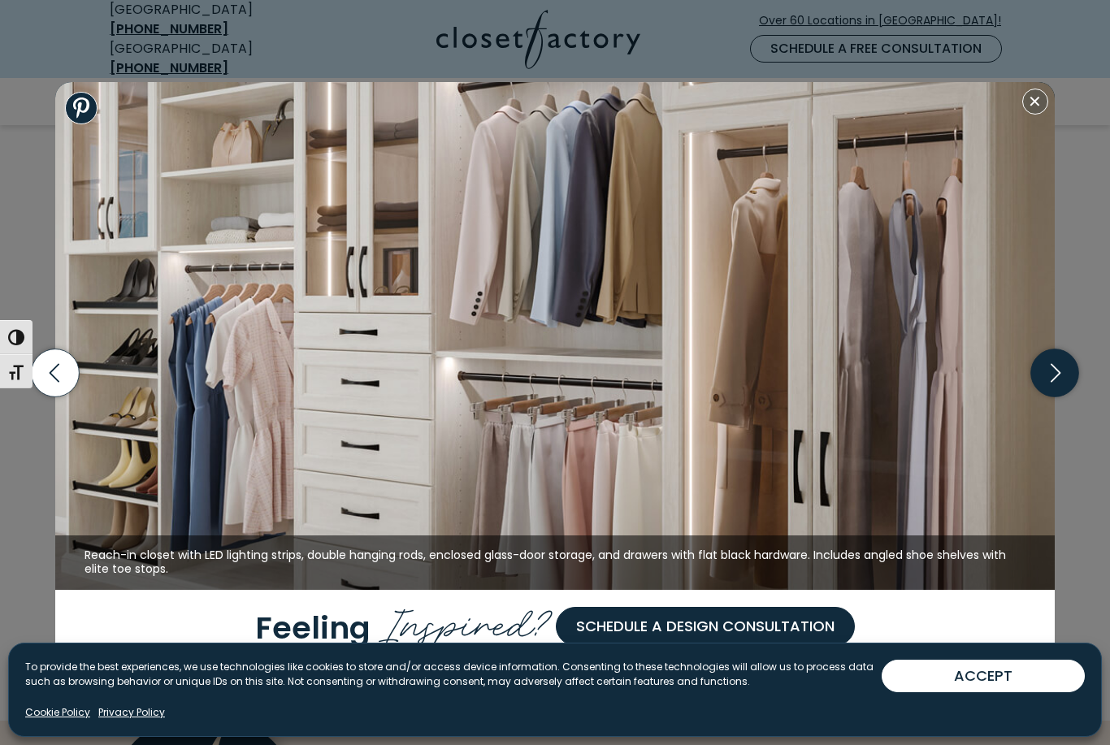
click at [1048, 397] on icon "button" at bounding box center [1055, 373] width 48 height 48
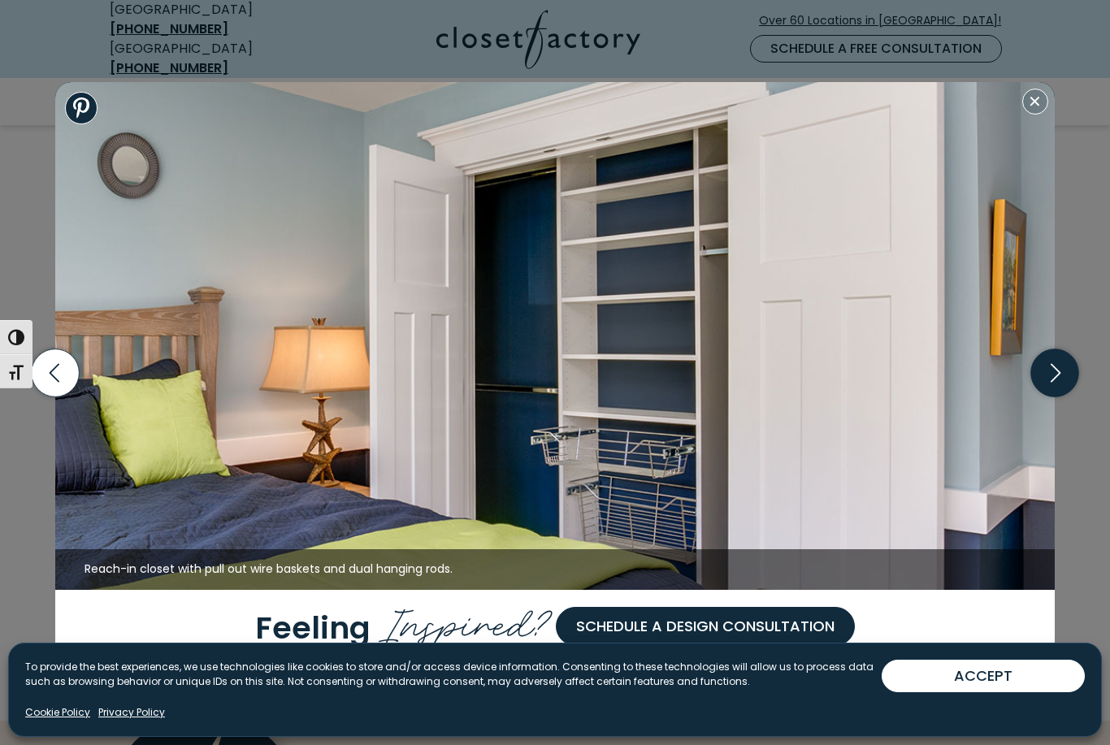
click at [1046, 397] on icon "button" at bounding box center [1055, 373] width 48 height 48
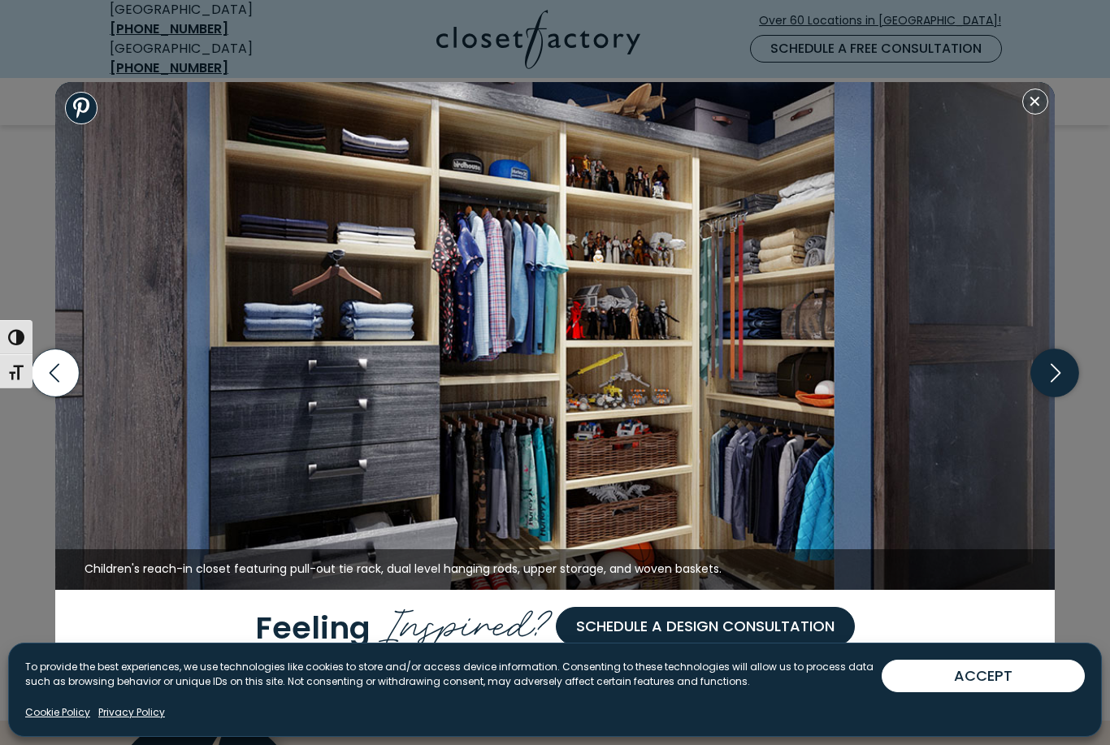
click at [1070, 396] on icon "button" at bounding box center [1055, 373] width 48 height 48
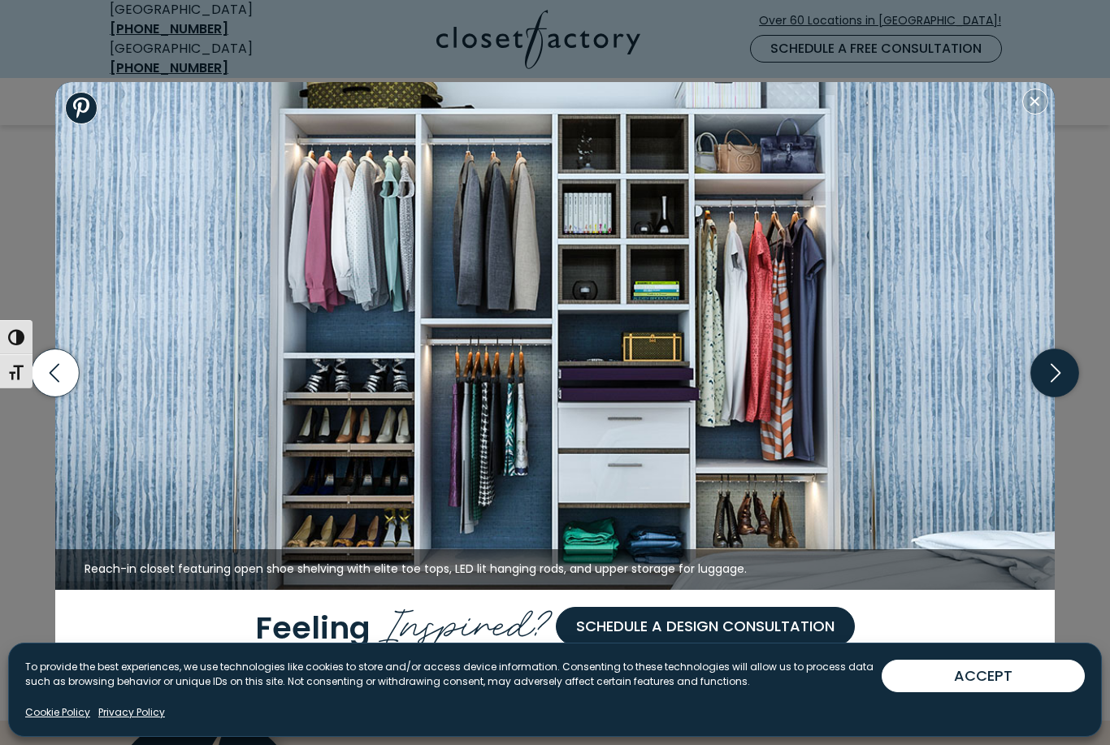
click at [1055, 382] on icon "button" at bounding box center [1056, 372] width 10 height 19
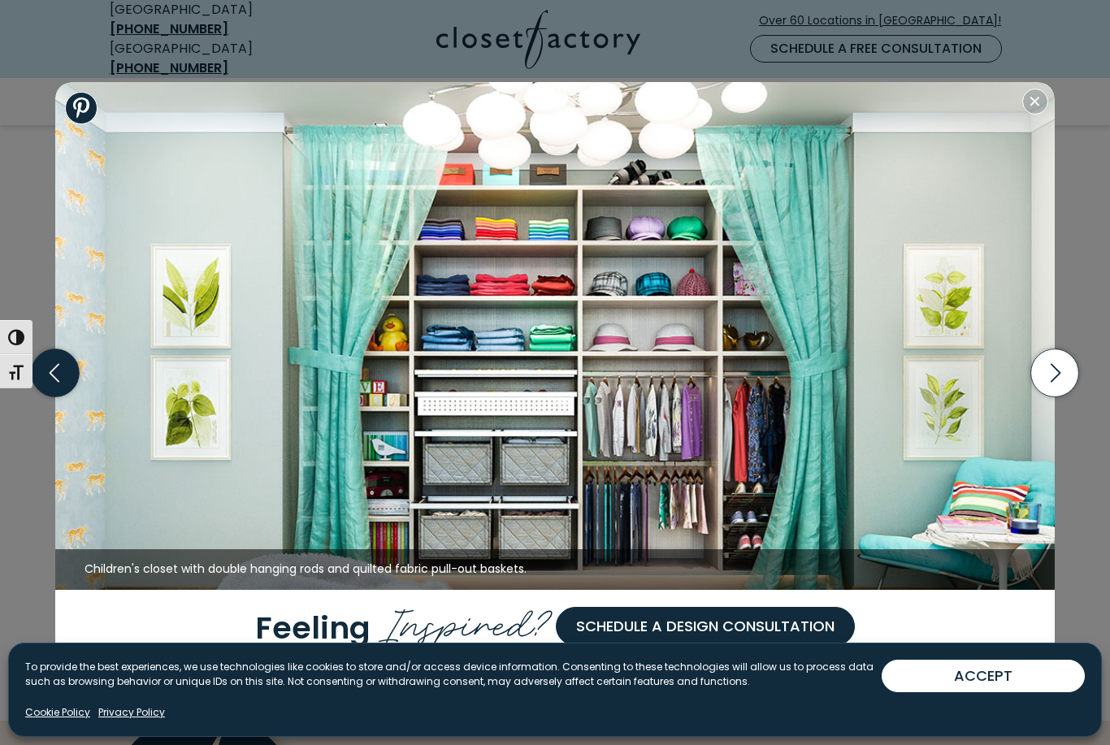
click at [39, 397] on icon "button" at bounding box center [56, 373] width 48 height 48
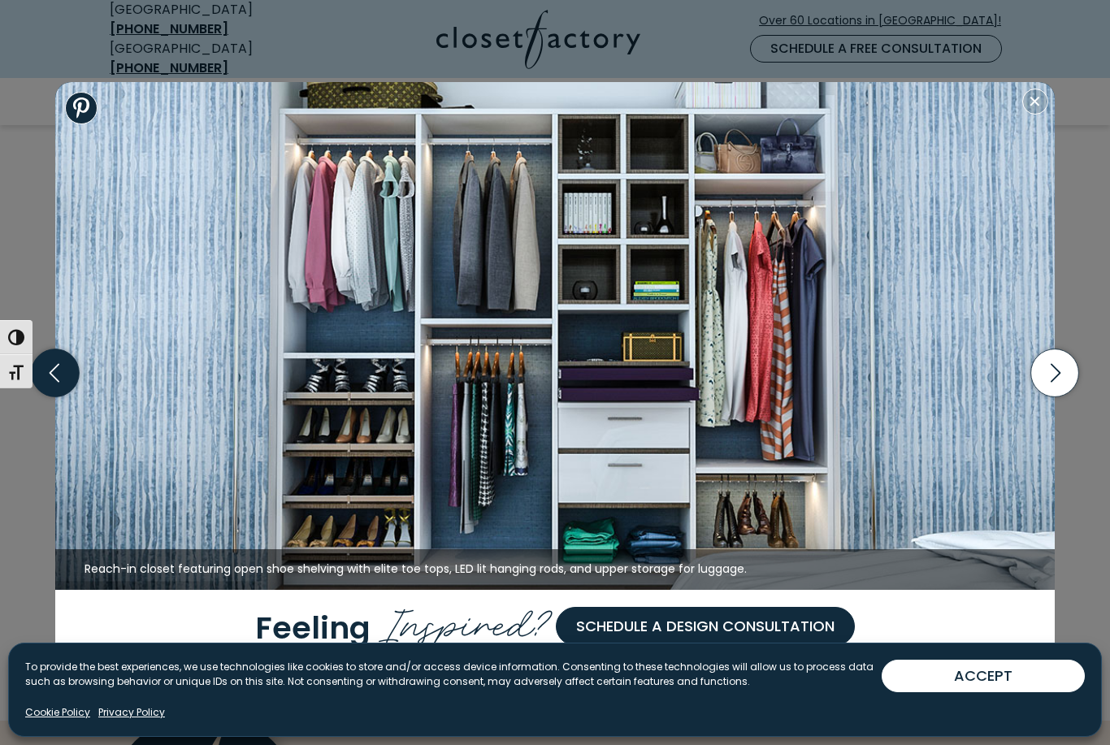
click at [72, 397] on icon "button" at bounding box center [56, 373] width 48 height 48
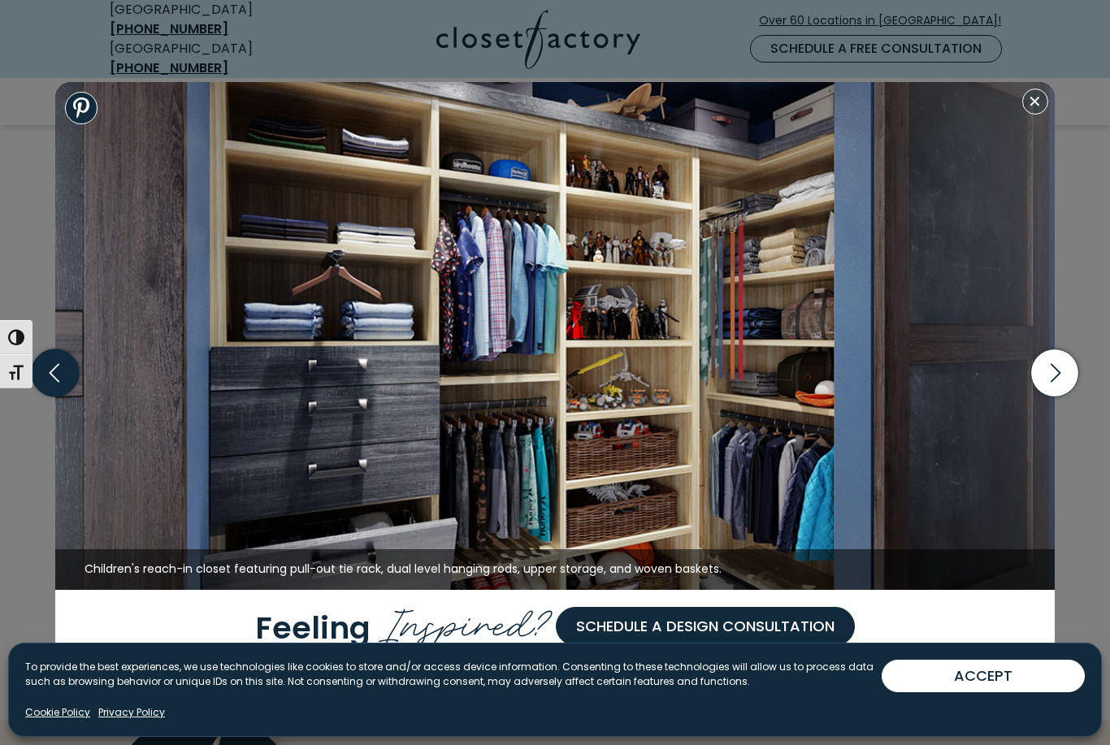
click at [66, 377] on icon "button" at bounding box center [56, 373] width 48 height 48
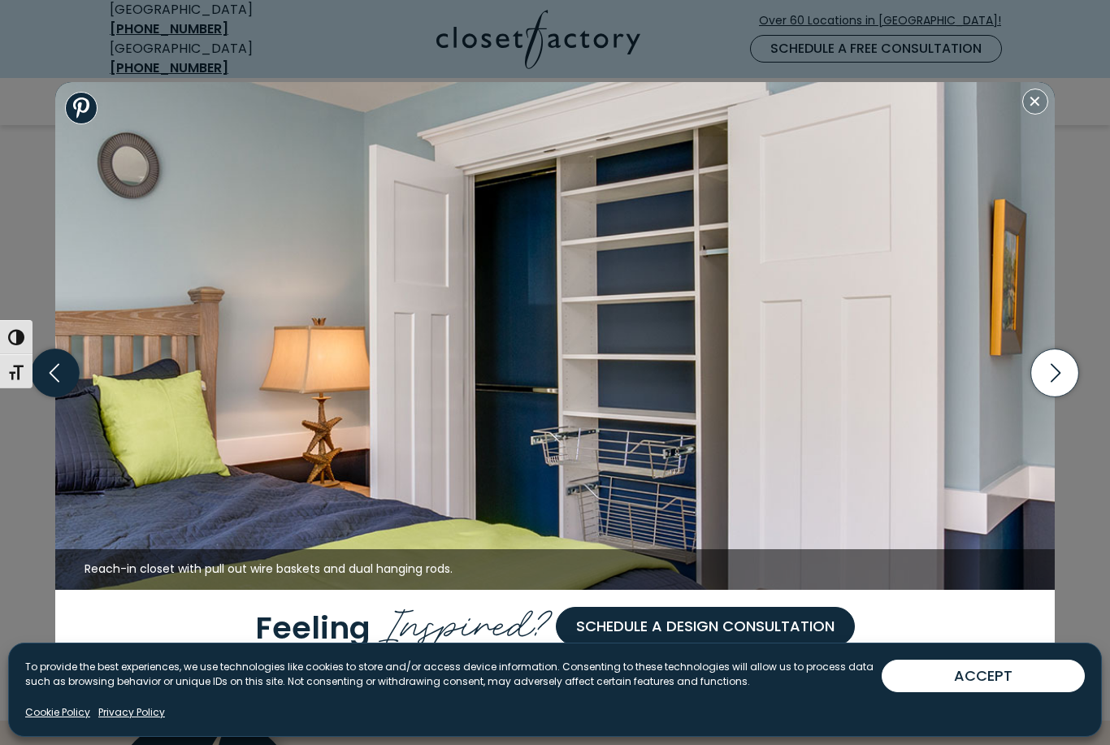
click at [80, 390] on icon "button" at bounding box center [55, 373] width 59 height 70
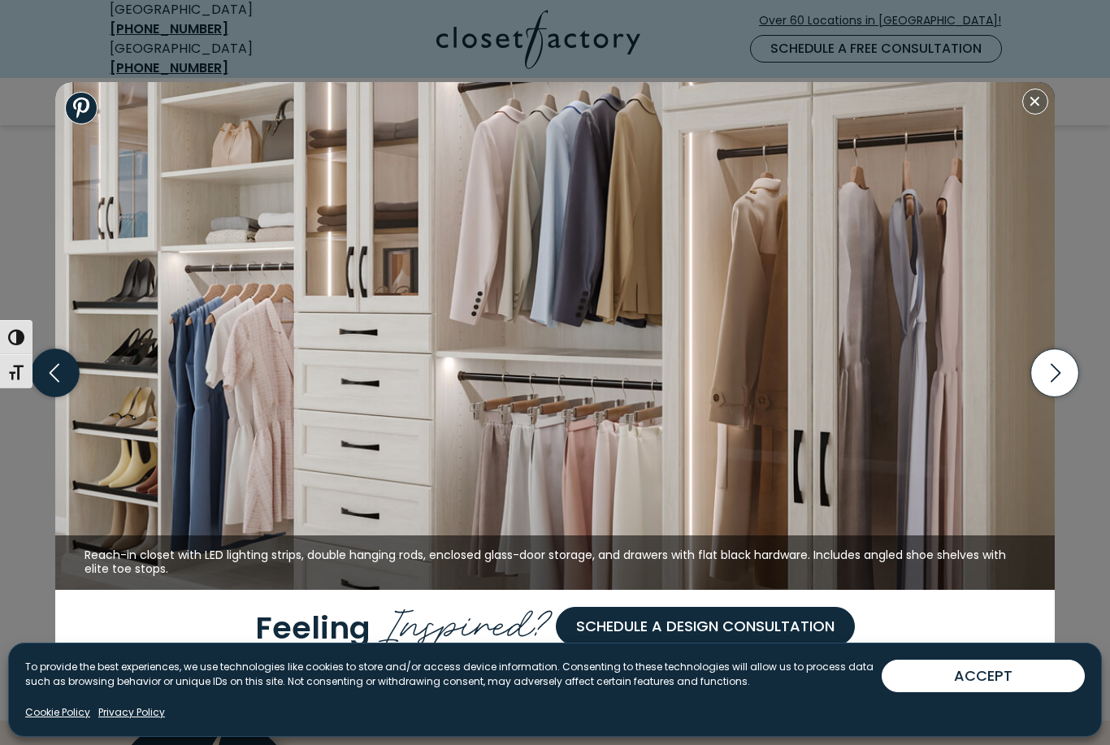
click at [59, 397] on icon "button" at bounding box center [56, 373] width 48 height 48
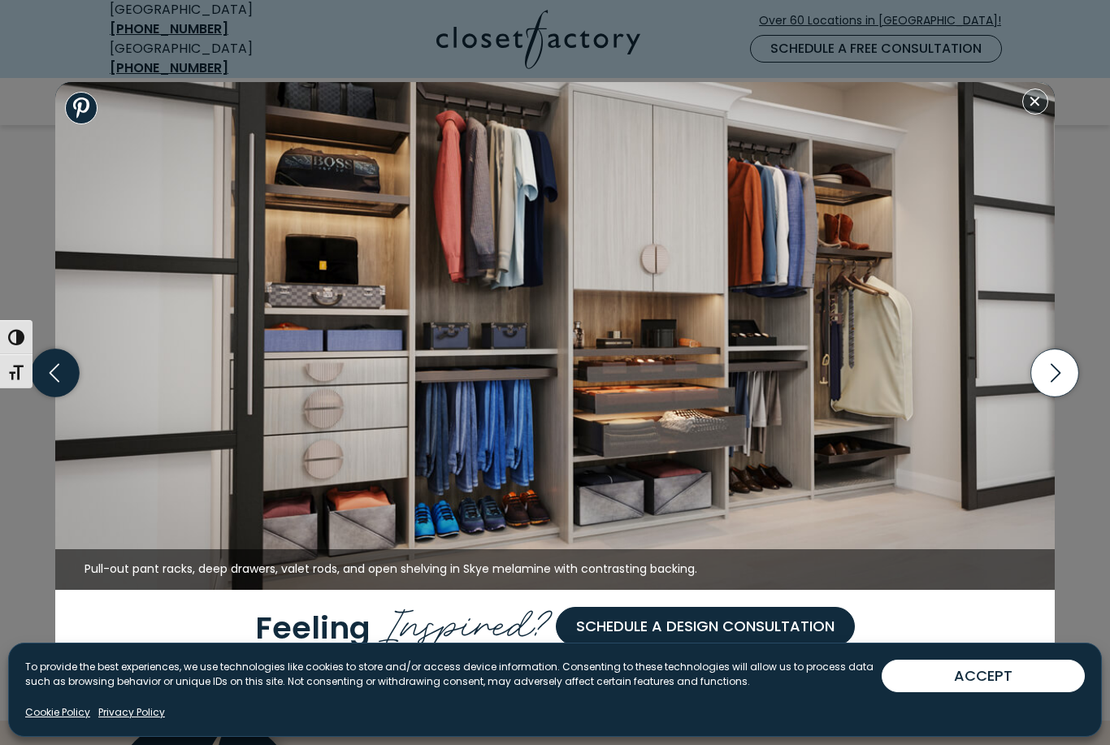
click at [54, 397] on icon "button" at bounding box center [56, 373] width 48 height 48
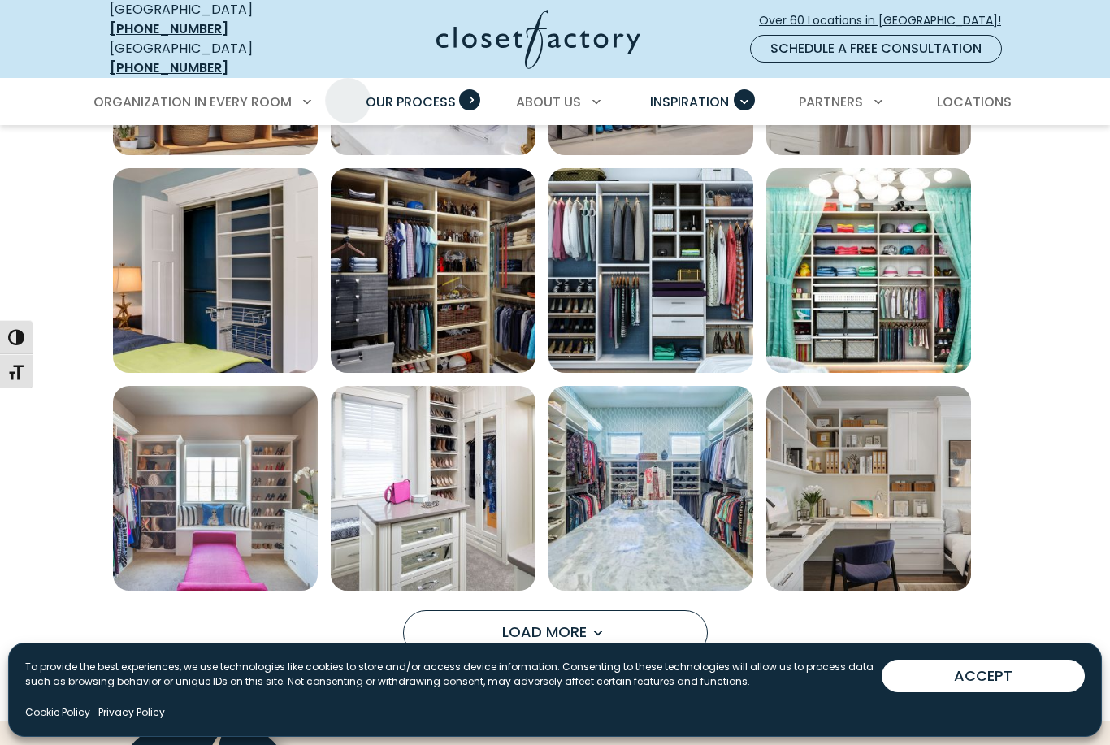
click at [435, 93] on span "Our Process" at bounding box center [411, 102] width 90 height 19
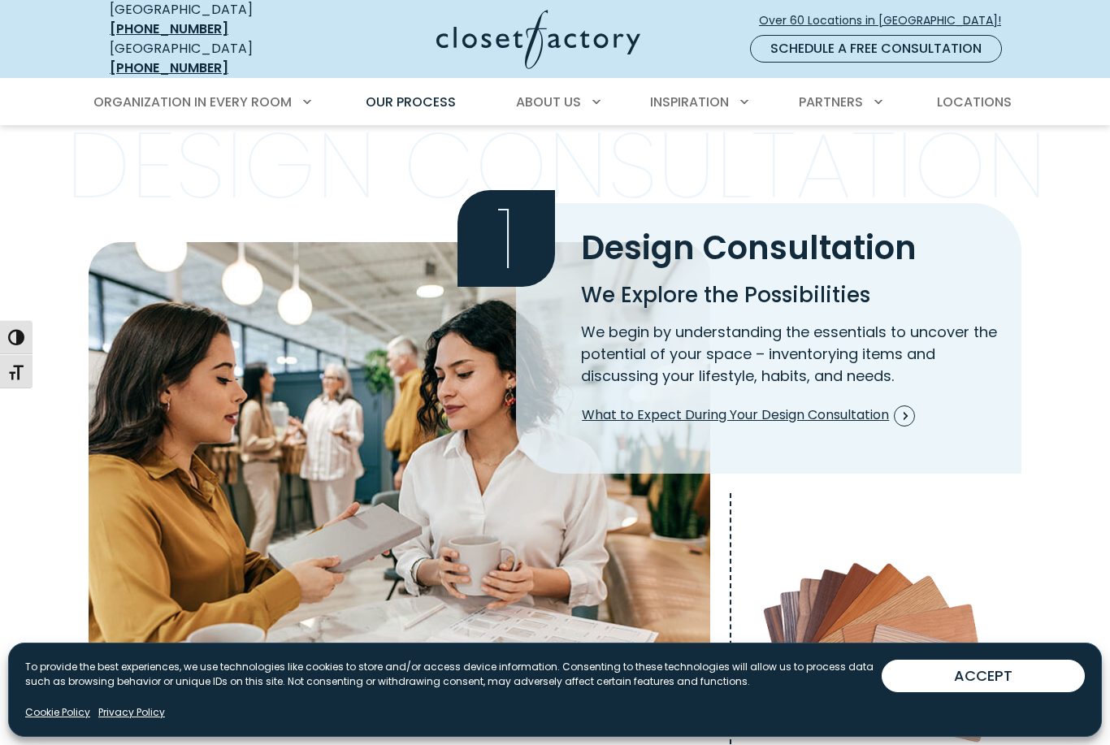
scroll to position [477, 0]
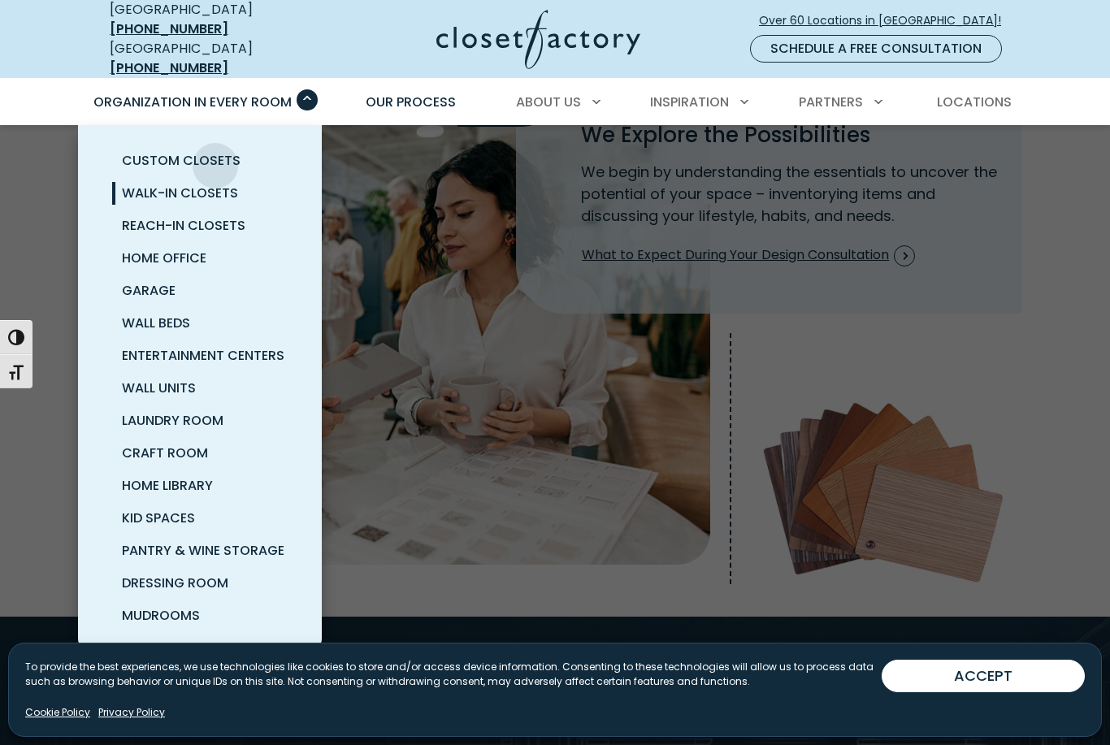
click at [224, 184] on span "Walk-In Closets" at bounding box center [180, 193] width 116 height 19
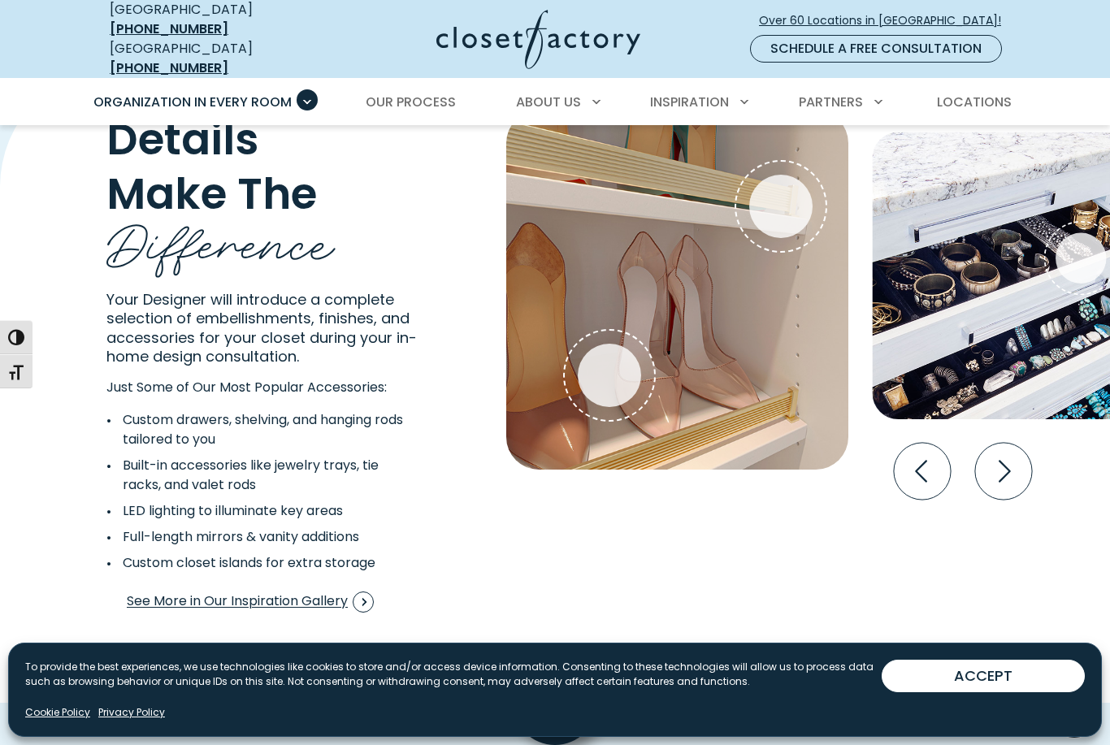
scroll to position [2992, 0]
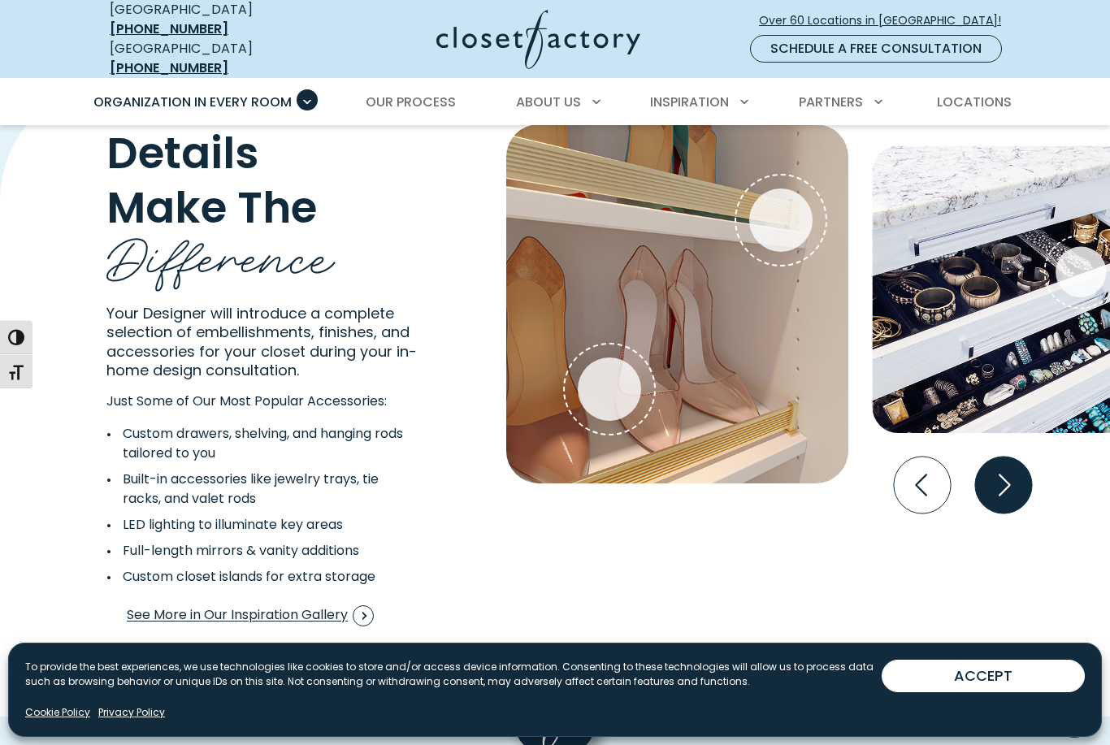
click at [1012, 457] on icon "Next slide" at bounding box center [1004, 485] width 57 height 57
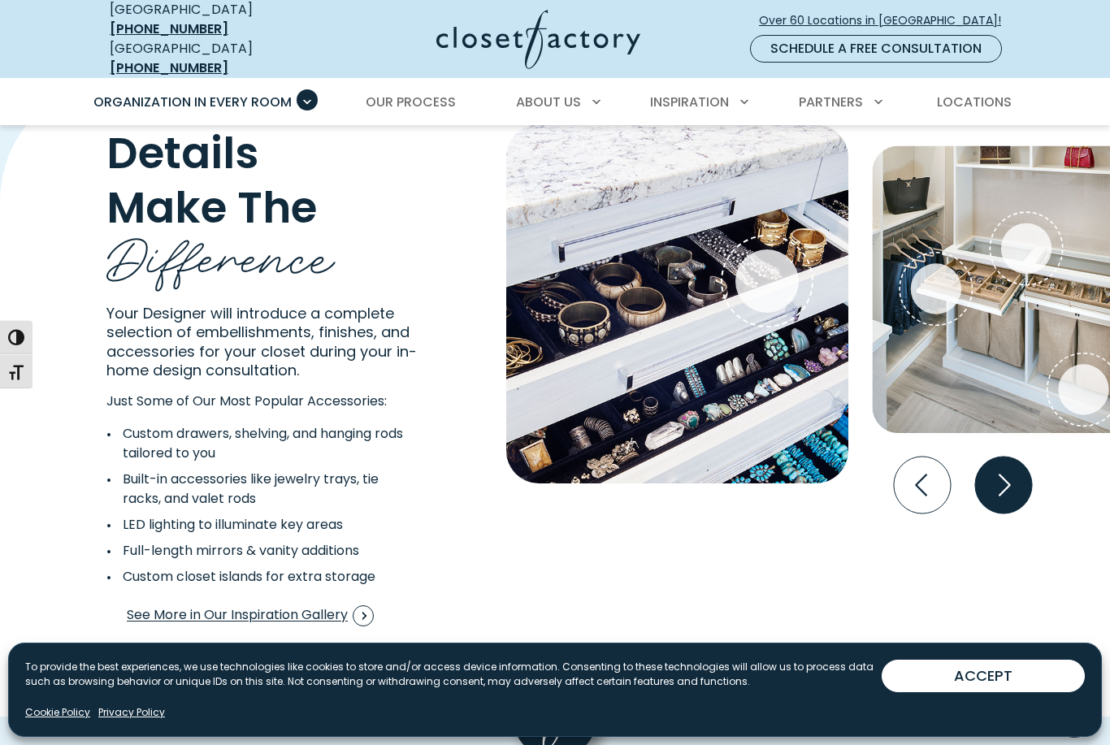
click at [1002, 457] on icon "Next slide" at bounding box center [1004, 485] width 57 height 57
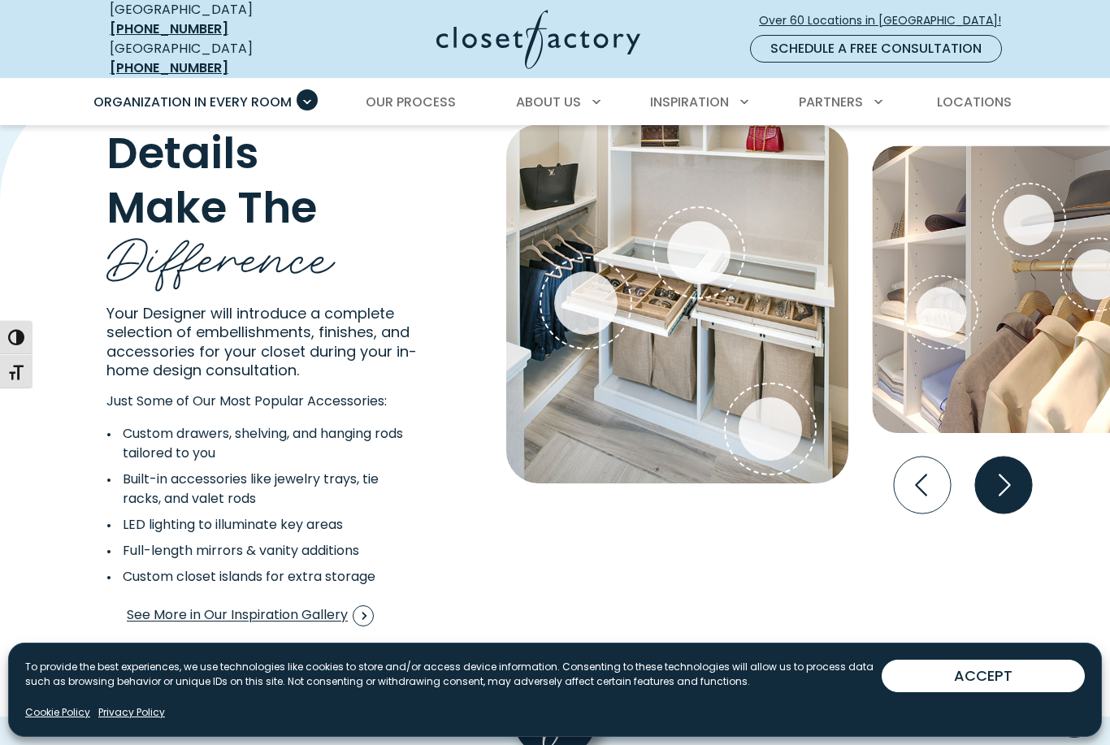
click at [996, 457] on icon "Next slide" at bounding box center [1004, 485] width 57 height 57
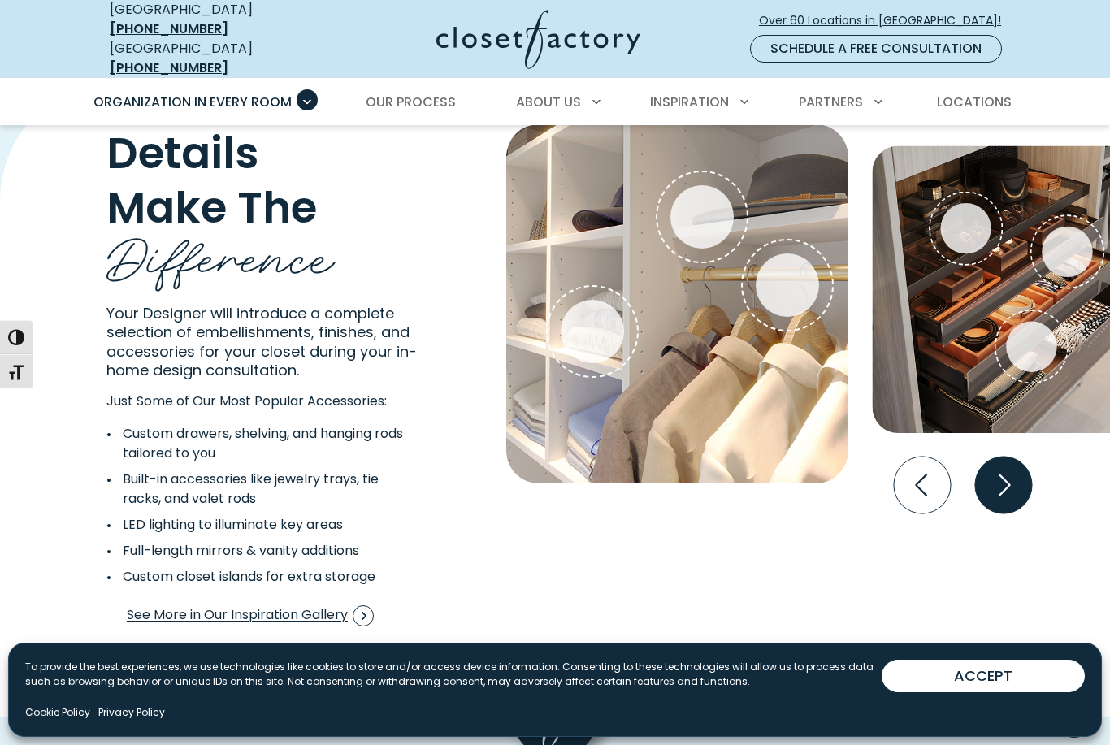
click at [988, 457] on icon "Next slide" at bounding box center [1004, 485] width 57 height 57
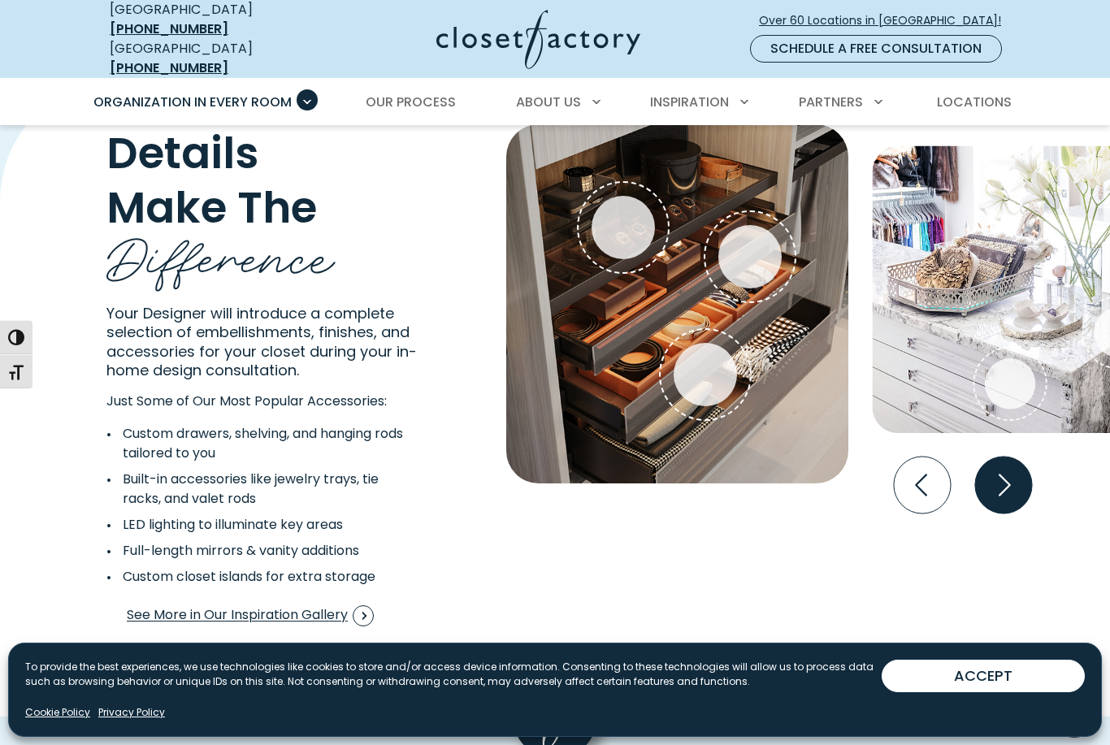
click at [995, 457] on icon "Next slide" at bounding box center [1004, 485] width 57 height 57
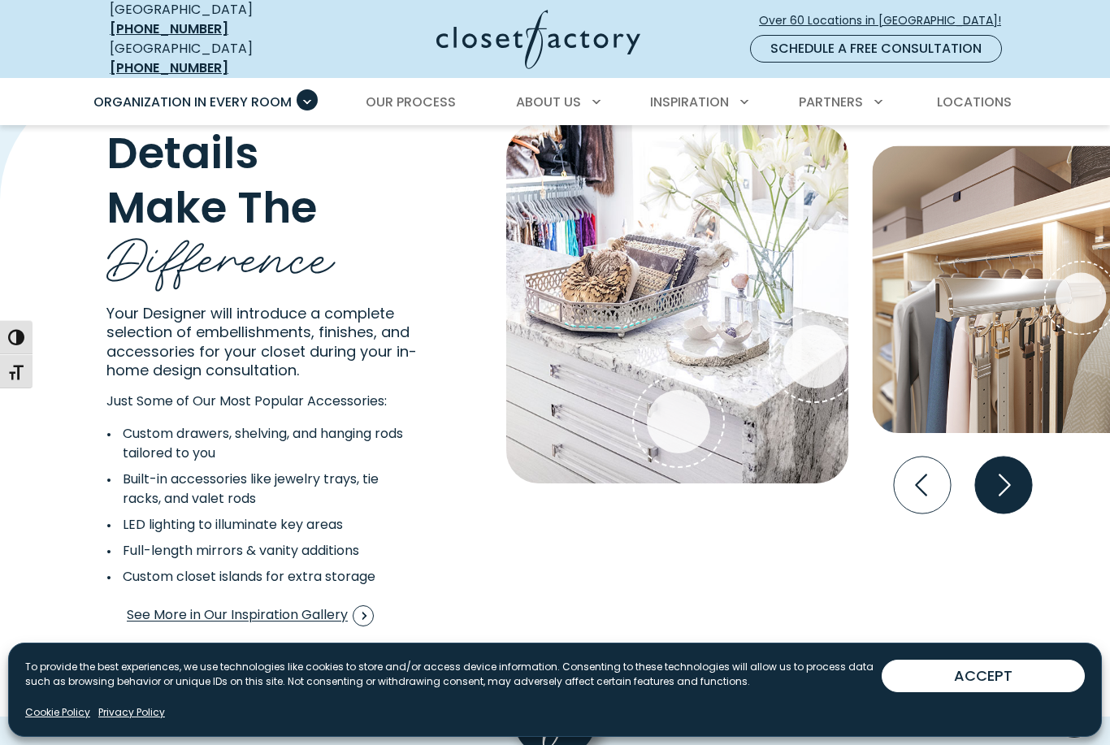
click at [1002, 457] on icon "Next slide" at bounding box center [1004, 485] width 57 height 57
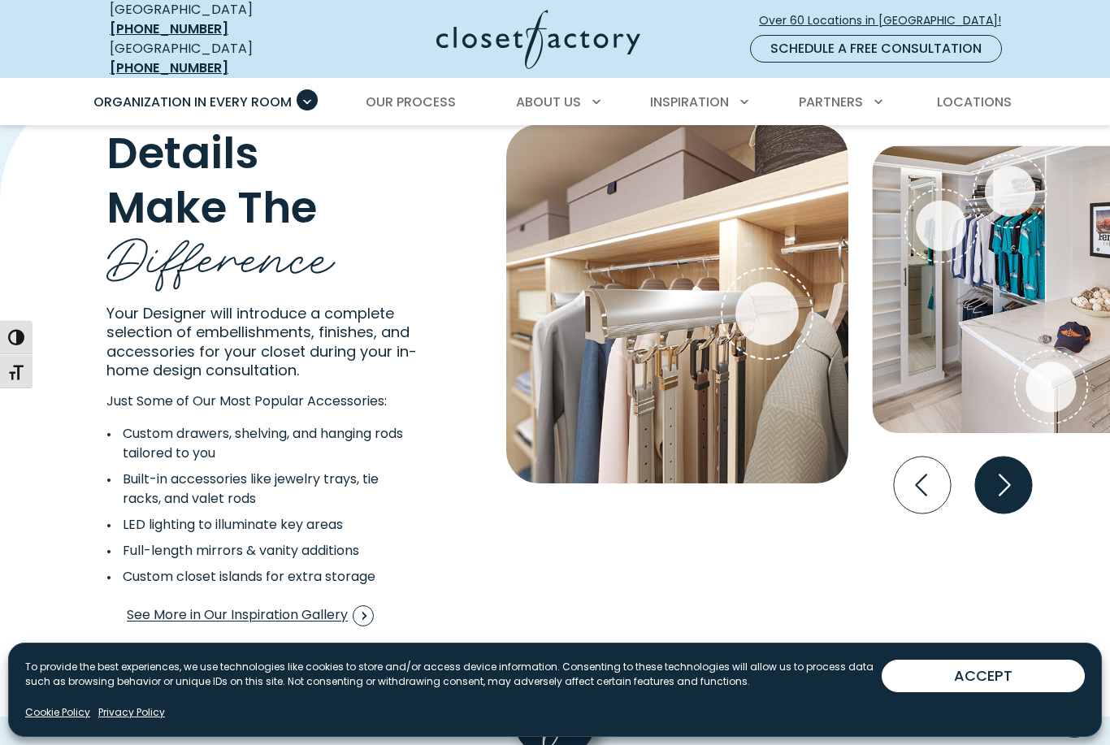
click at [1006, 459] on icon "Next slide" at bounding box center [1004, 485] width 57 height 57
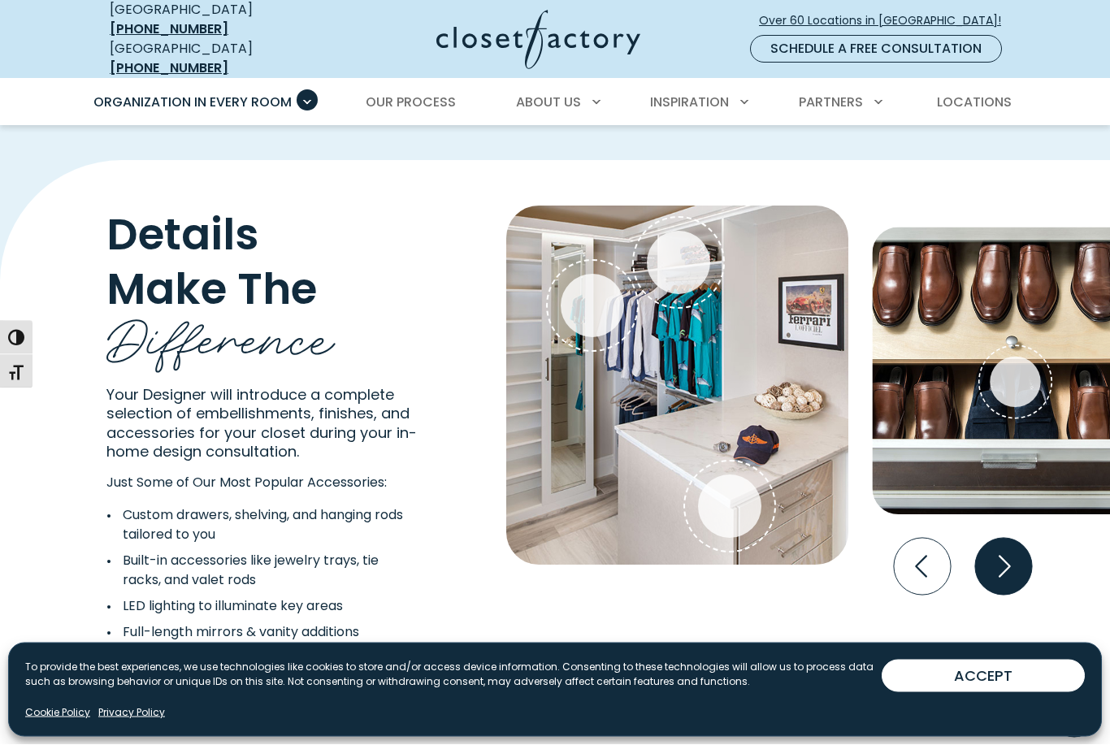
click at [997, 539] on icon "Next slide" at bounding box center [1004, 567] width 57 height 57
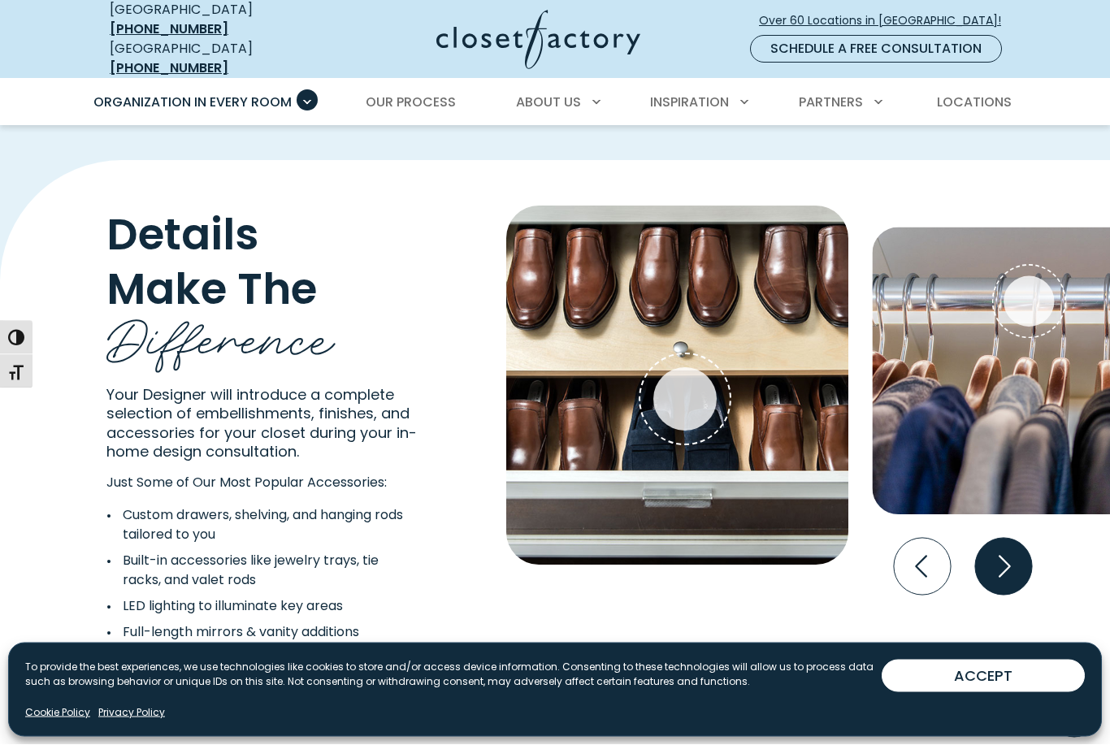
scroll to position [2910, 0]
click at [999, 538] on icon "Next slide" at bounding box center [1004, 566] width 57 height 57
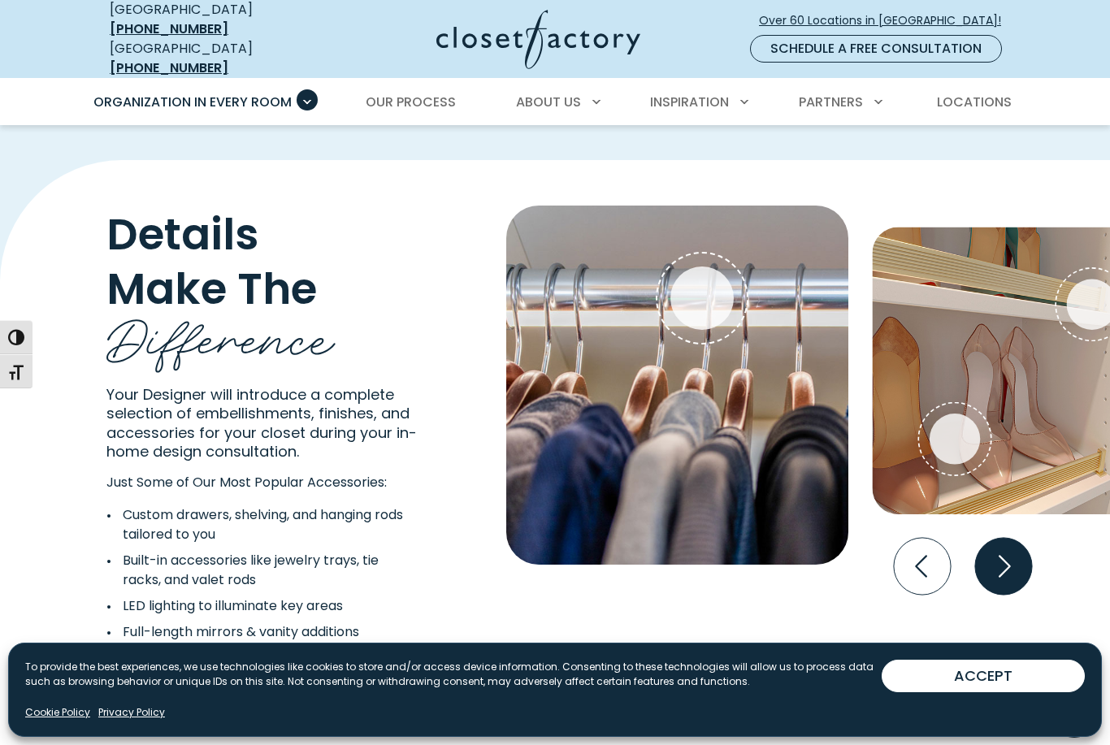
click at [997, 538] on icon "Next slide" at bounding box center [1004, 566] width 57 height 57
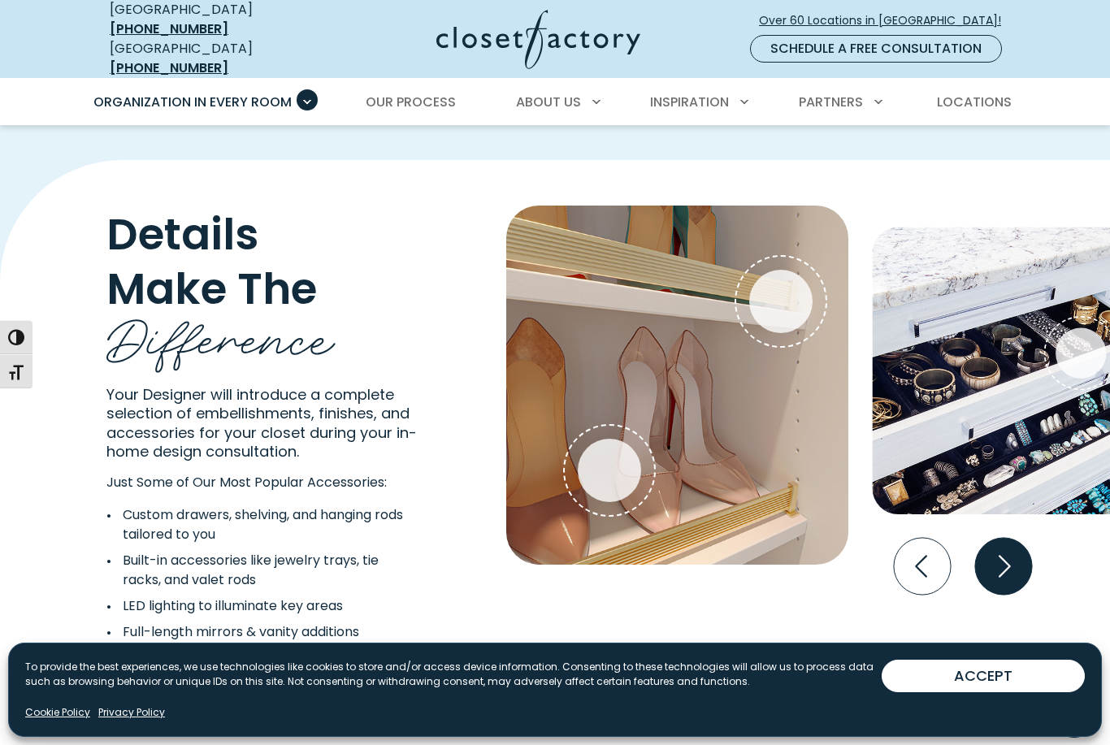
click at [997, 538] on icon "Next slide" at bounding box center [1004, 566] width 57 height 57
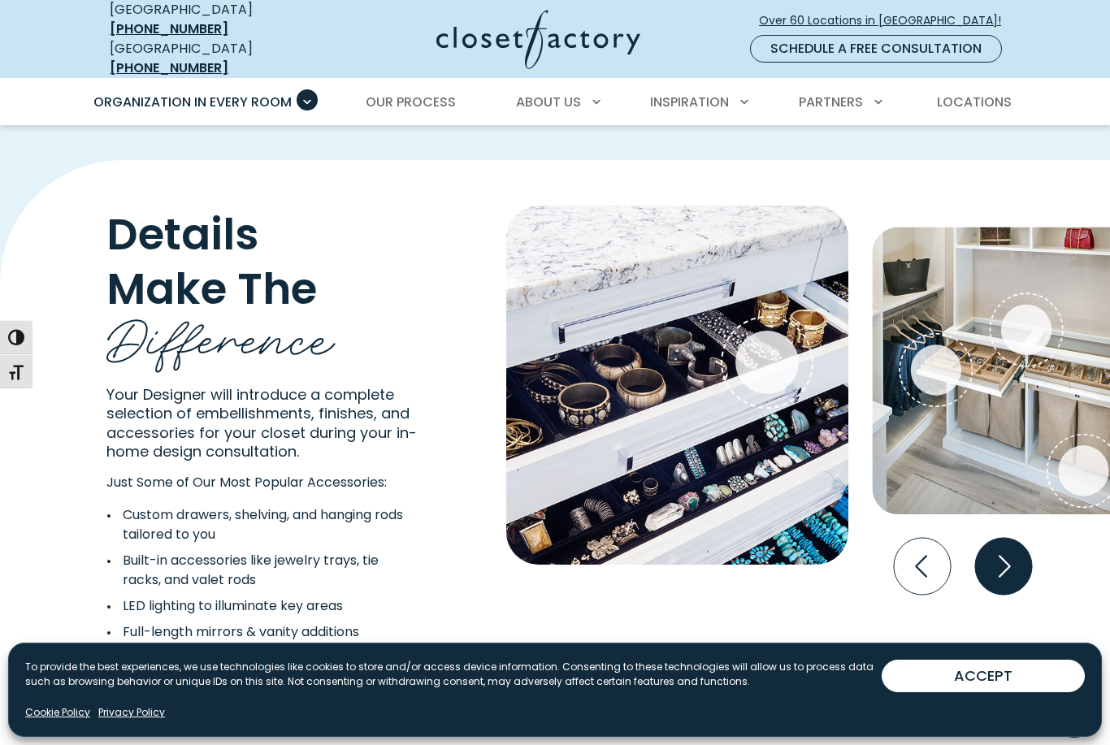
click at [996, 541] on icon "Next slide" at bounding box center [1004, 566] width 57 height 57
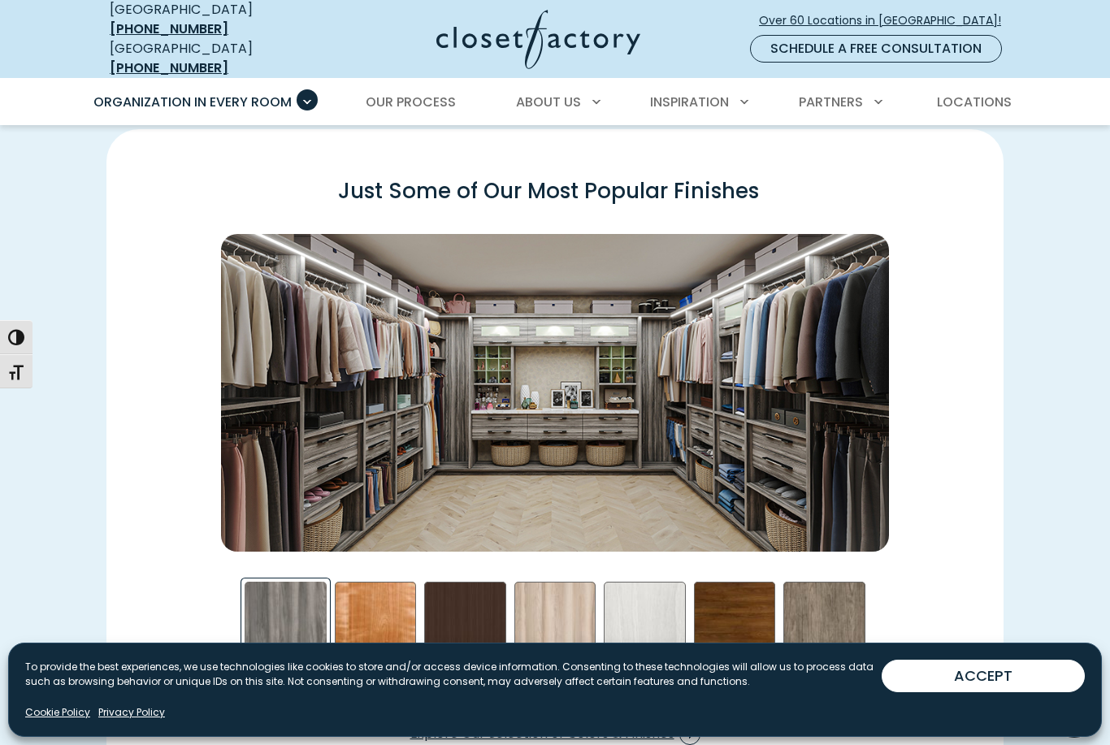
scroll to position [2128, 0]
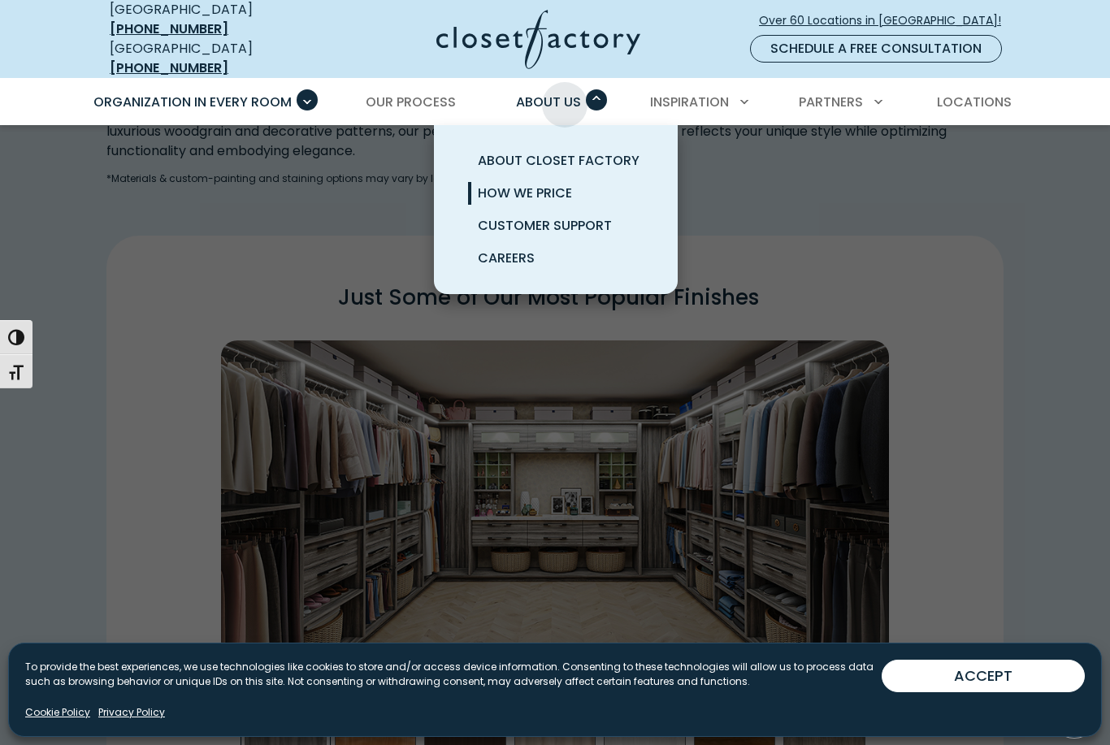
click at [552, 184] on span "How We Price" at bounding box center [525, 193] width 94 height 19
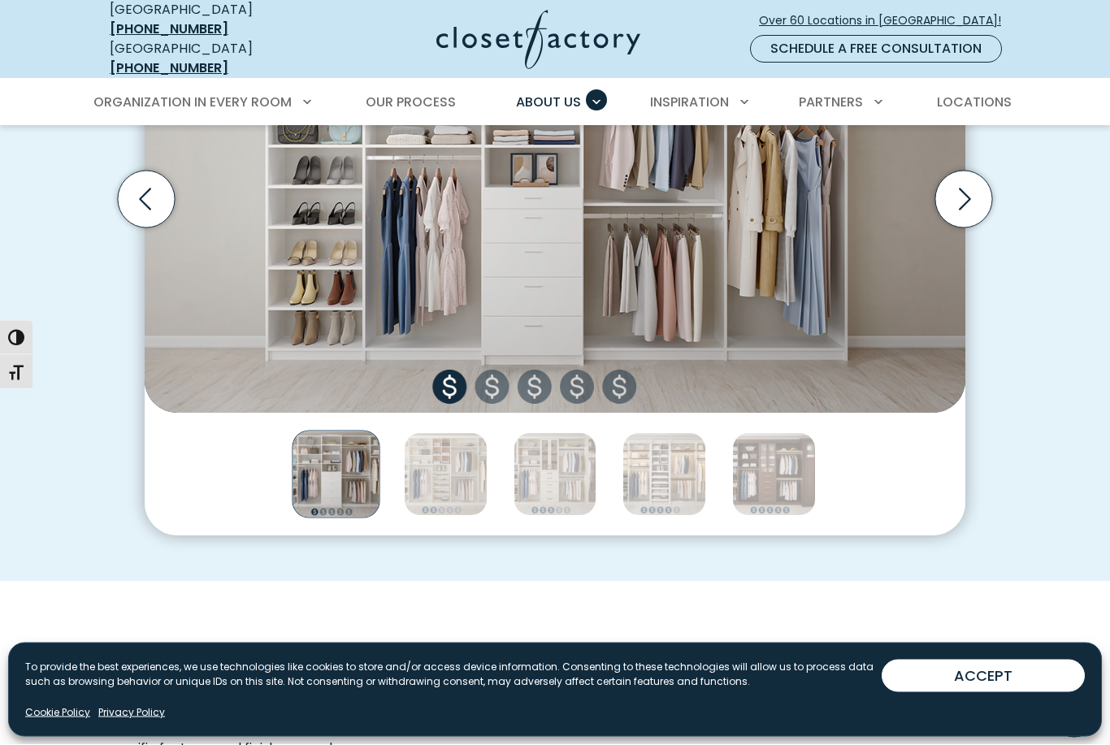
scroll to position [677, 0]
click at [574, 364] on img "Thumbnail Gallery" at bounding box center [555, 199] width 821 height 428
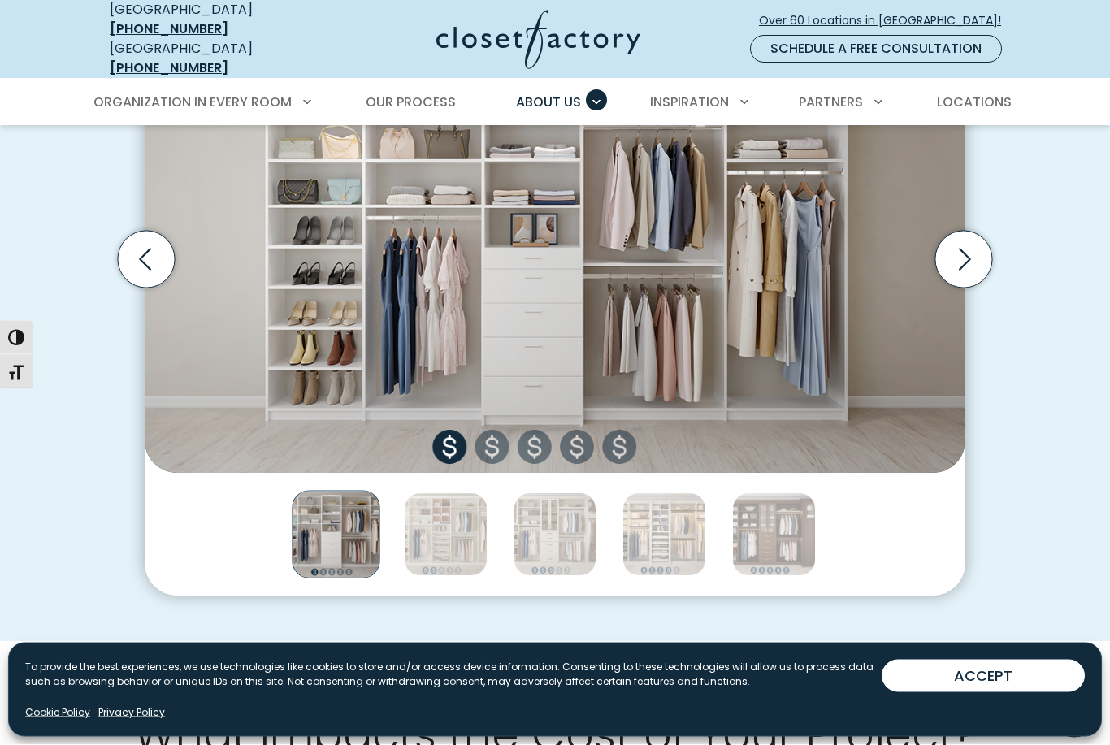
scroll to position [619, 0]
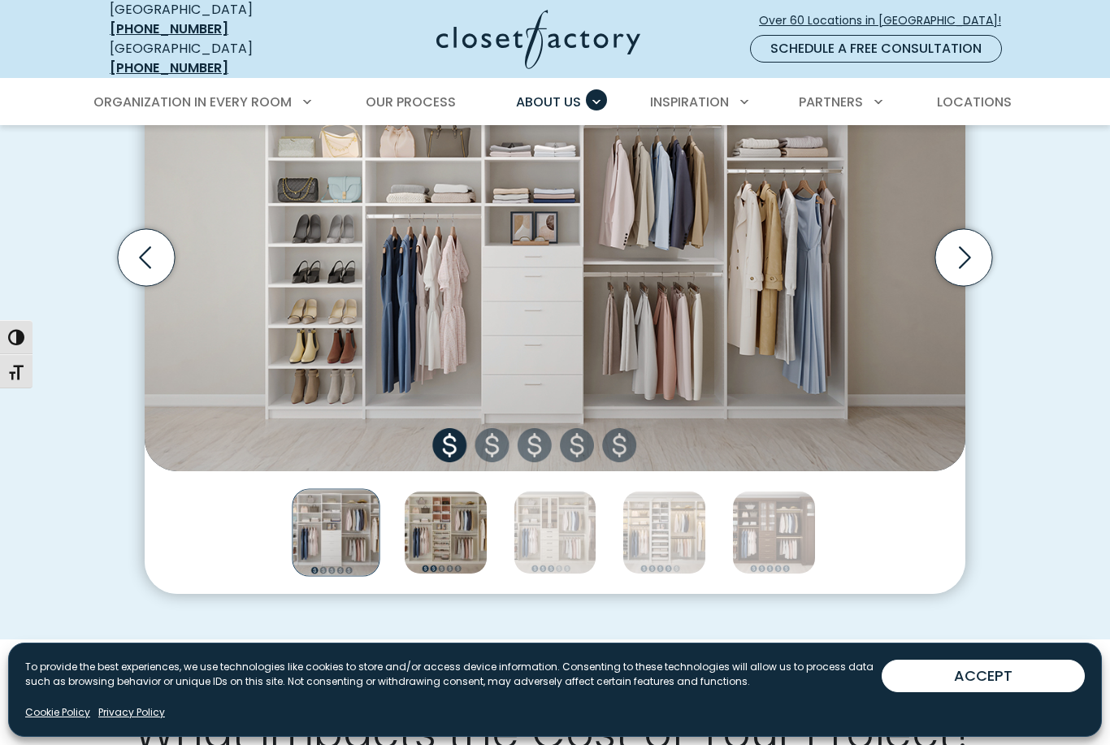
click at [463, 506] on img "Thumbnail Gallery" at bounding box center [446, 533] width 84 height 84
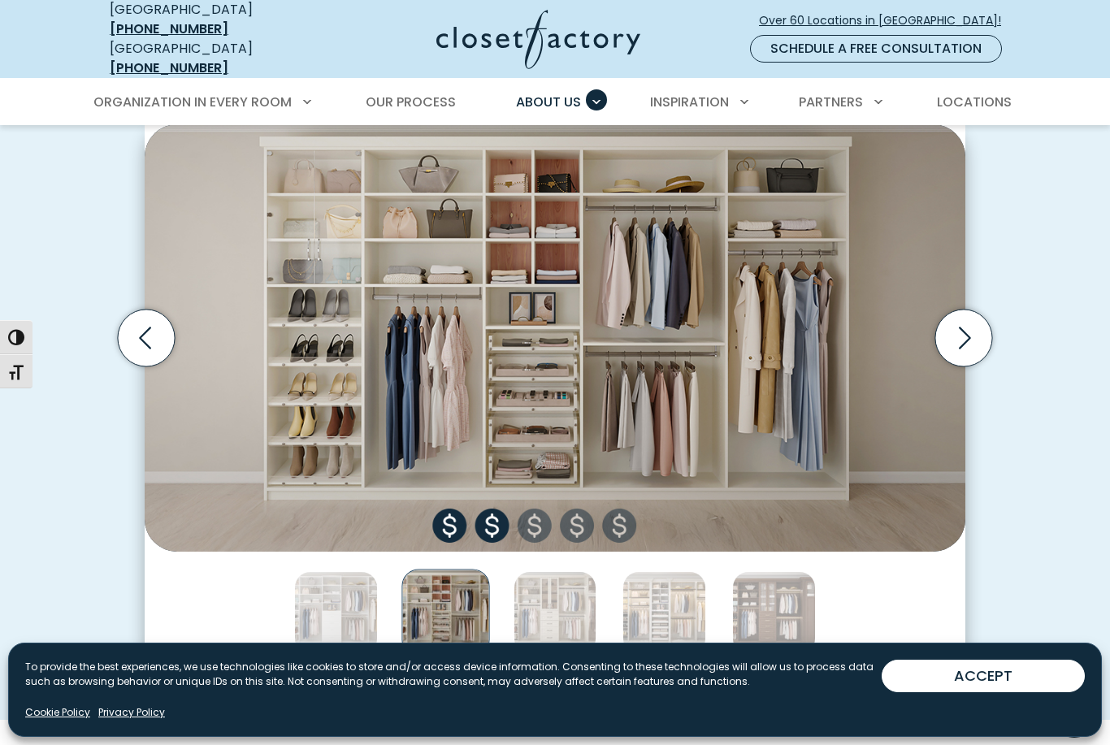
scroll to position [524, 0]
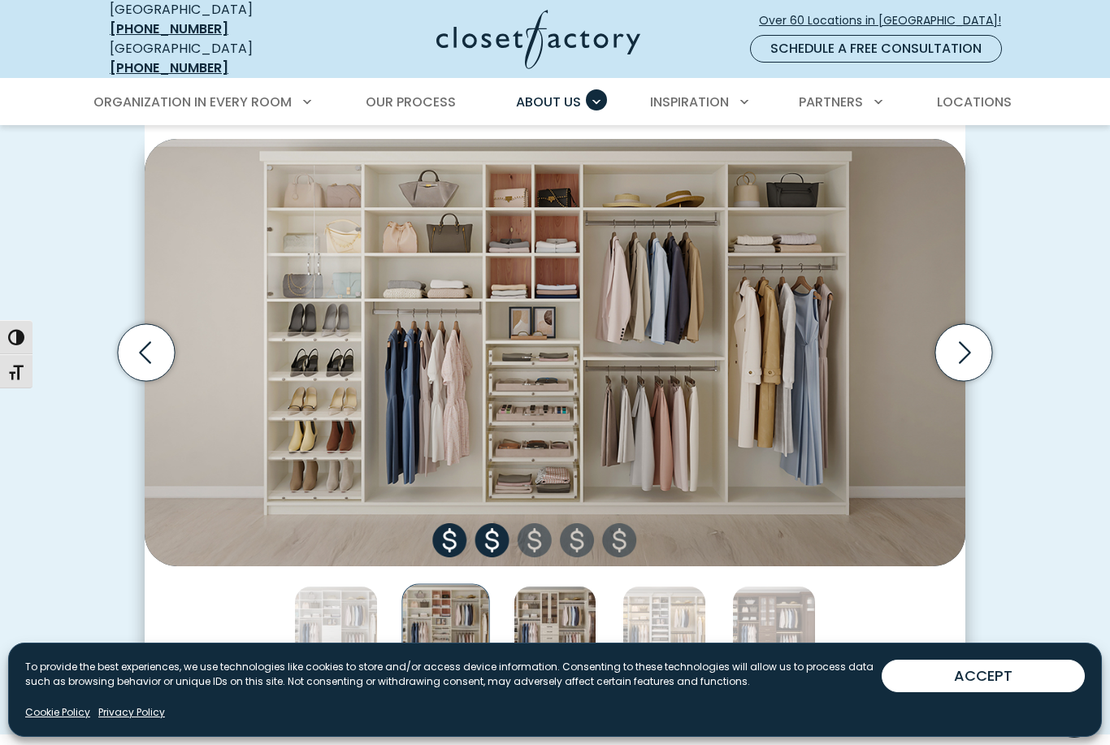
click at [563, 606] on img "Thumbnail Gallery" at bounding box center [556, 628] width 84 height 84
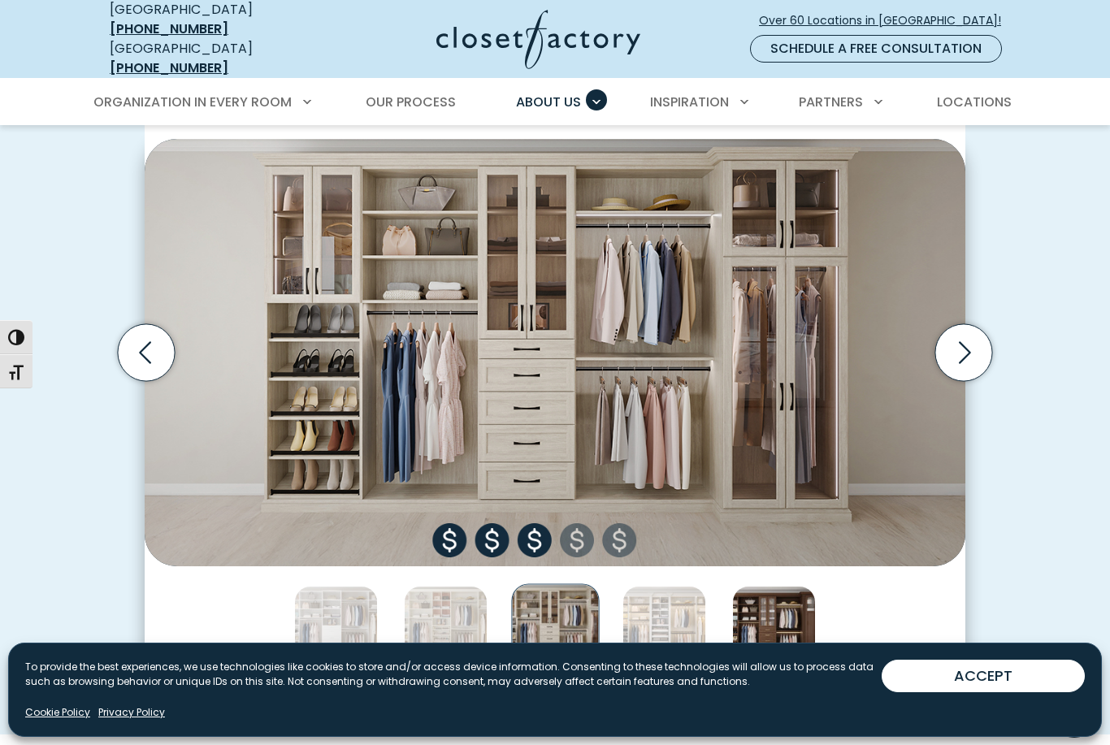
click at [779, 614] on img "Thumbnail Gallery" at bounding box center [774, 628] width 84 height 84
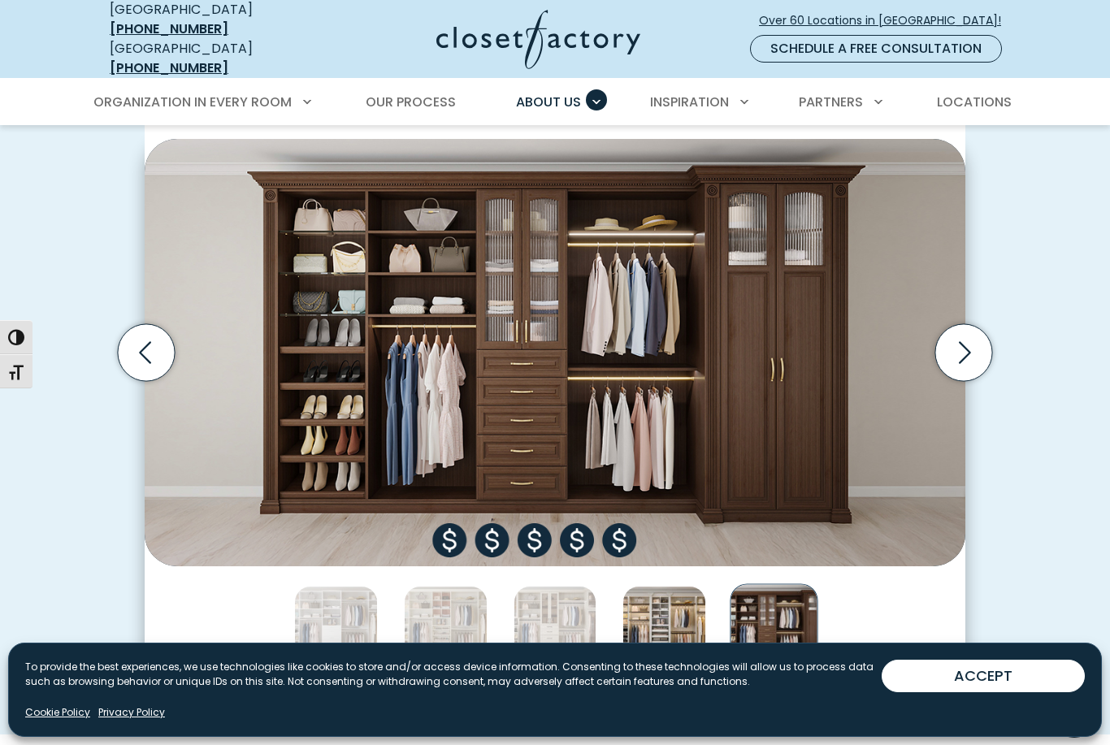
click at [662, 611] on img "Thumbnail Gallery" at bounding box center [665, 628] width 84 height 84
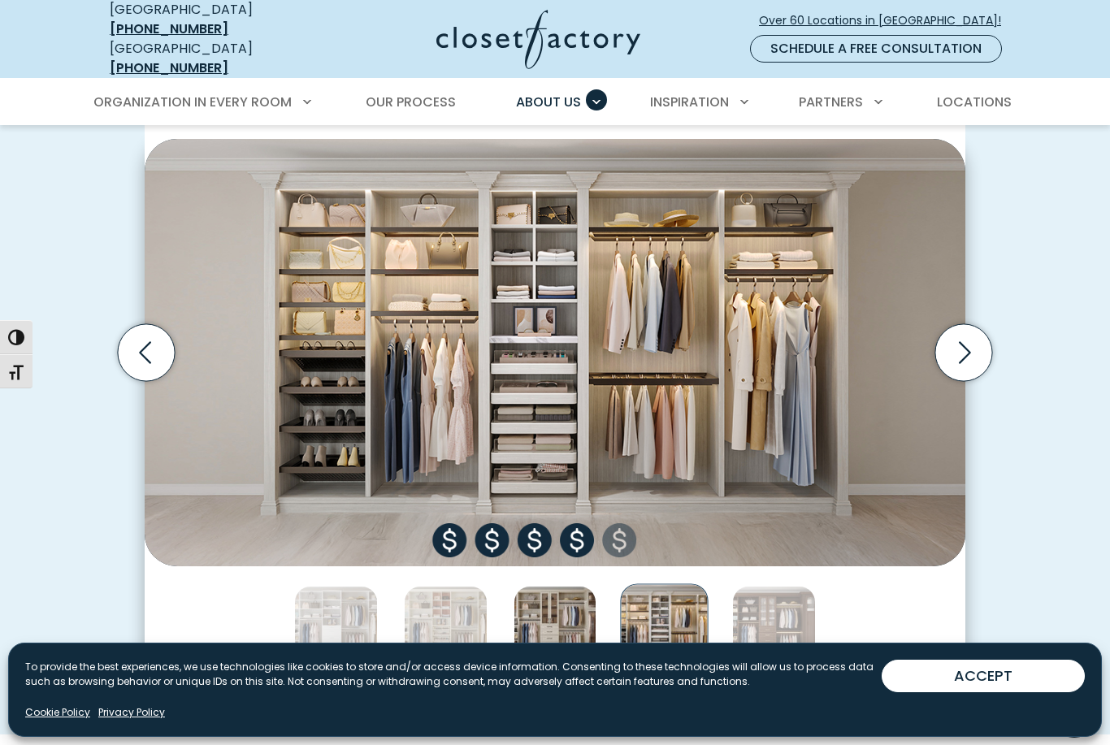
click at [571, 602] on img "Thumbnail Gallery" at bounding box center [556, 628] width 84 height 84
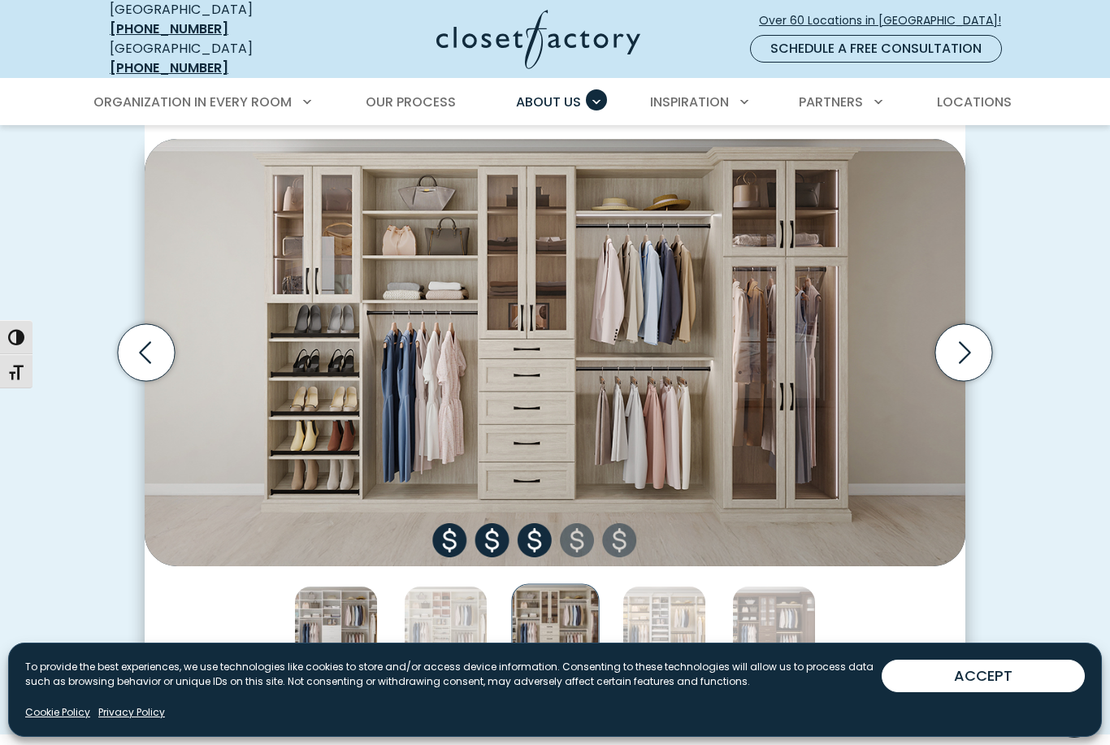
click at [343, 613] on img "Thumbnail Gallery" at bounding box center [336, 628] width 84 height 84
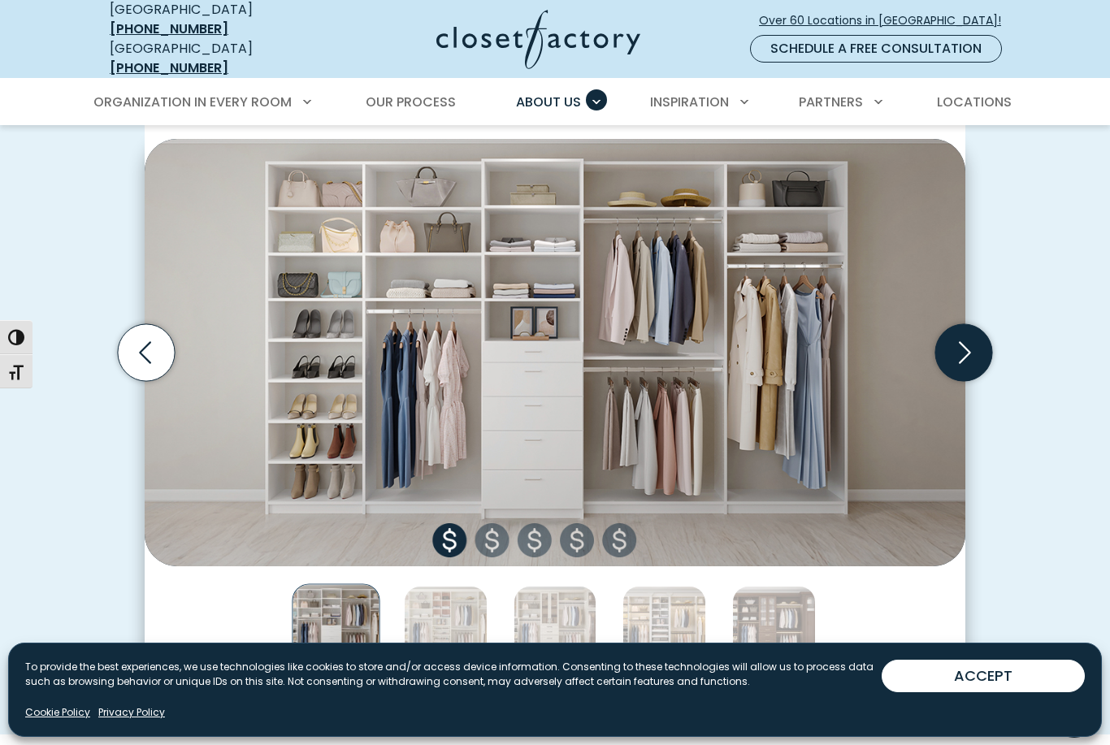
click at [967, 359] on icon "Next slide" at bounding box center [964, 352] width 57 height 57
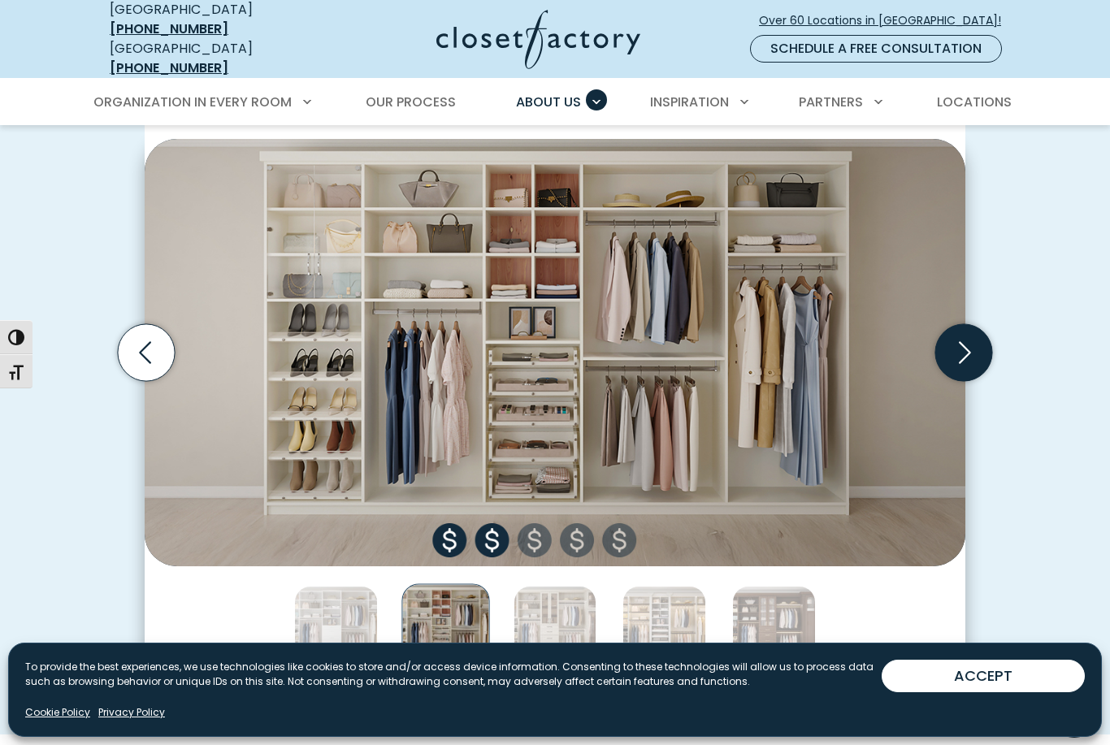
click at [980, 334] on icon "Next slide" at bounding box center [964, 352] width 57 height 57
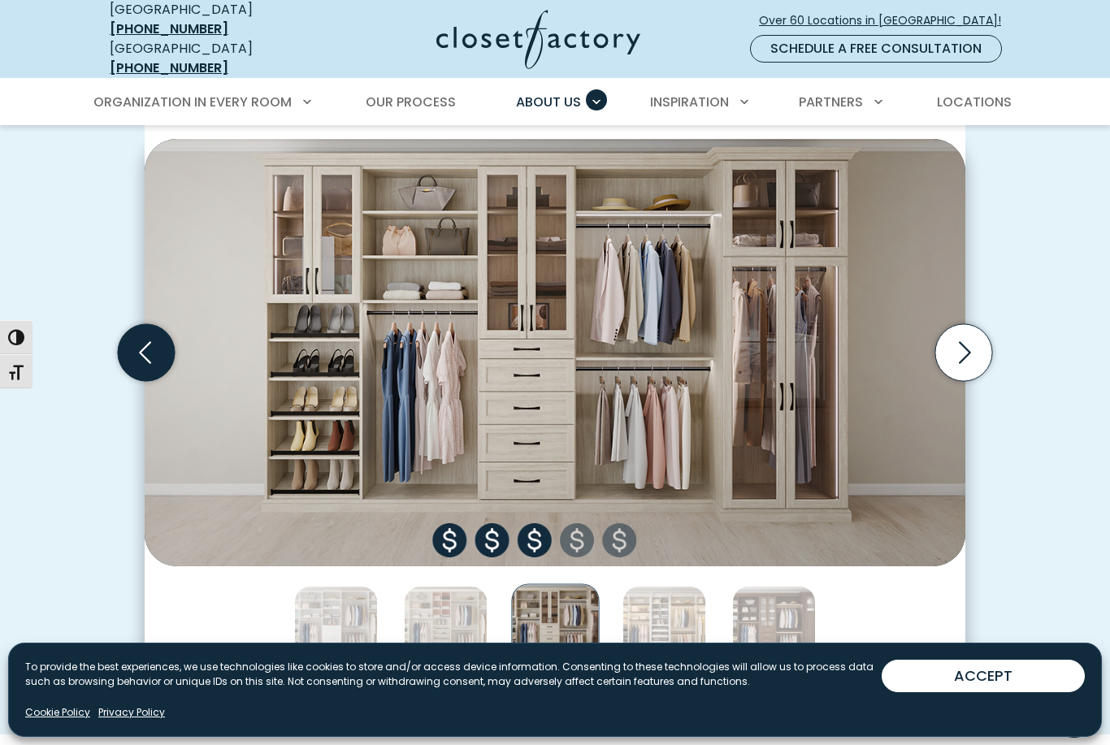
click at [136, 355] on icon "Previous slide" at bounding box center [146, 352] width 57 height 57
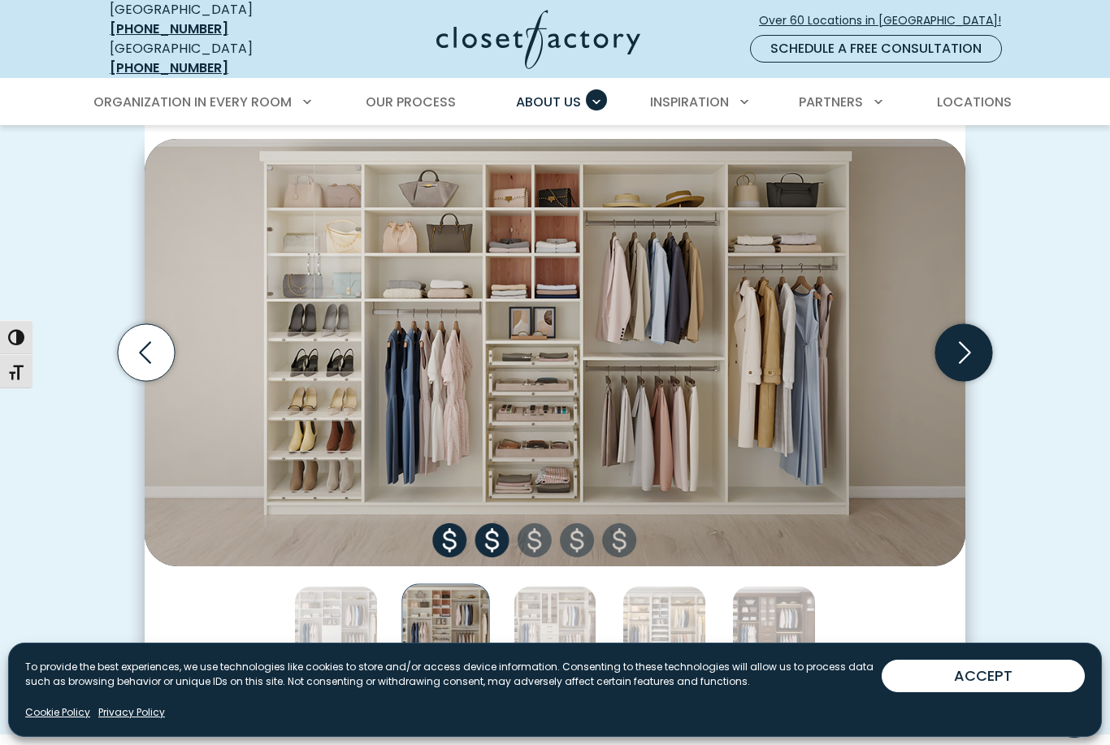
click at [953, 345] on icon "Next slide" at bounding box center [964, 352] width 57 height 57
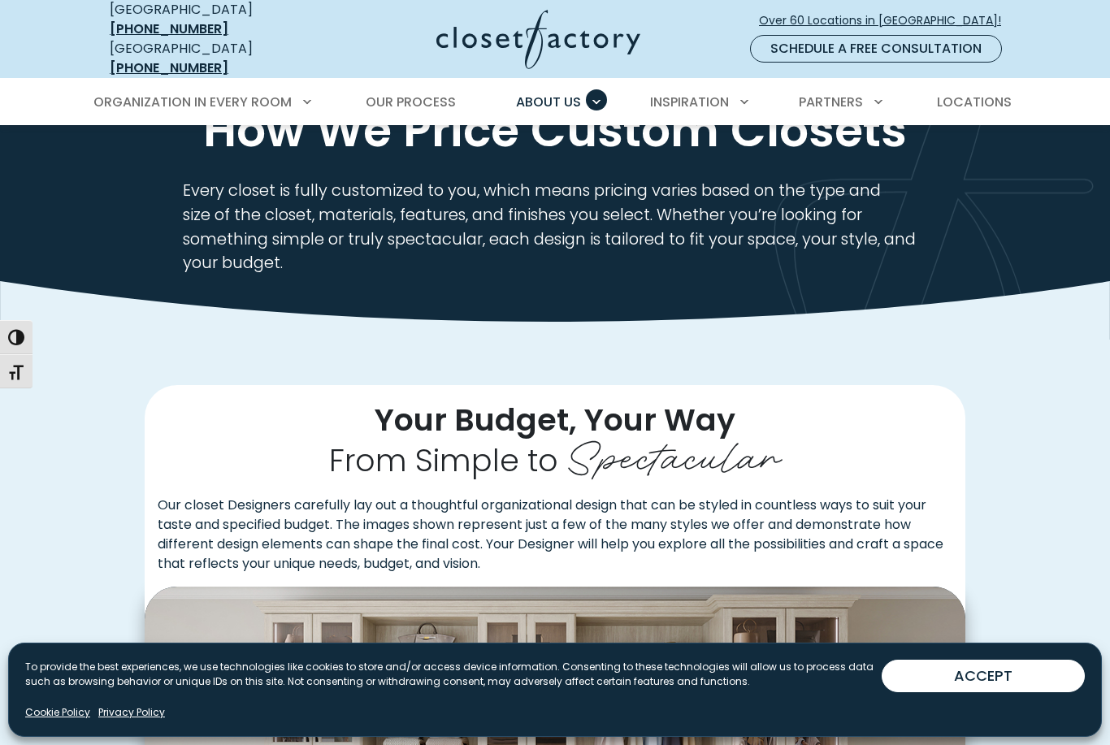
scroll to position [0, 0]
